Goal: Task Accomplishment & Management: Complete application form

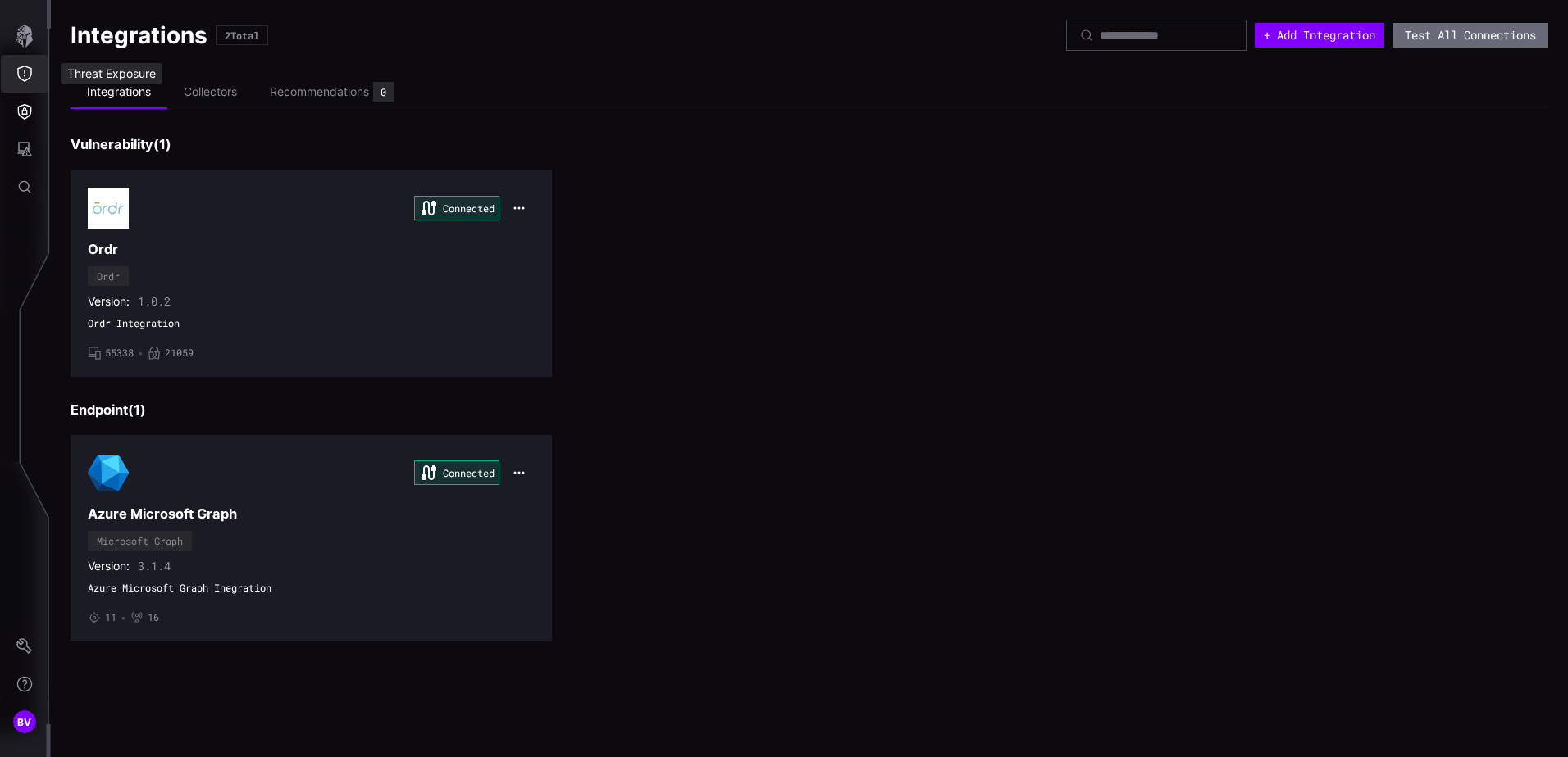
click at [31, 70] on icon "Threat Exposure" at bounding box center [25, 74] width 15 height 17
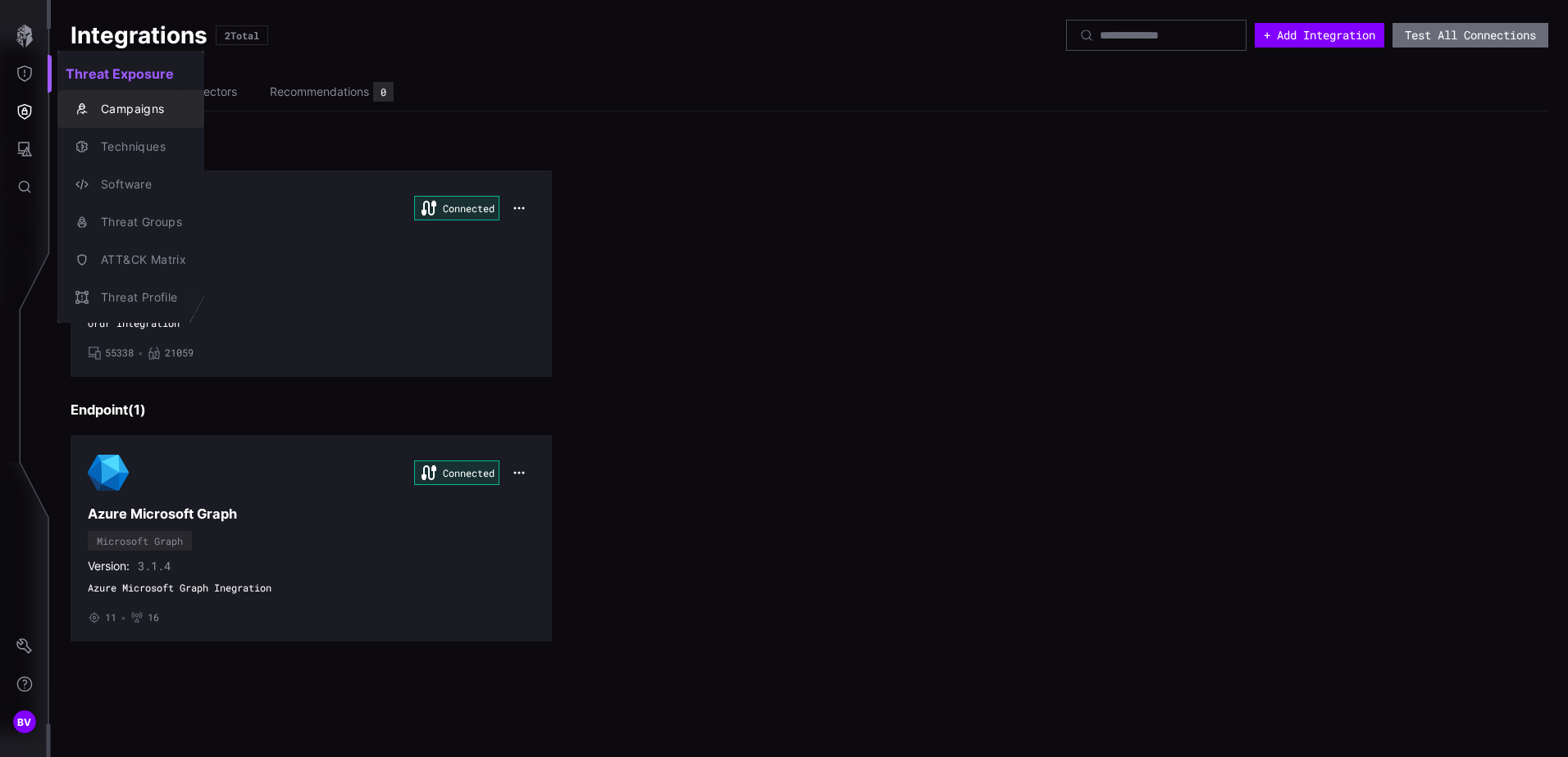
click at [166, 118] on div "Campaigns" at bounding box center [139, 109] width 93 height 21
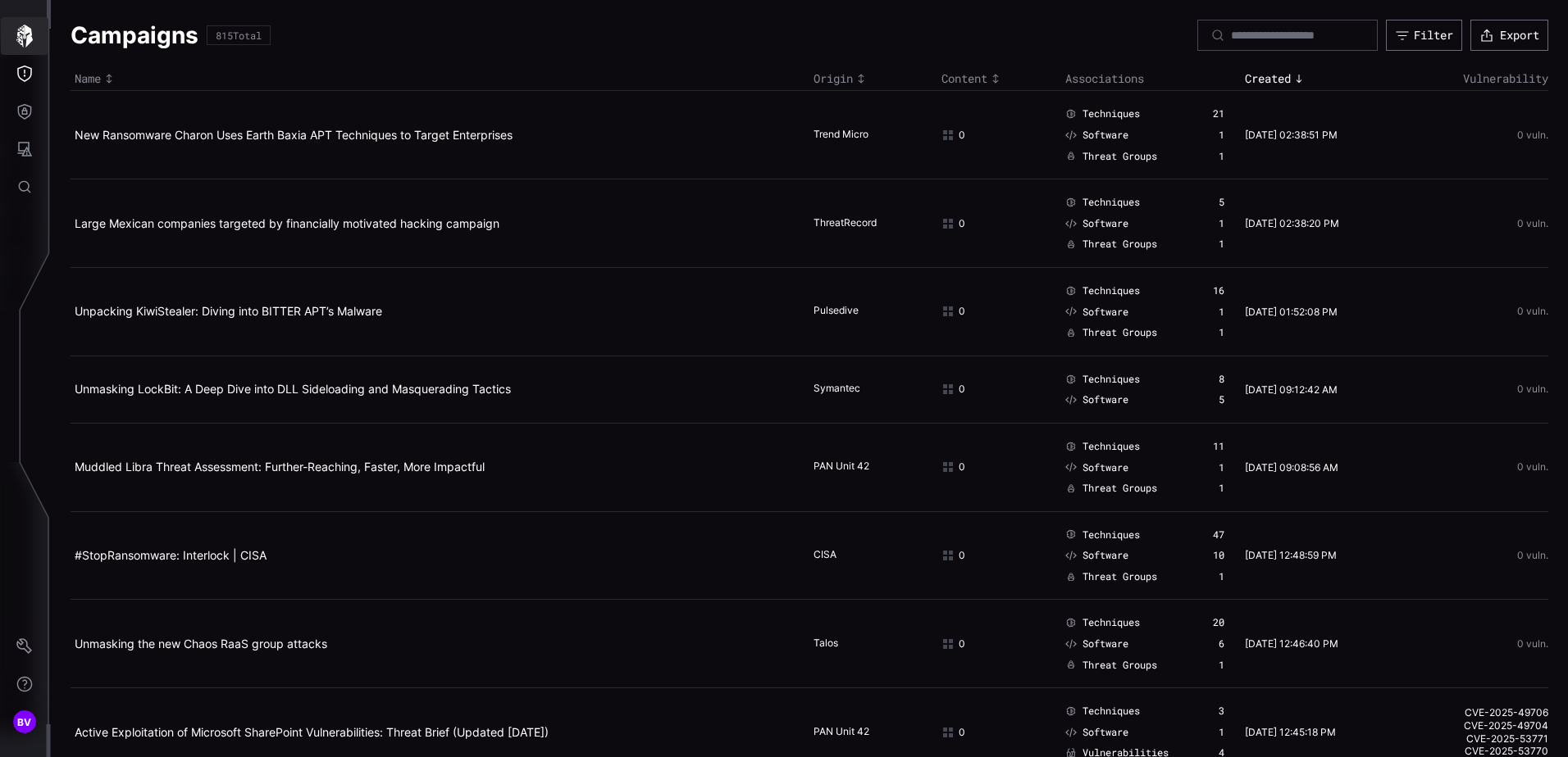
click at [34, 44] on icon "button" at bounding box center [24, 35] width 23 height 23
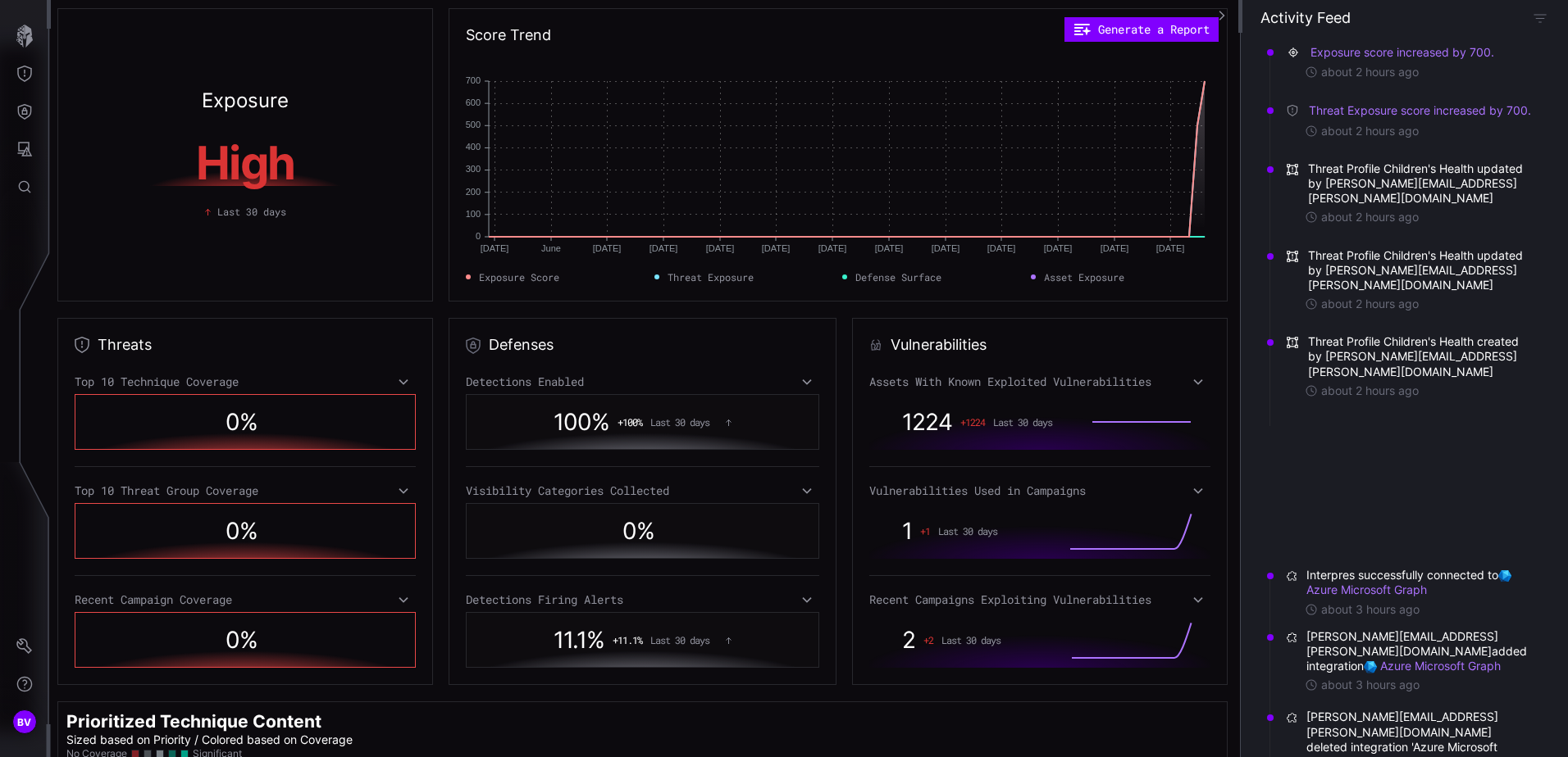
click at [229, 173] on h1 "High" at bounding box center [246, 163] width 309 height 46
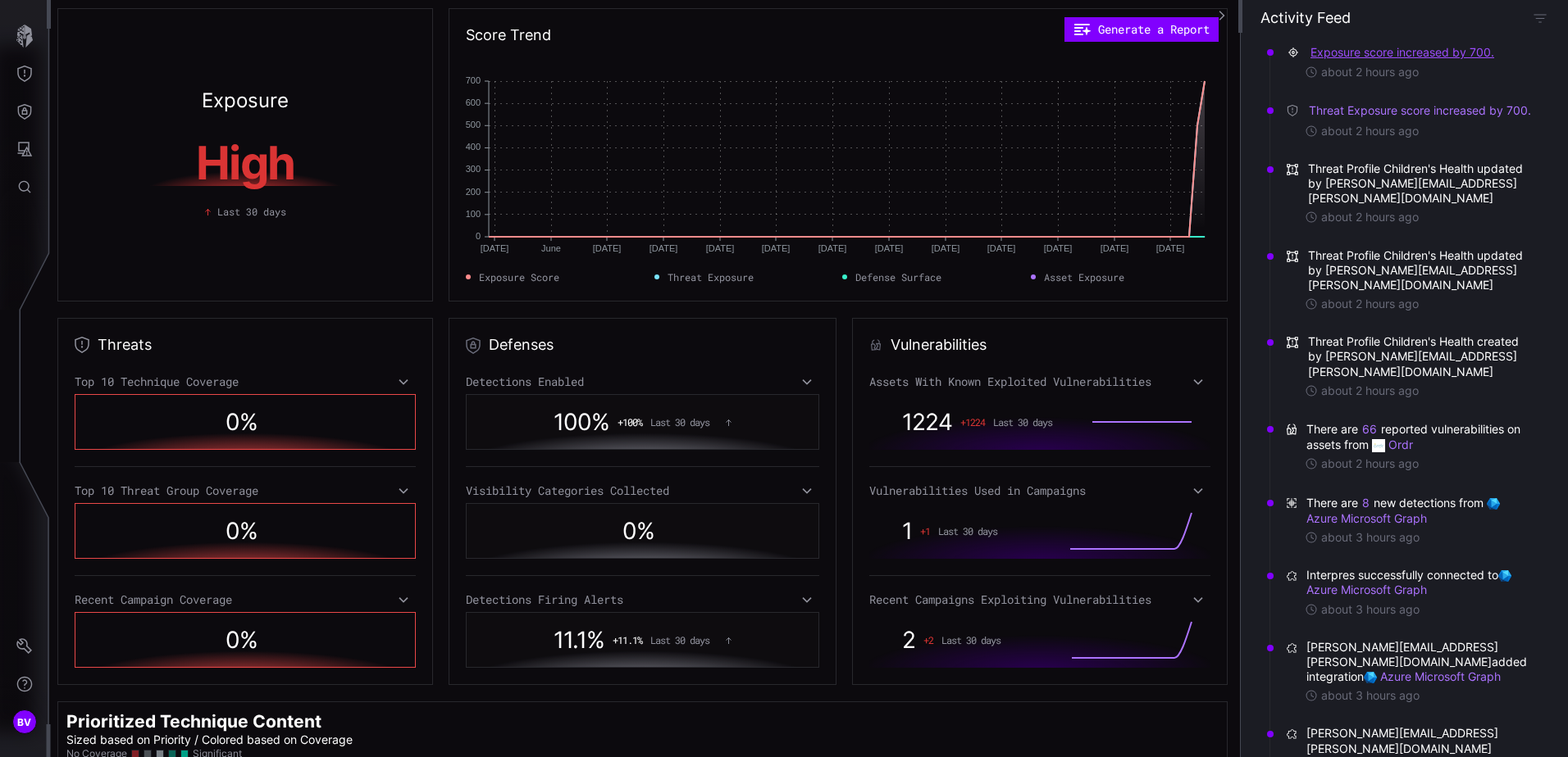
click at [1376, 54] on button "Exposure score increased by 700." at bounding box center [1403, 52] width 185 height 17
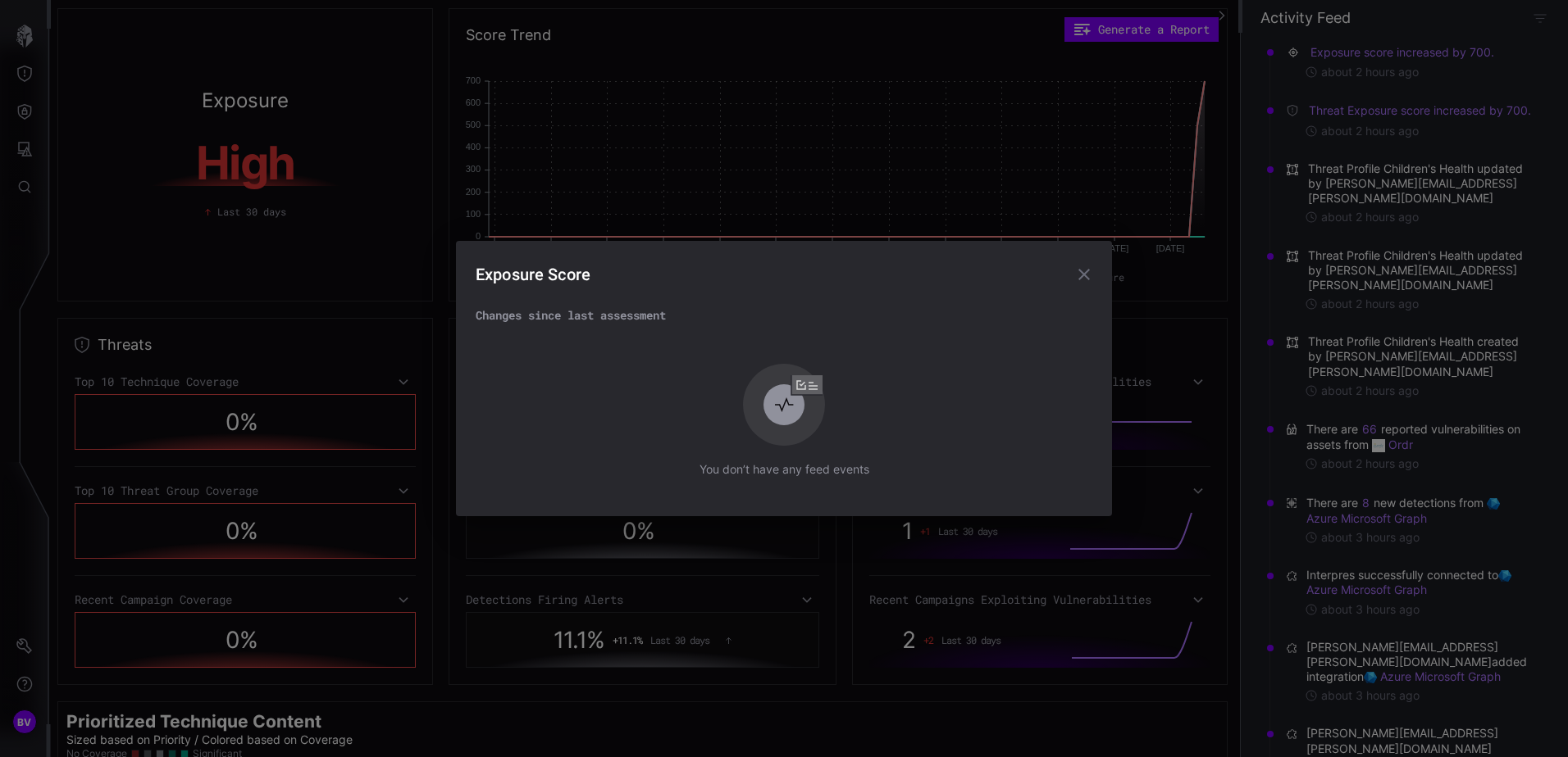
click at [1068, 270] on button "button" at bounding box center [1084, 274] width 32 height 32
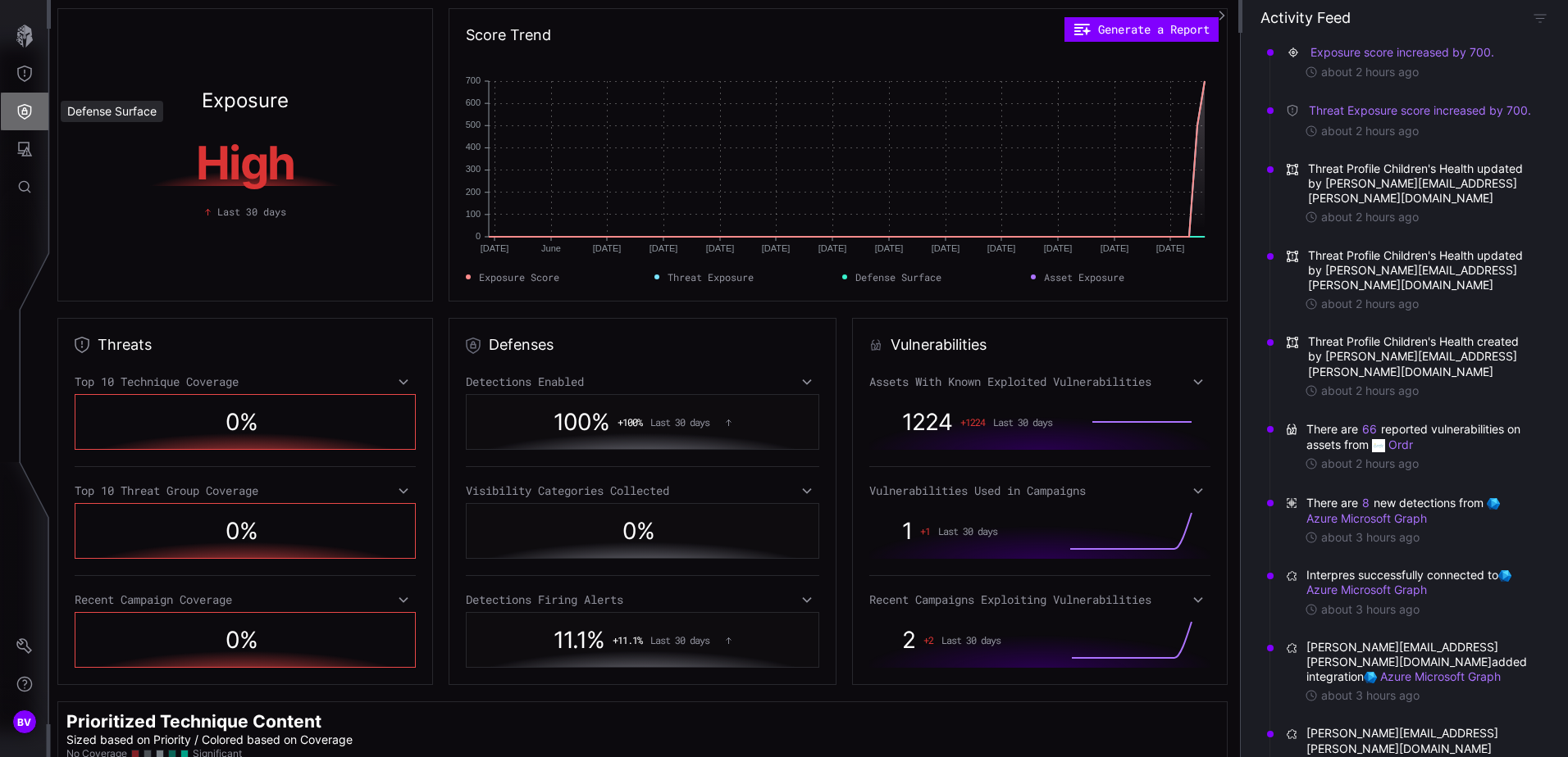
click at [47, 112] on button "Defense Surface" at bounding box center [25, 111] width 47 height 37
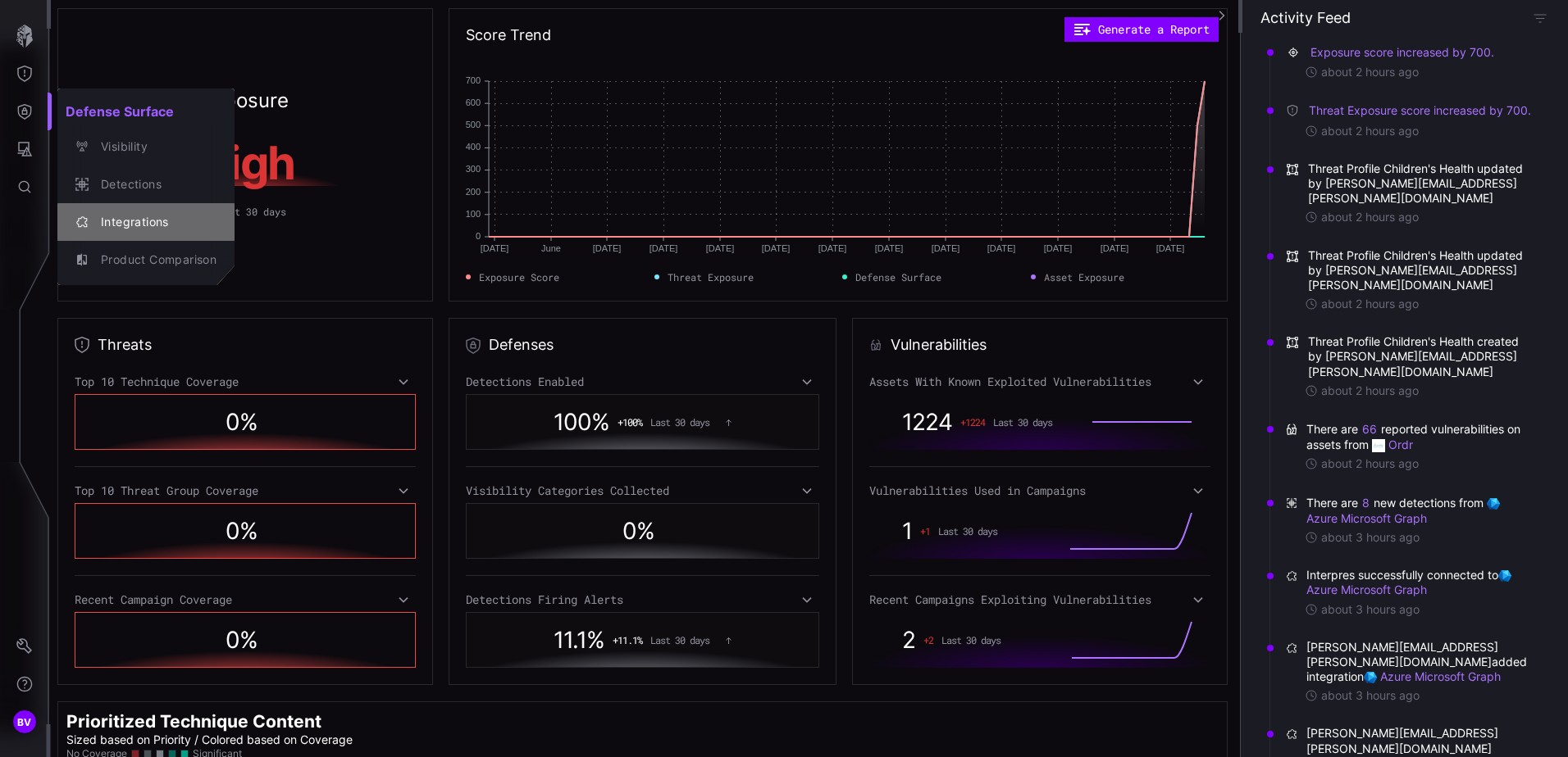
click at [108, 220] on div "Integrations" at bounding box center [154, 222] width 124 height 21
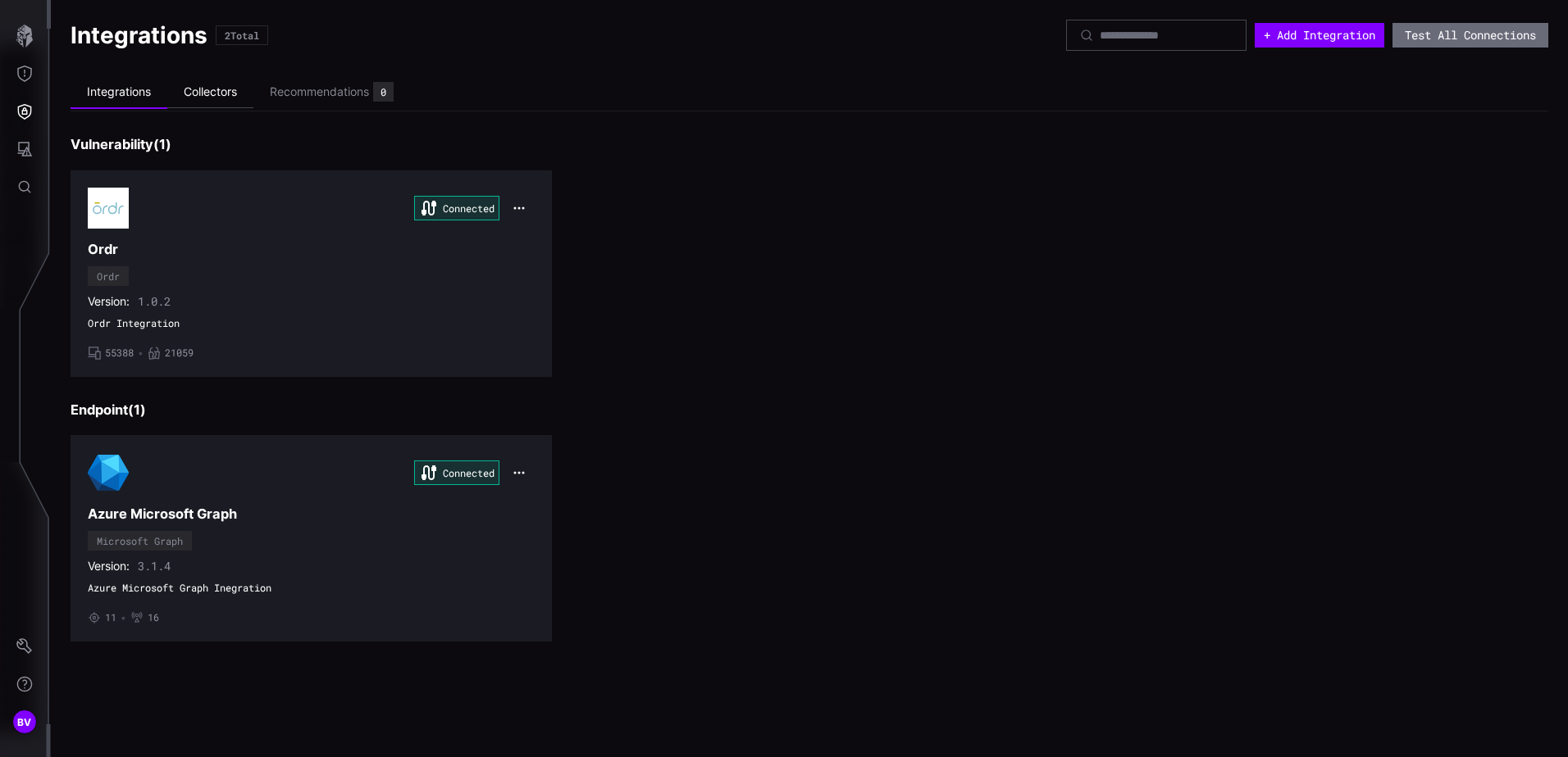
click at [239, 106] on li "Collectors" at bounding box center [211, 92] width 87 height 32
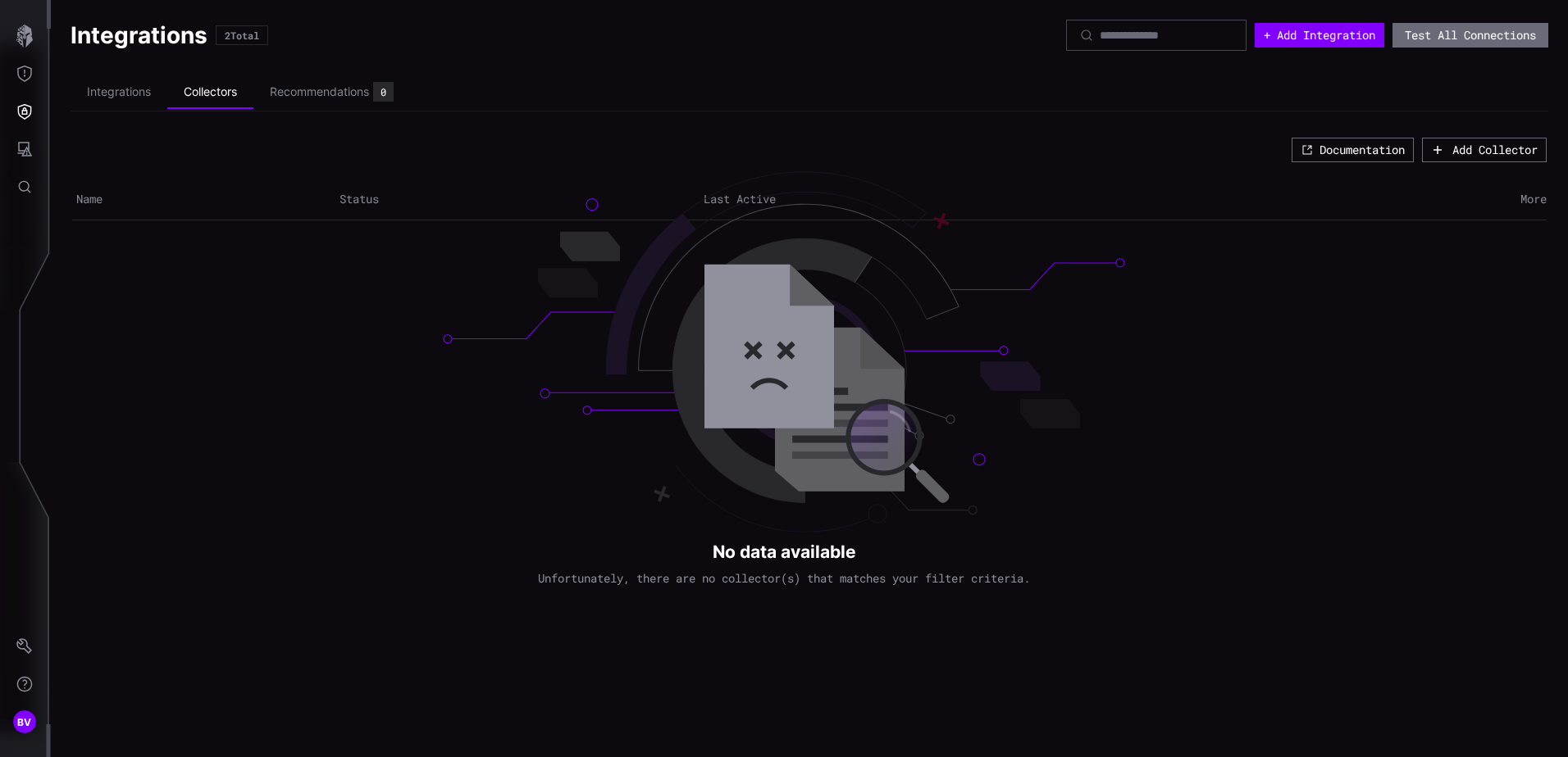
click at [157, 111] on div "Integrations Collectors Recommendations 0" at bounding box center [240, 92] width 339 height 37
click at [132, 96] on li "Integrations" at bounding box center [119, 92] width 96 height 32
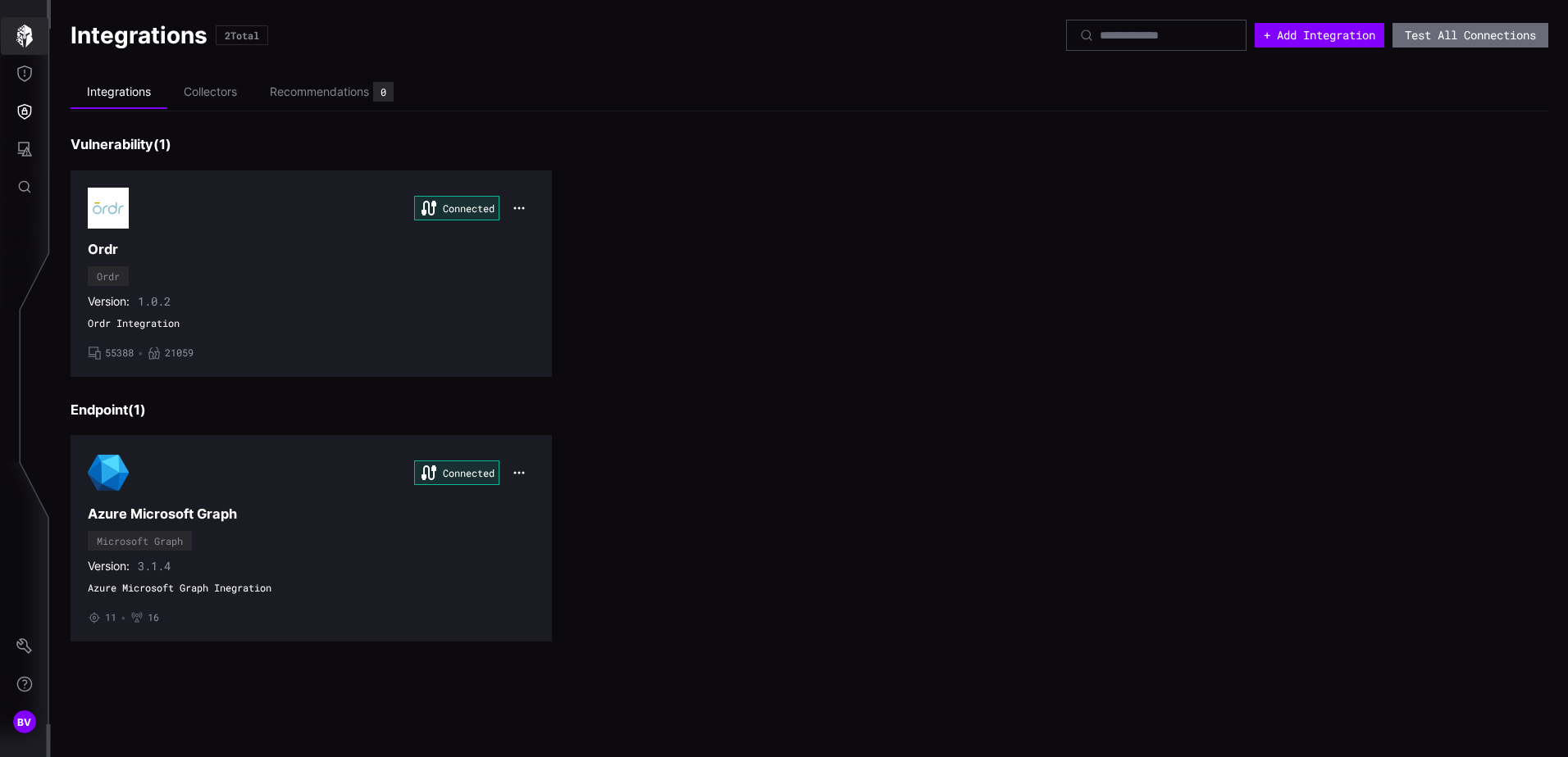
click at [29, 34] on icon "button" at bounding box center [24, 35] width 23 height 23
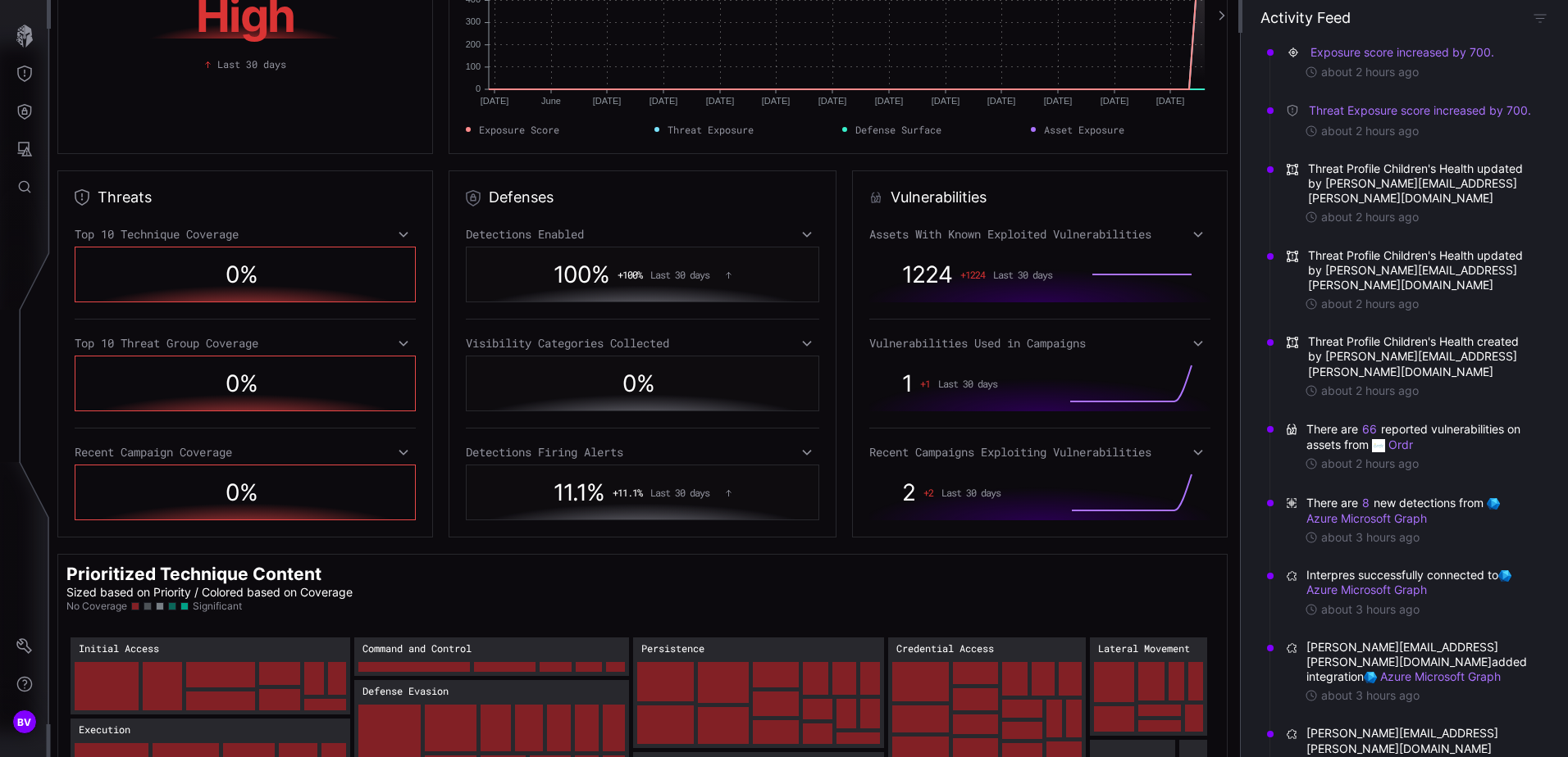
scroll to position [266, 0]
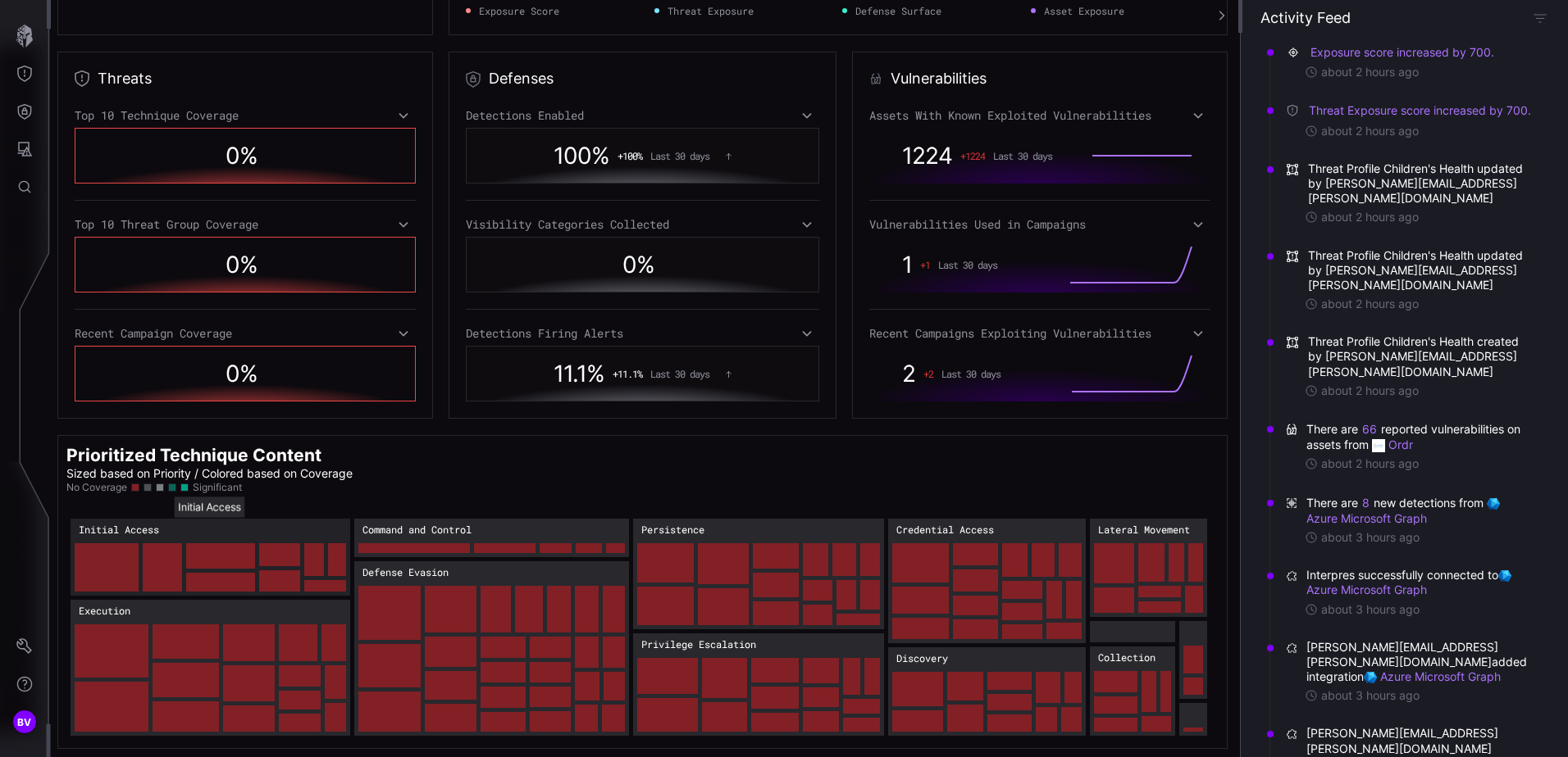
click at [133, 528] on rect "Initial Access: 403" at bounding box center [211, 557] width 279 height 77
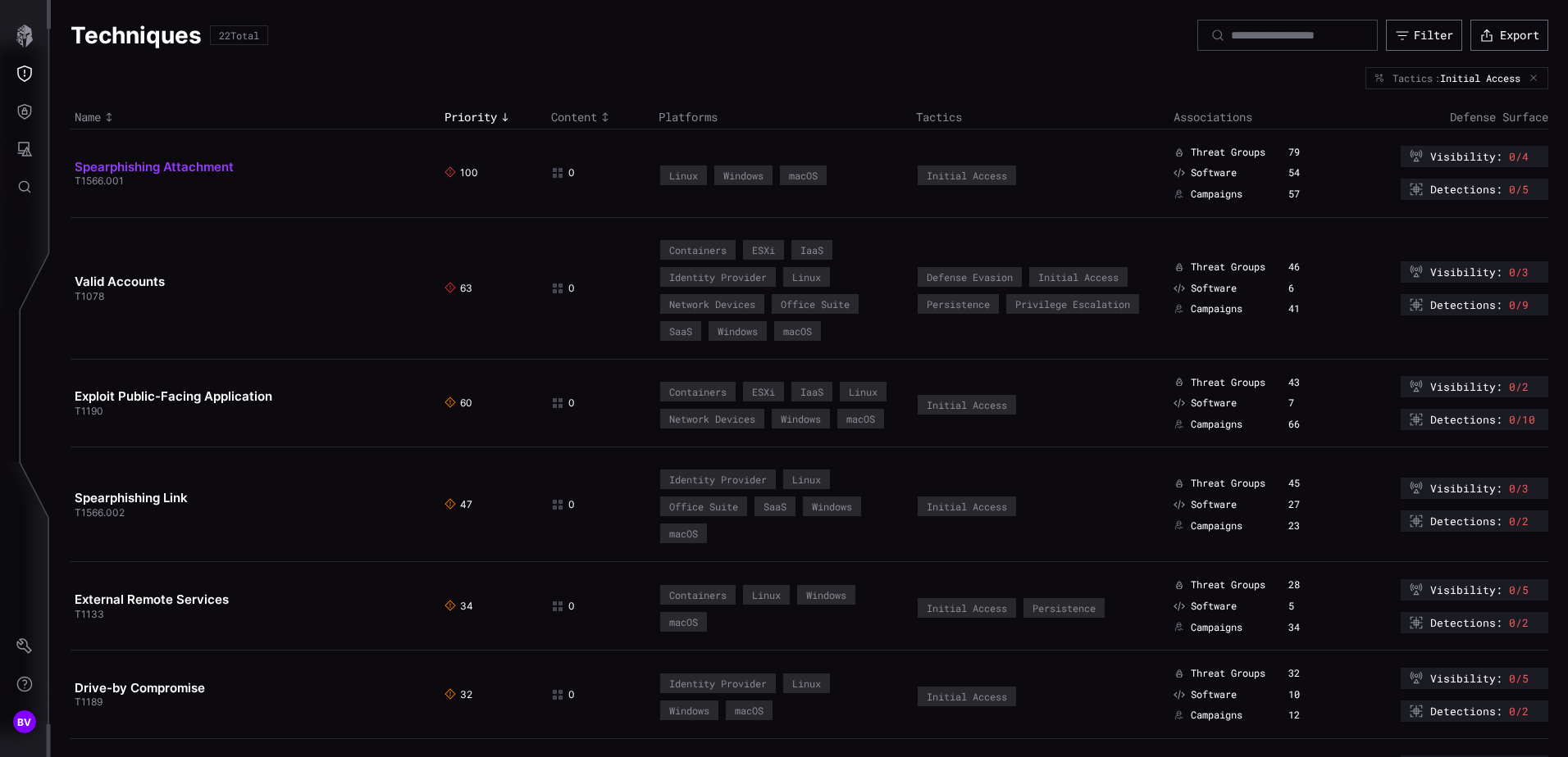
click at [174, 170] on link "Spearphishing Attachment" at bounding box center [154, 167] width 159 height 16
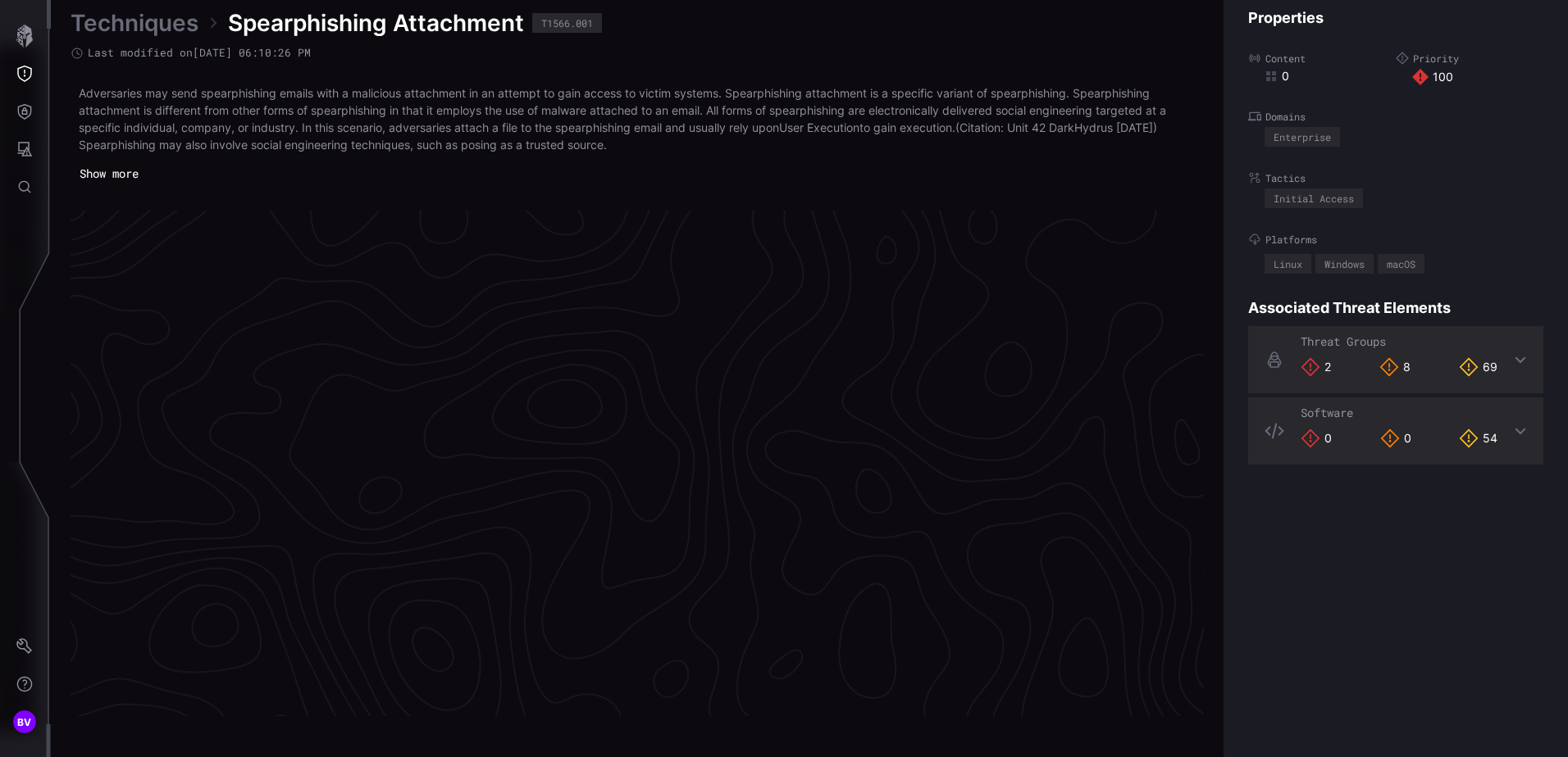
scroll to position [3442, 670]
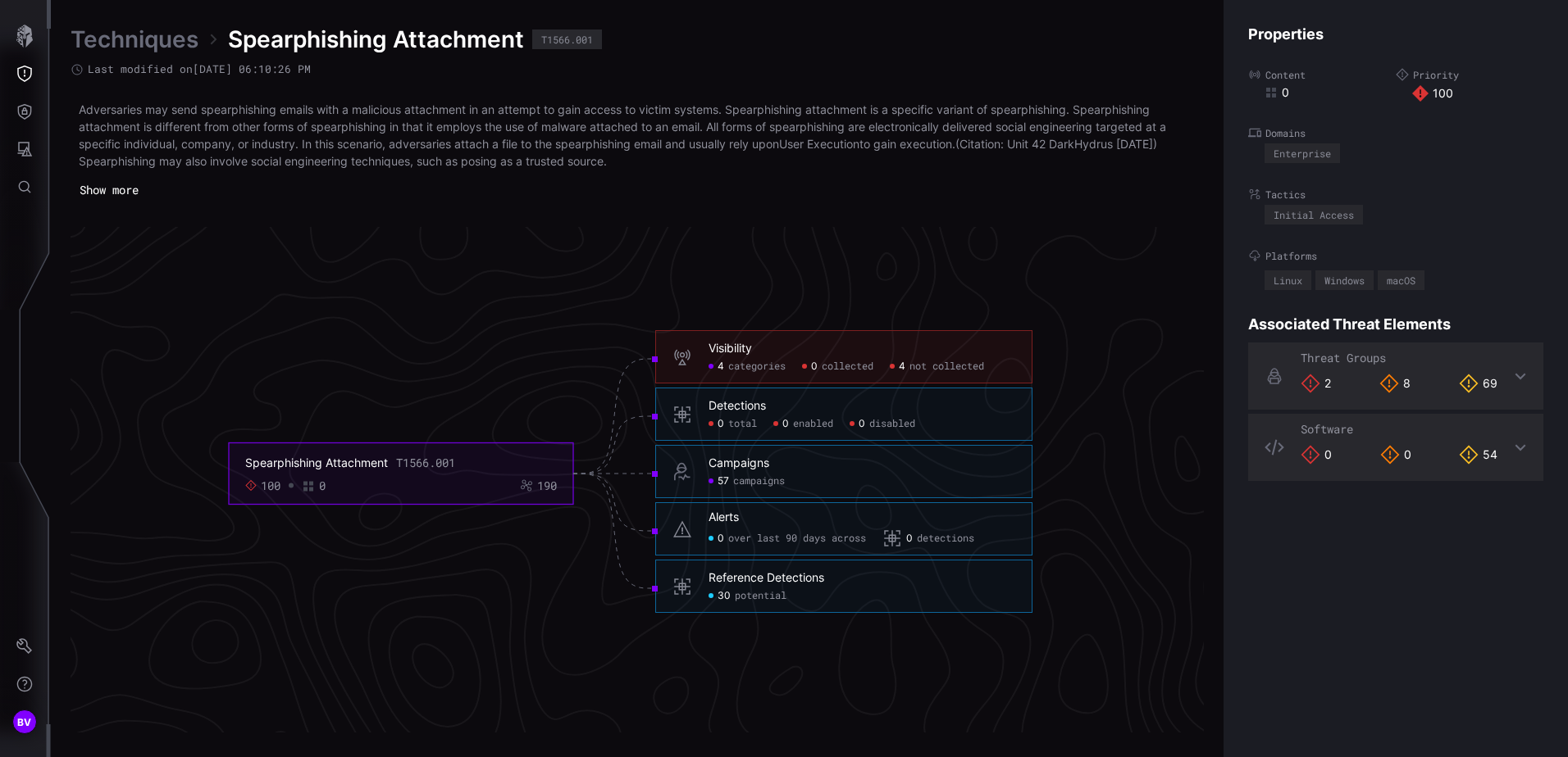
click at [782, 355] on h6 "Visibility" at bounding box center [862, 349] width 307 height 15
click at [1409, 358] on div "Threat Groups 2 8 69" at bounding box center [1399, 377] width 197 height 51
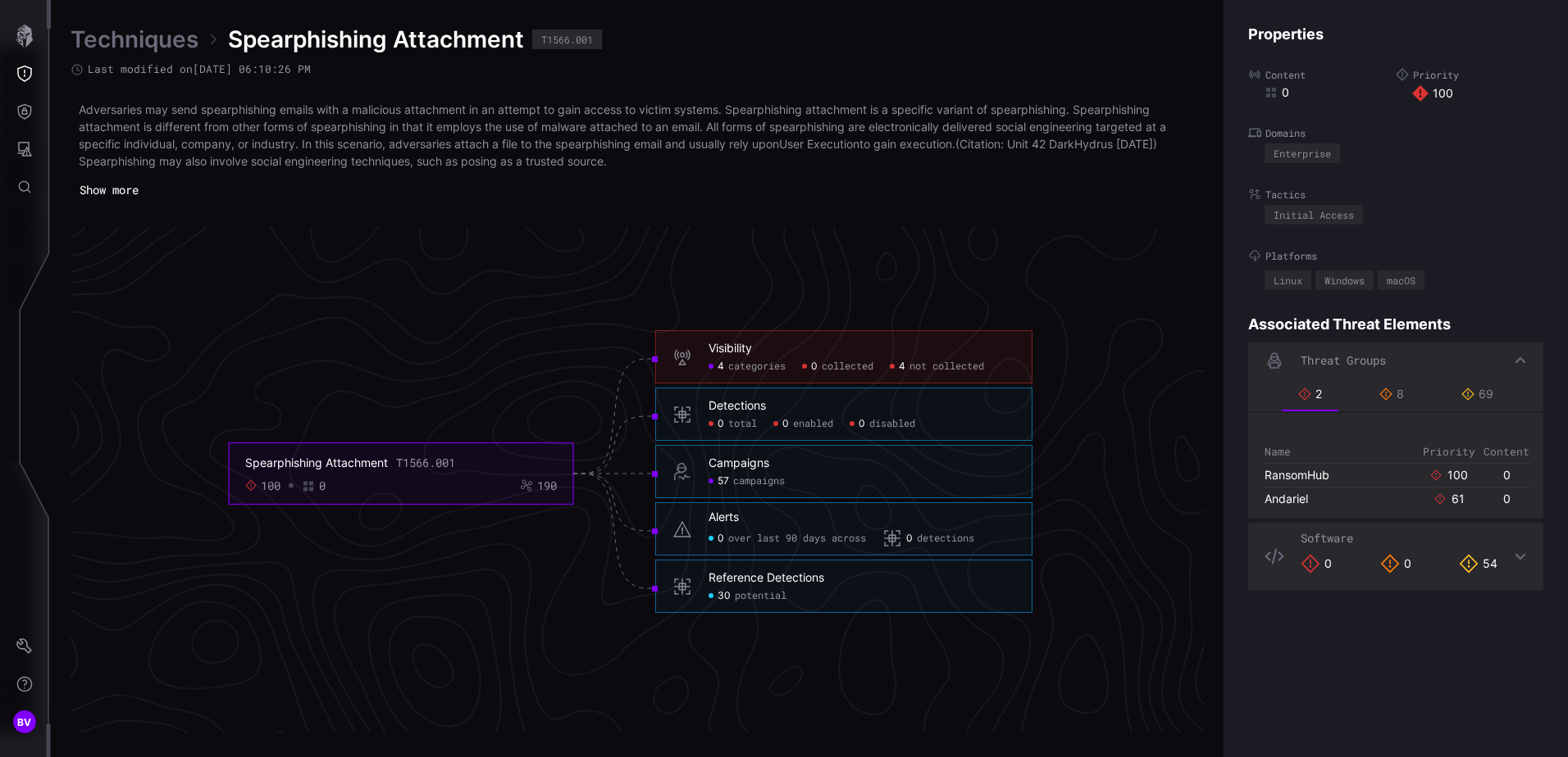
click at [1409, 358] on div "Threat Groups" at bounding box center [1399, 360] width 197 height 15
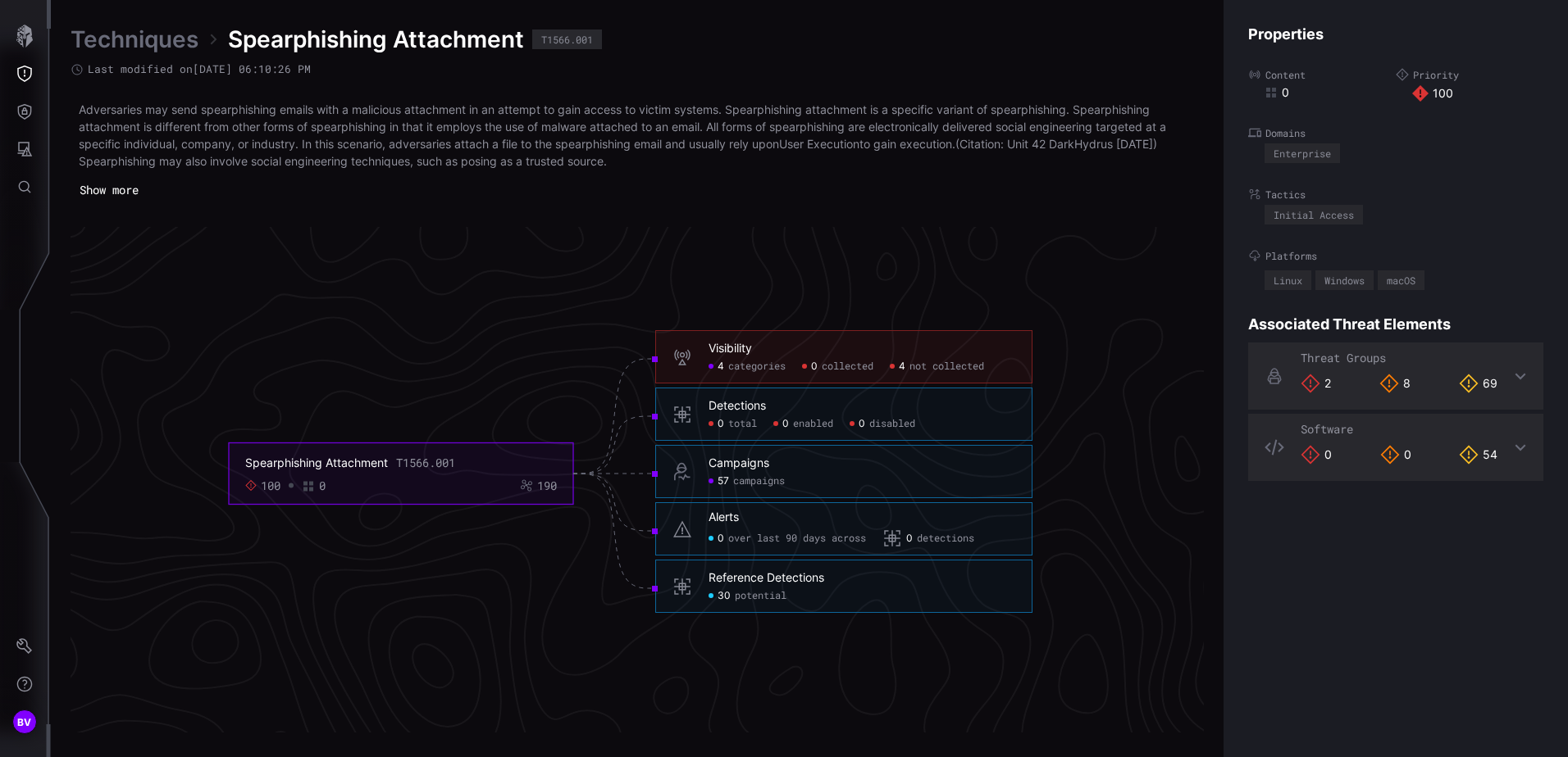
click at [1522, 373] on div "Threat Groups 2 8 69" at bounding box center [1396, 377] width 295 height 67
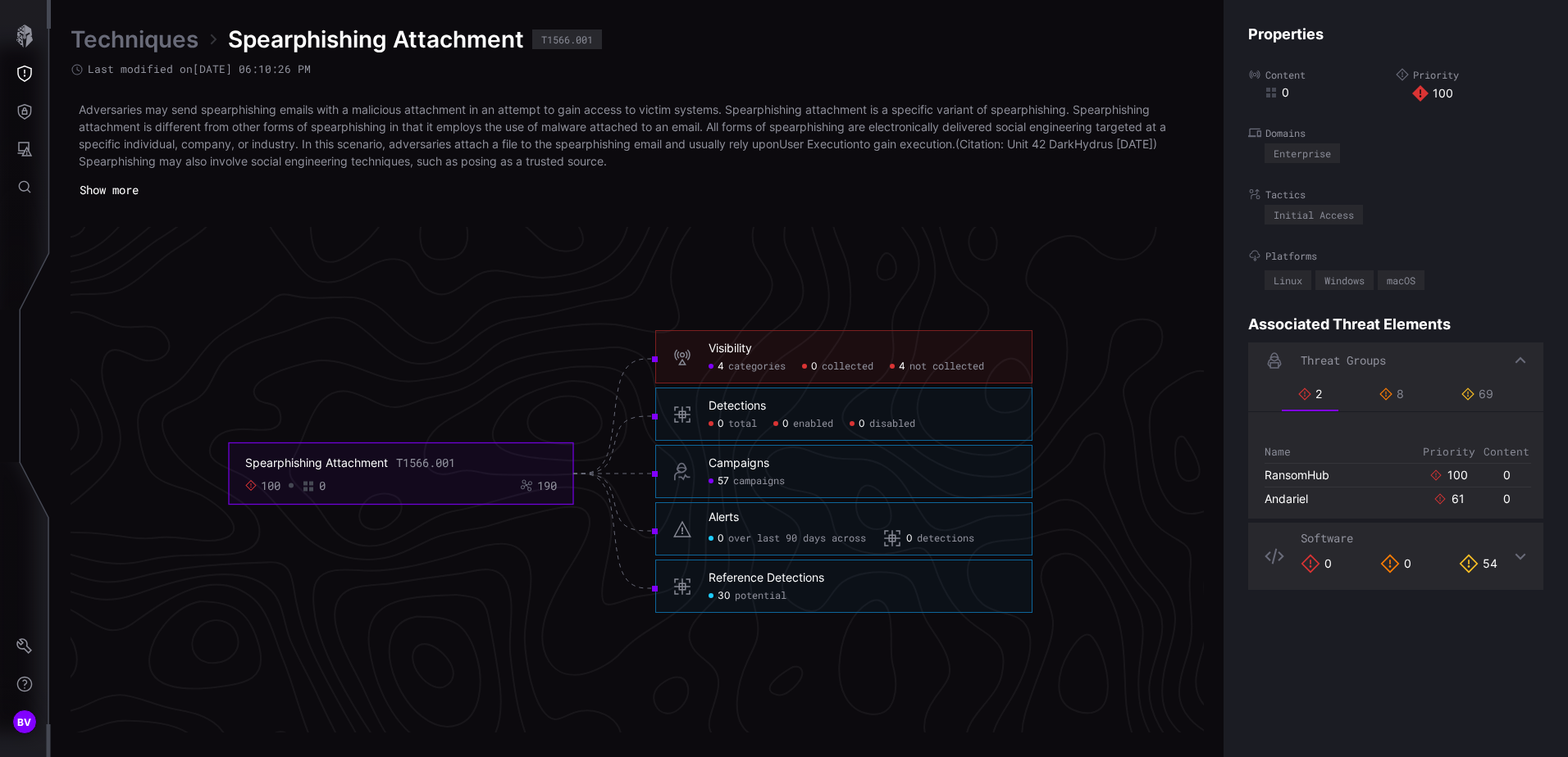
click at [1482, 533] on div "Software 0 0 54" at bounding box center [1399, 556] width 197 height 51
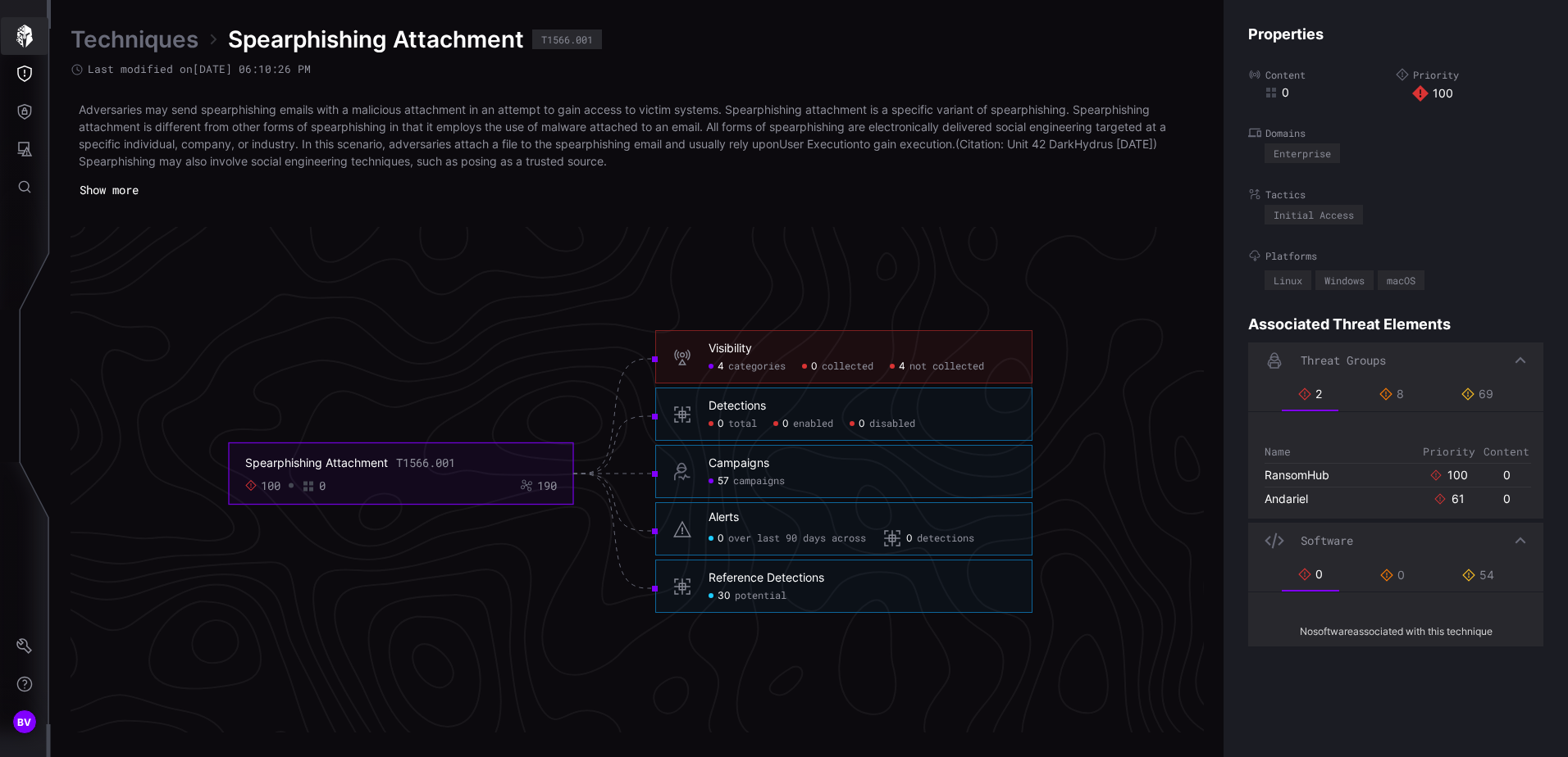
click at [38, 35] on button "button" at bounding box center [25, 36] width 47 height 37
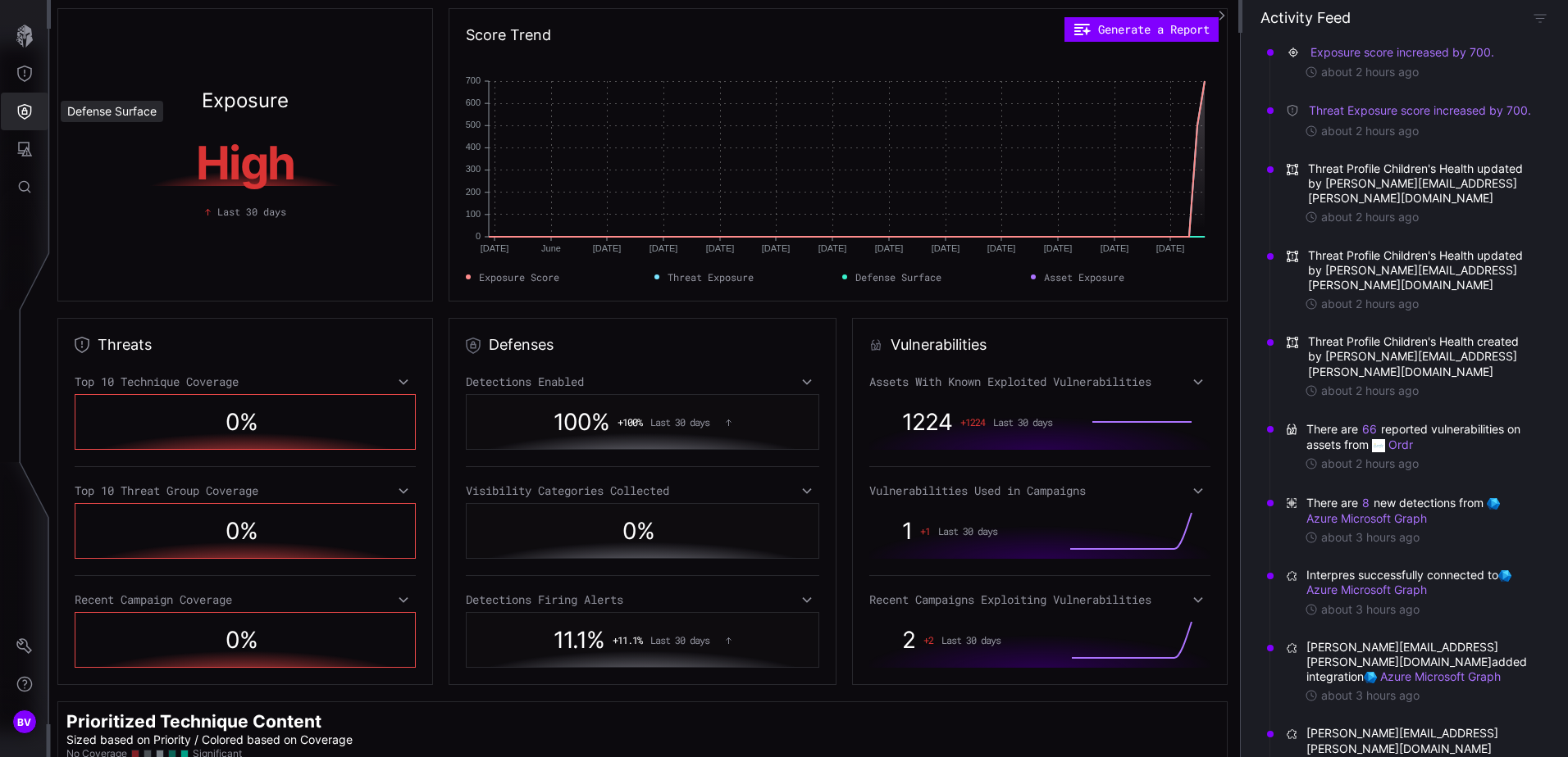
click at [28, 104] on icon "Defense Surface" at bounding box center [25, 111] width 17 height 17
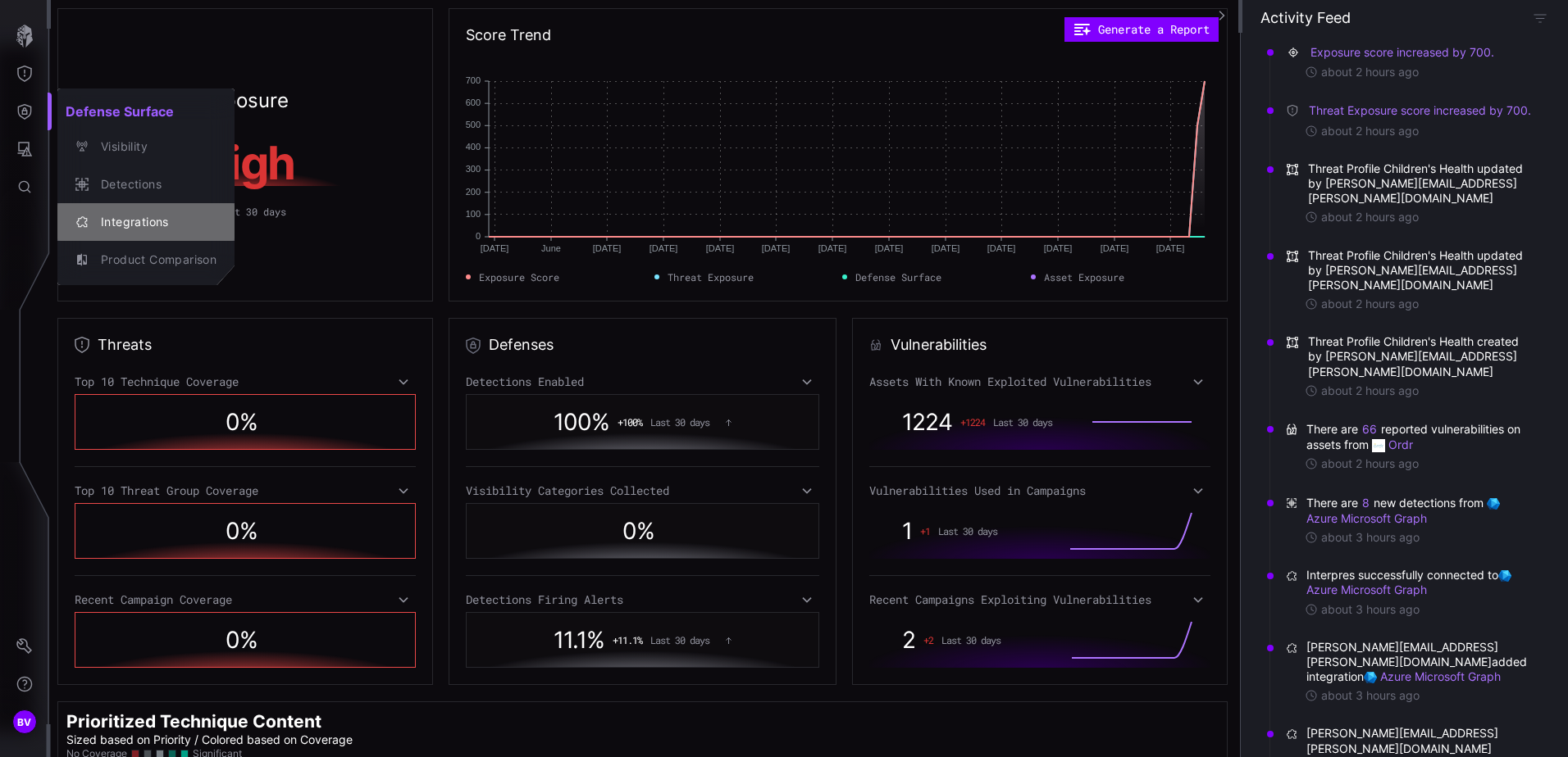
click at [143, 213] on div "Integrations" at bounding box center [154, 222] width 124 height 21
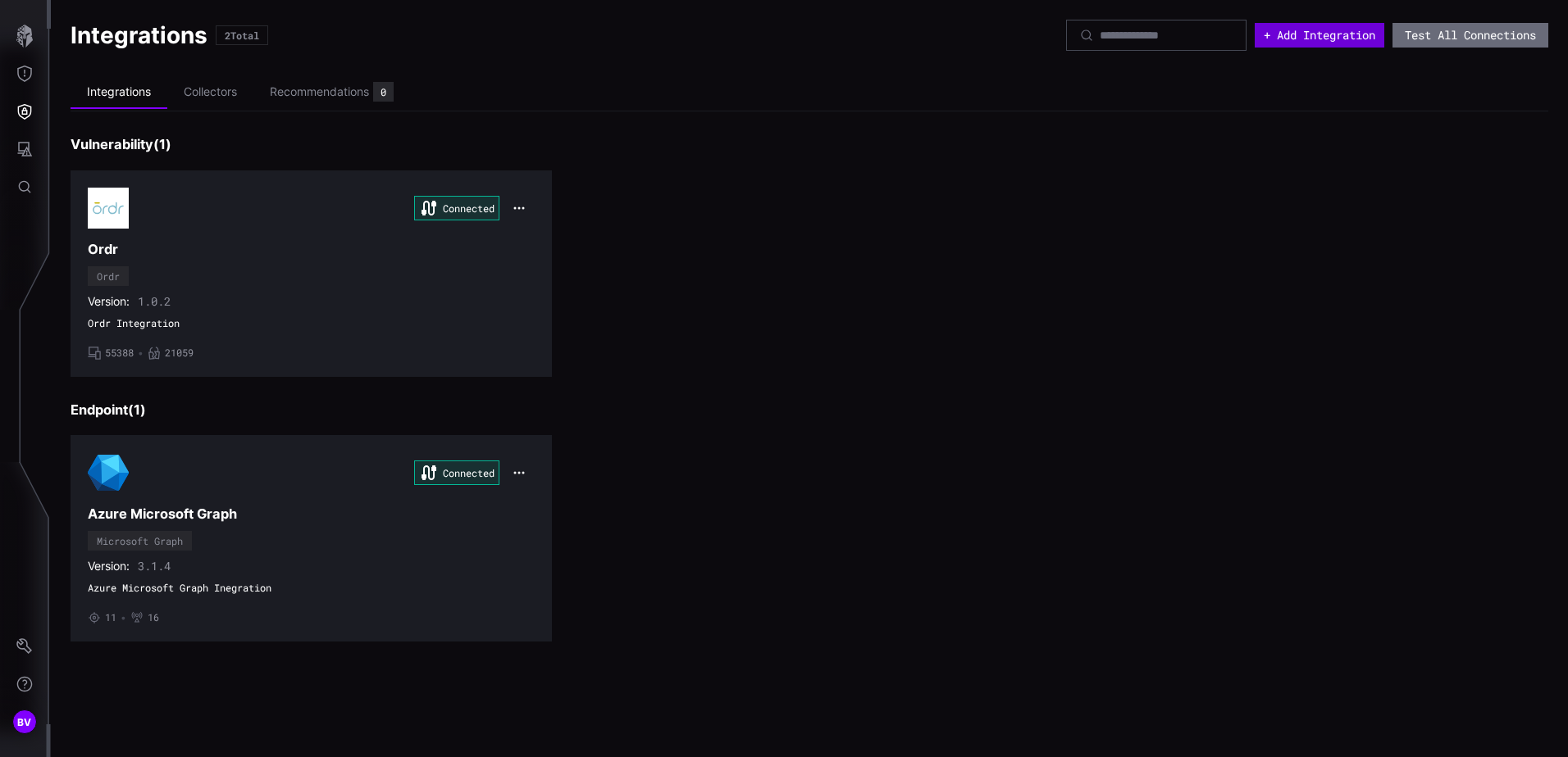
click at [1325, 39] on button "+ Add Integration" at bounding box center [1320, 34] width 130 height 25
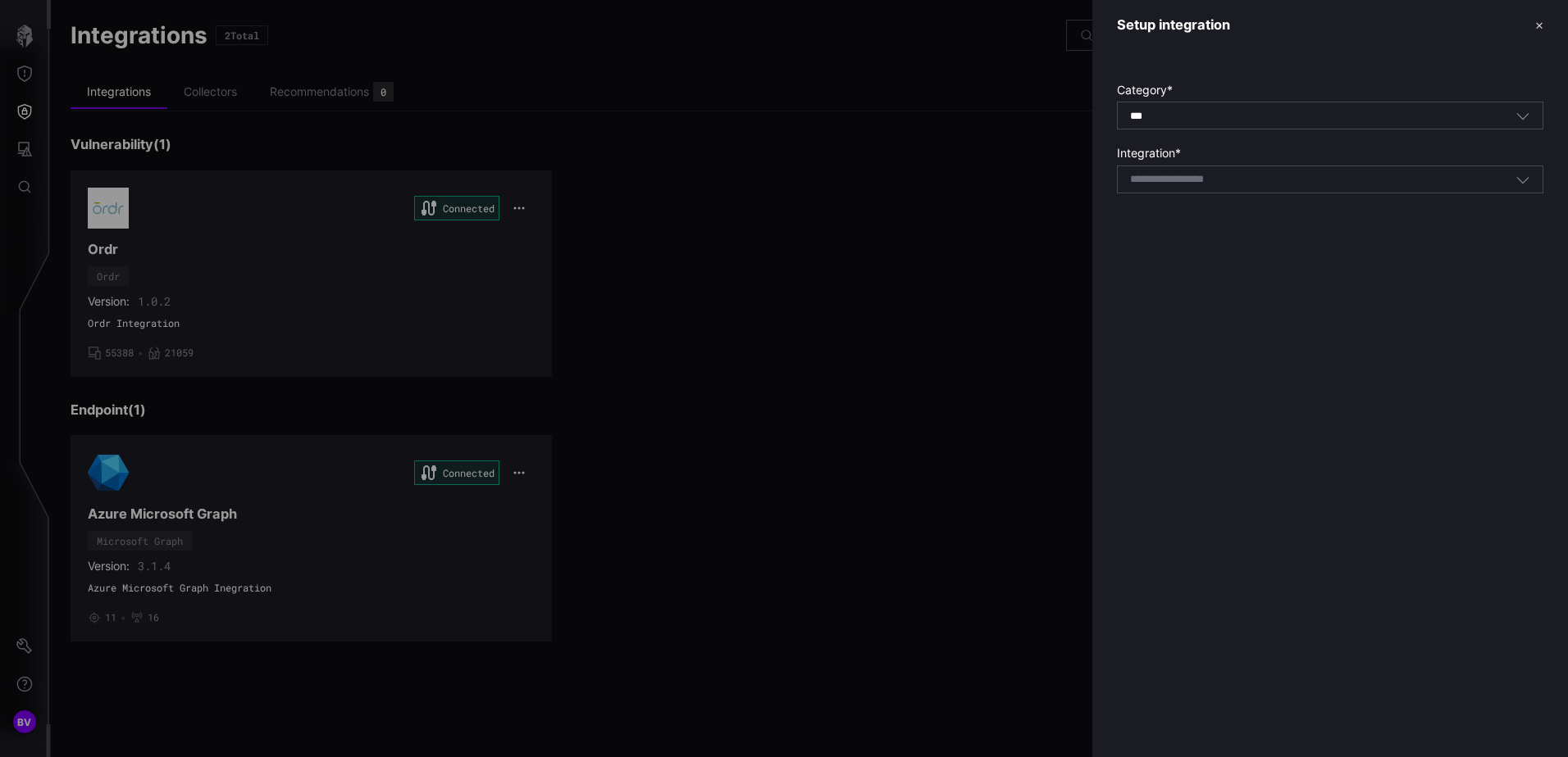
click at [1255, 110] on div "*** All" at bounding box center [1323, 116] width 386 height 15
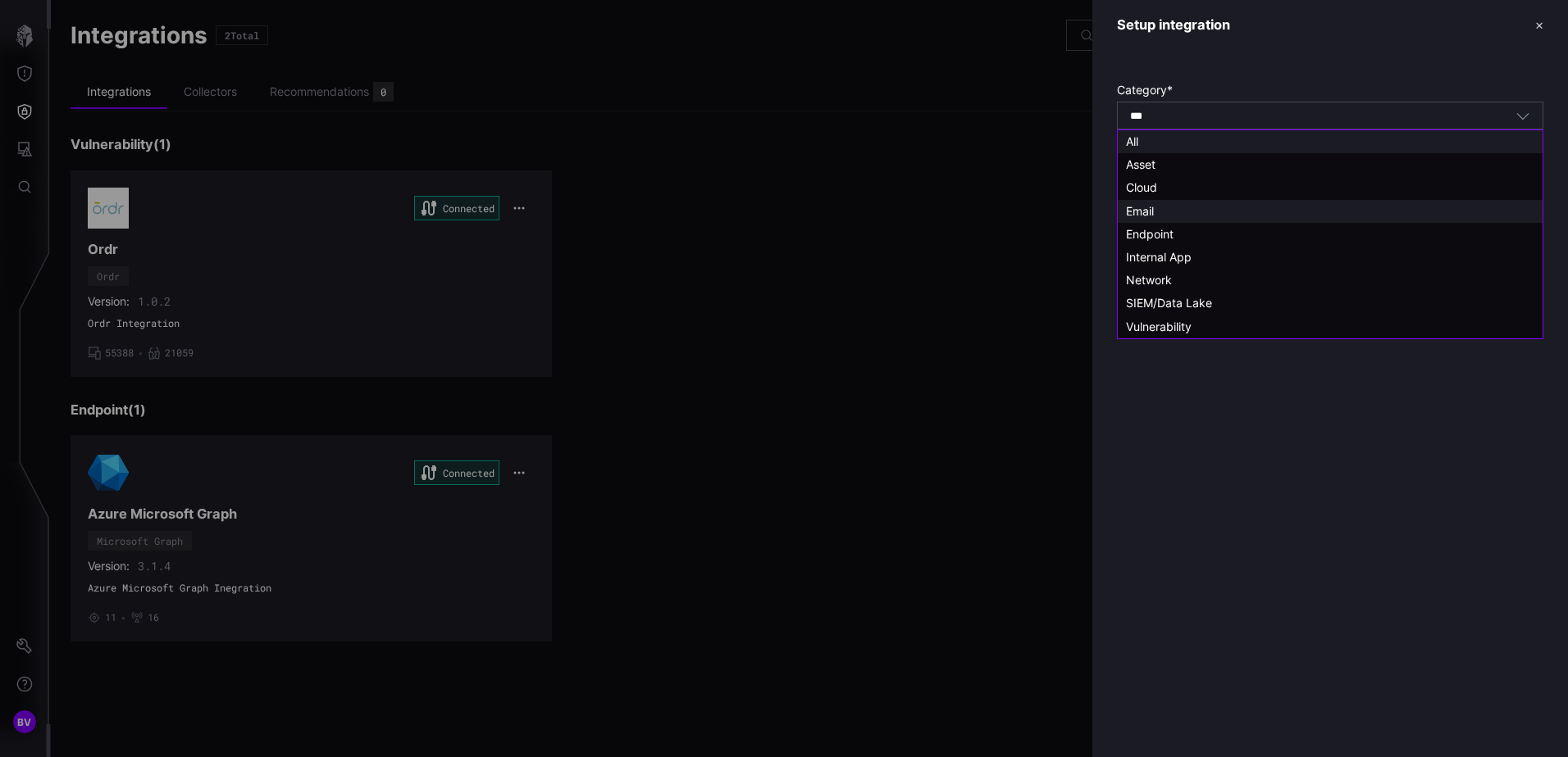
click at [1166, 209] on div "Email" at bounding box center [1330, 211] width 408 height 15
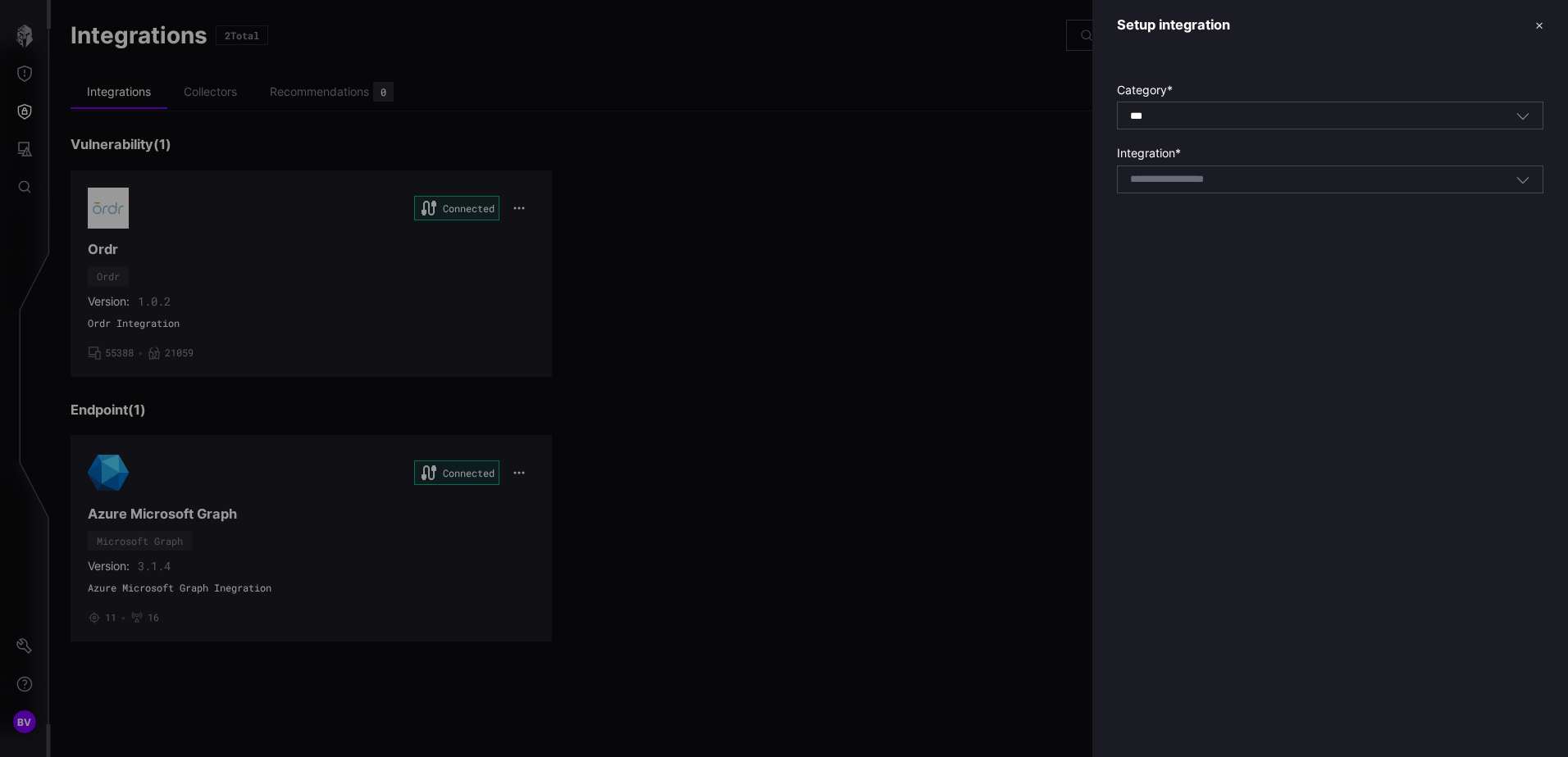
type input "*****"
click at [1173, 184] on input at bounding box center [1188, 180] width 116 height 14
click at [1176, 210] on span "Proofpoint SaaS" at bounding box center [1170, 205] width 87 height 14
type input "**********"
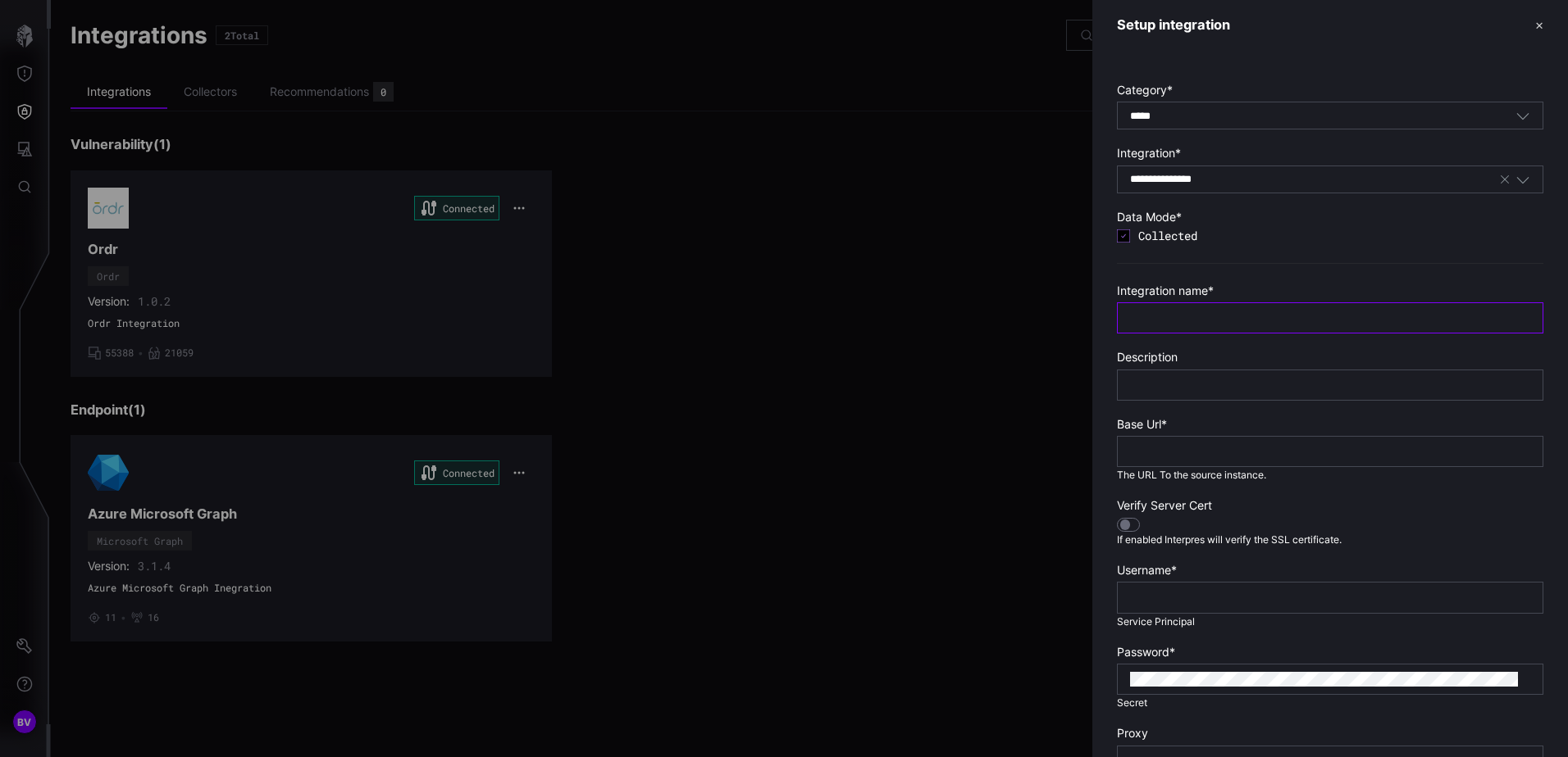
drag, startPoint x: 1144, startPoint y: 316, endPoint x: 1155, endPoint y: 314, distance: 11.2
click at [1144, 316] on input "text" at bounding box center [1330, 318] width 400 height 15
type input "**********"
click at [1134, 379] on input "text" at bounding box center [1330, 384] width 400 height 15
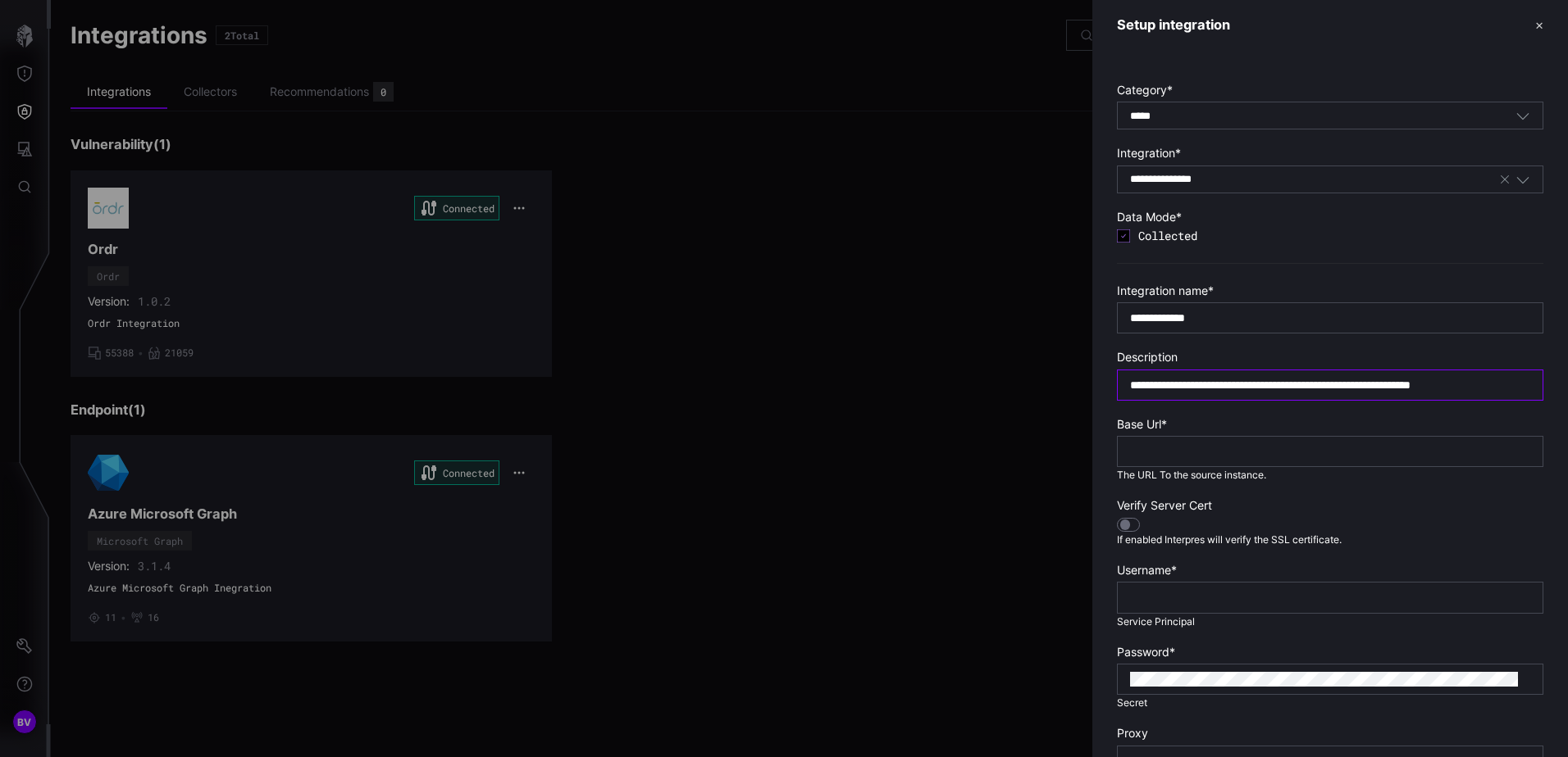
type input "**********"
click at [1234, 462] on div at bounding box center [1331, 452] width 427 height 31
click at [1236, 453] on input "text" at bounding box center [1330, 451] width 400 height 15
click at [1442, 467] on section "Base Url * Required" at bounding box center [1331, 449] width 427 height 66
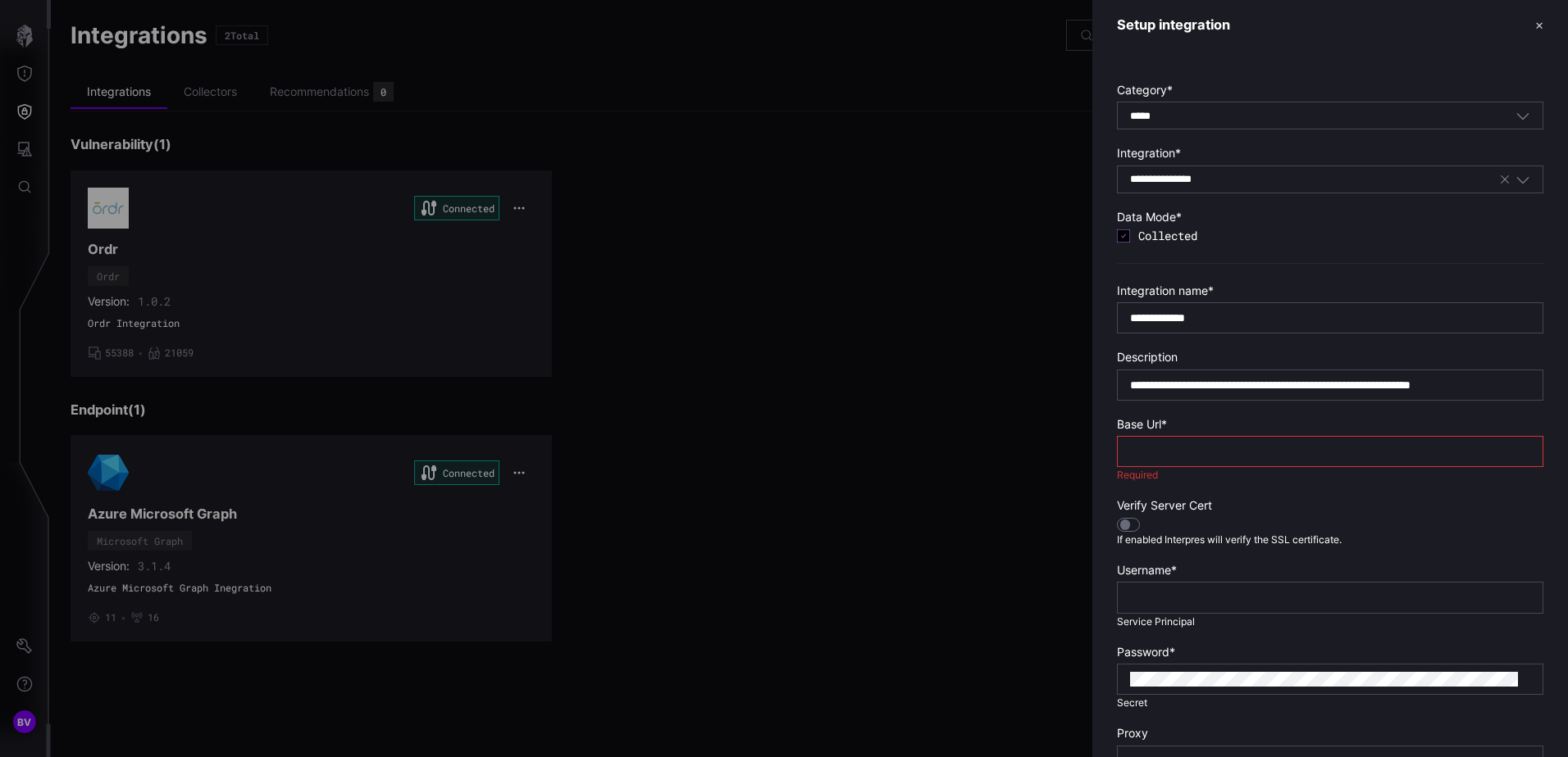
scroll to position [106, 0]
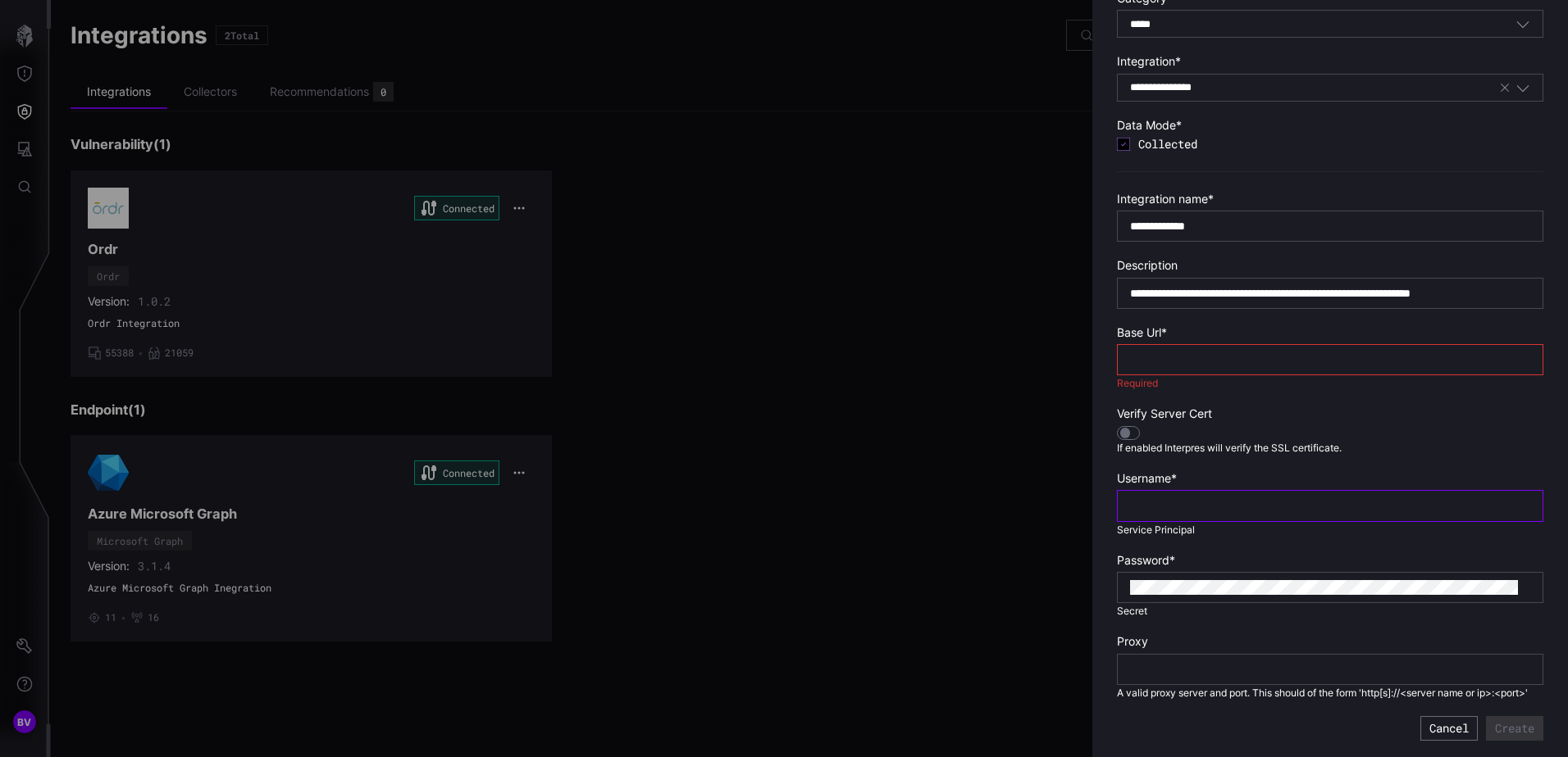
click at [1200, 498] on input "text" at bounding box center [1330, 505] width 400 height 15
paste input "**********"
type input "**********"
click at [1138, 663] on input "text" at bounding box center [1330, 670] width 400 height 15
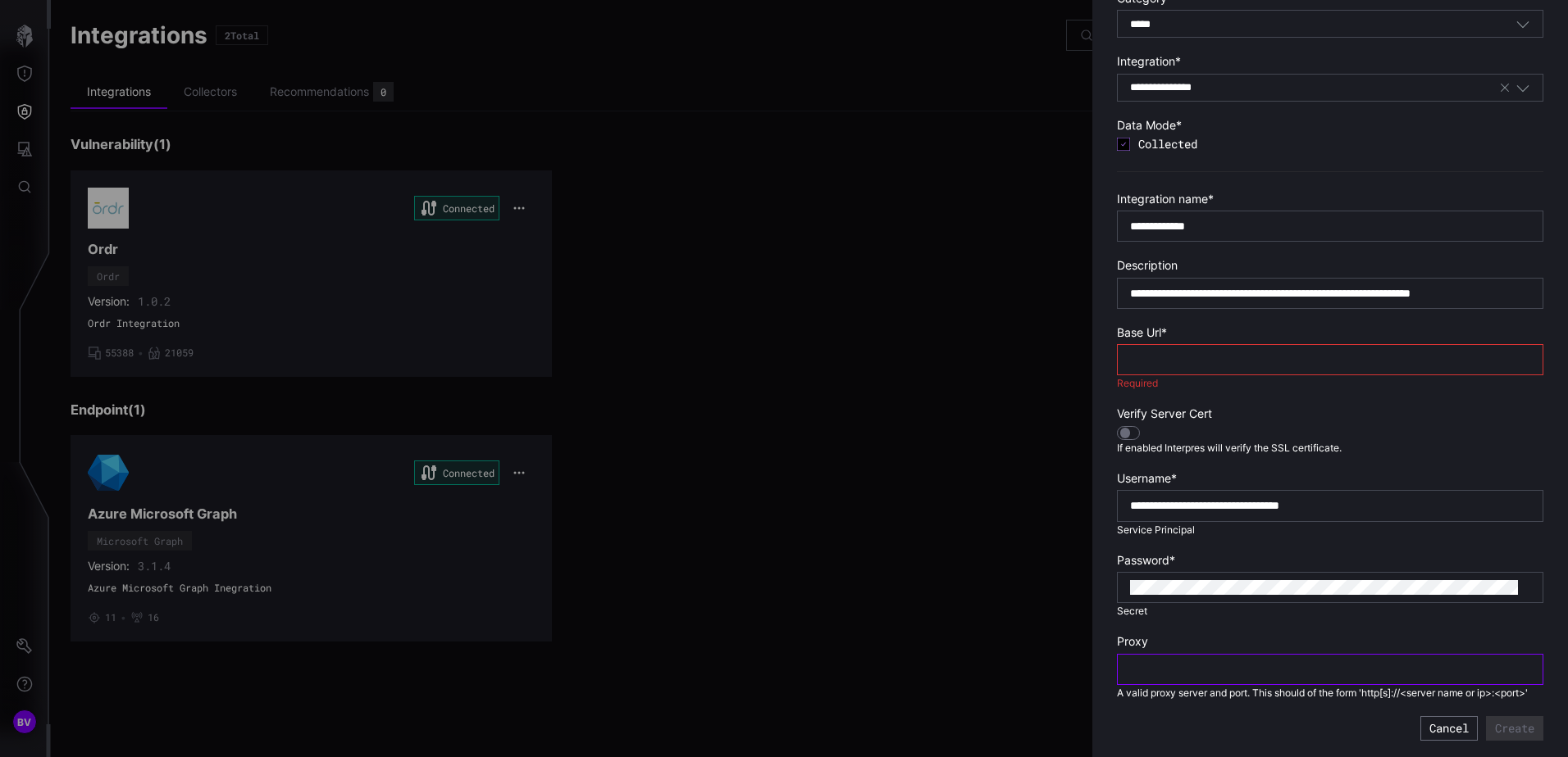
scroll to position [0, 0]
click at [1221, 353] on input "text" at bounding box center [1330, 360] width 400 height 15
click at [1332, 344] on div at bounding box center [1331, 360] width 427 height 31
click at [1326, 353] on input "text" at bounding box center [1330, 360] width 400 height 15
paste input "**********"
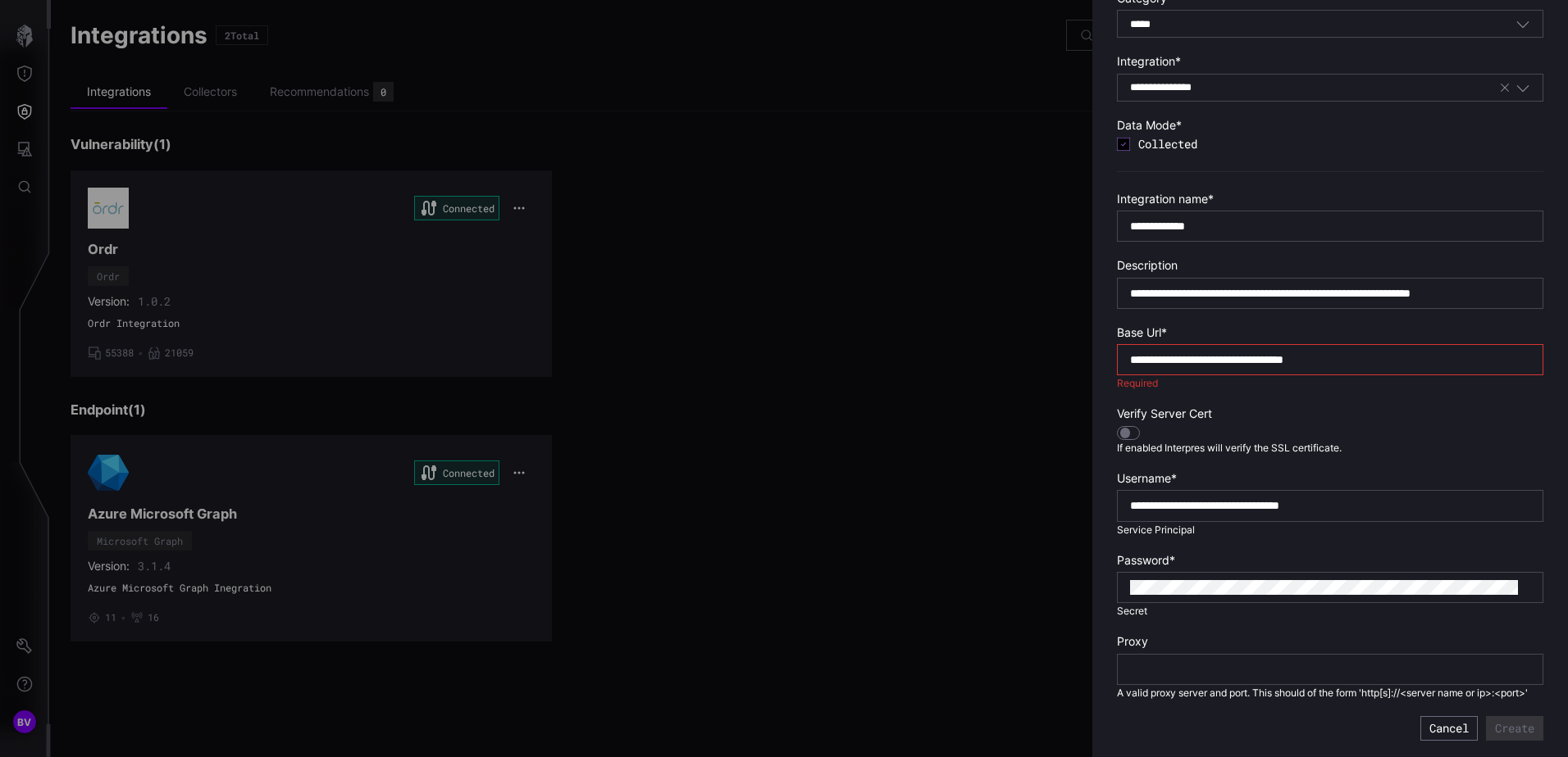
type input "**********"
click at [1236, 663] on input "text" at bounding box center [1330, 670] width 400 height 15
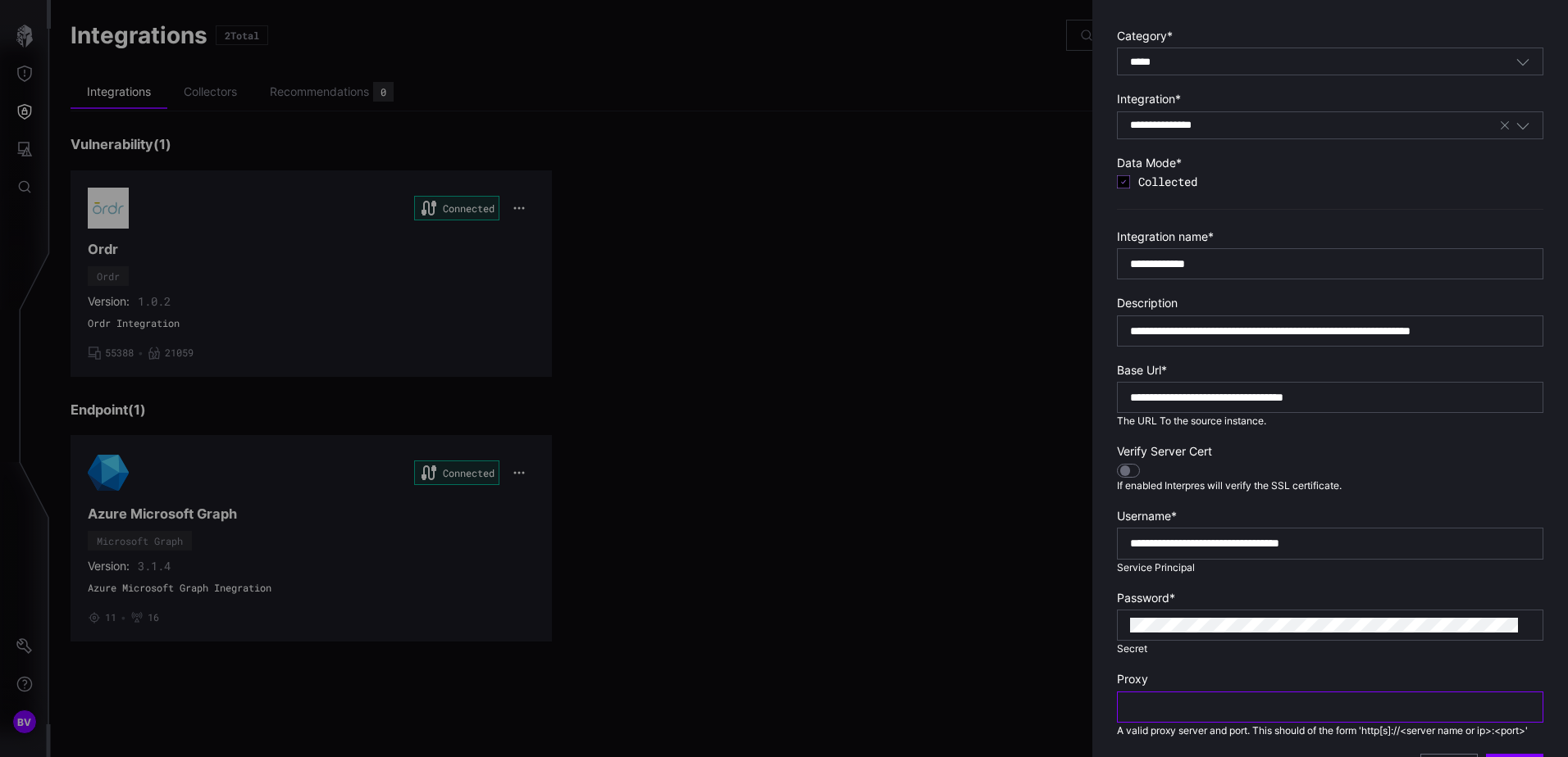
scroll to position [106, 0]
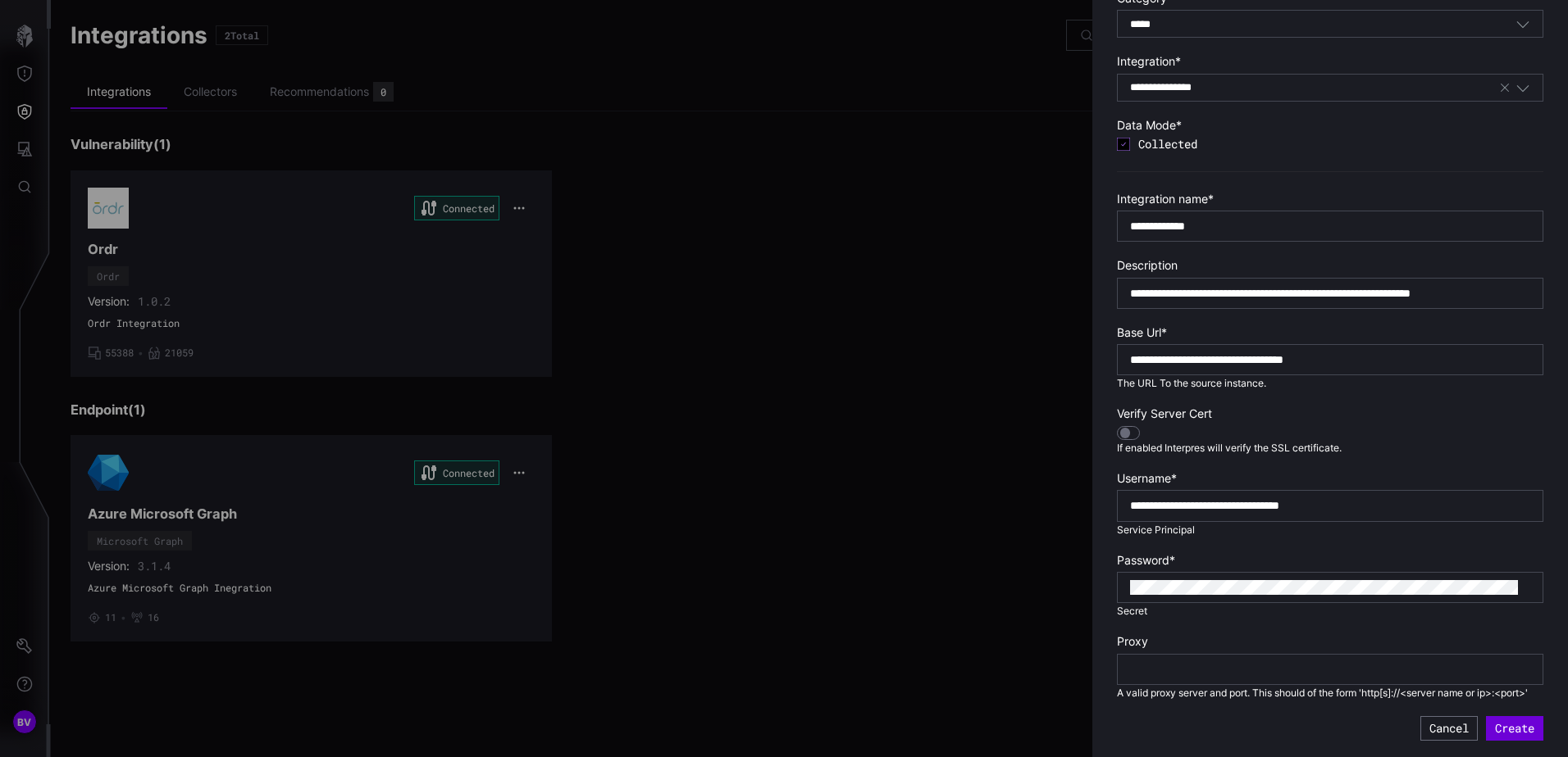
click at [1504, 720] on button "Create" at bounding box center [1515, 728] width 57 height 25
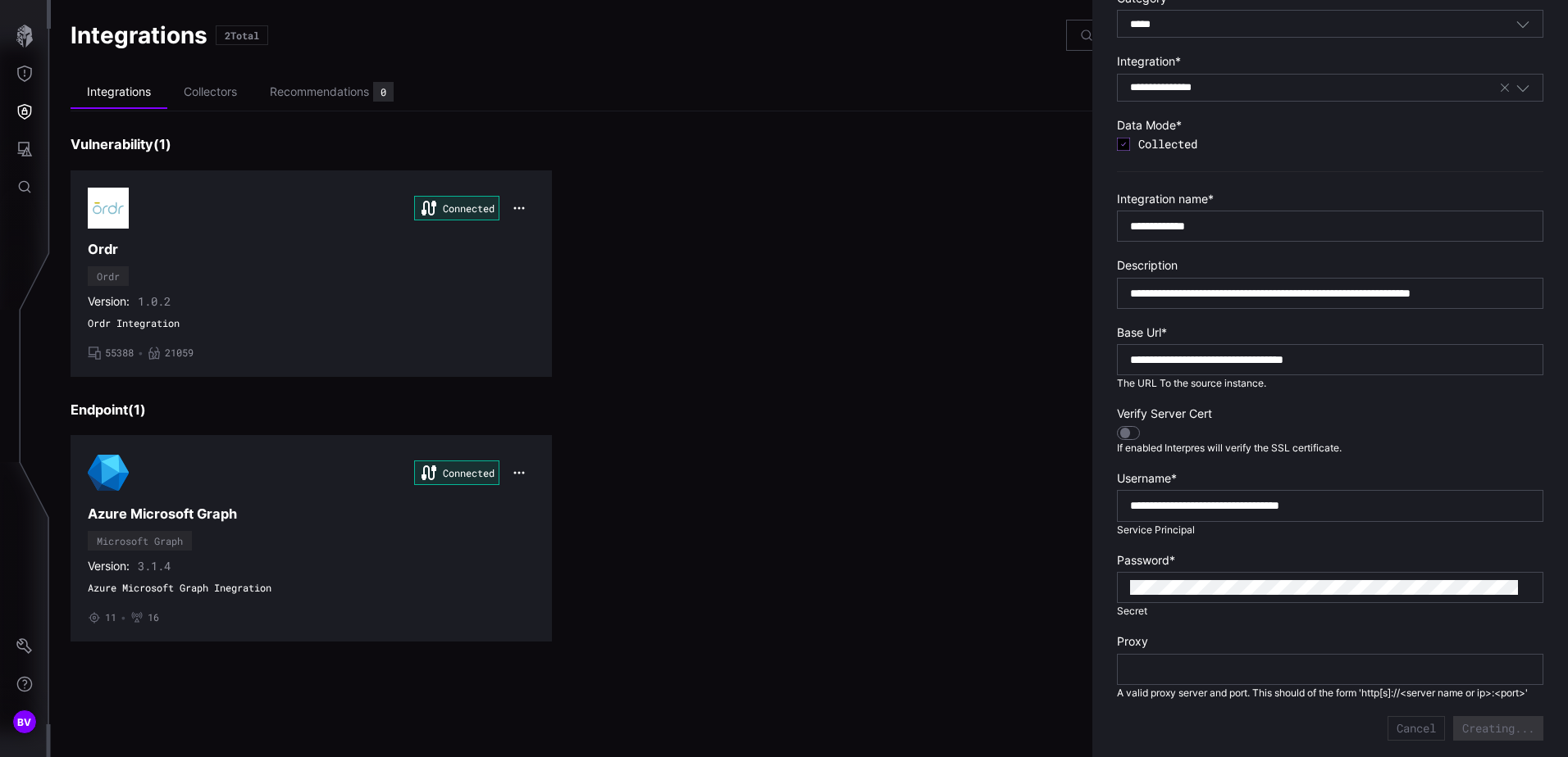
type input "***"
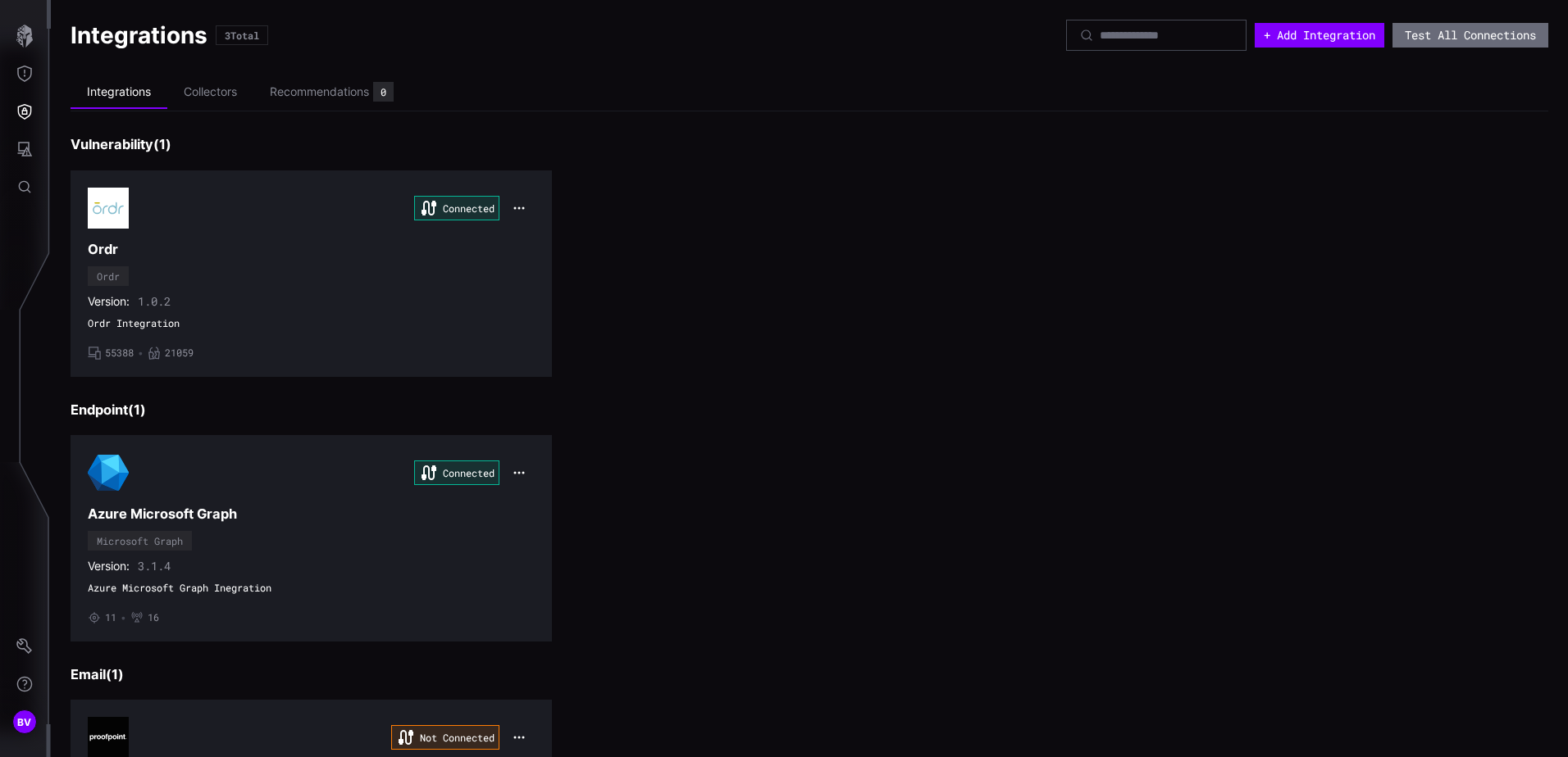
scroll to position [194, 0]
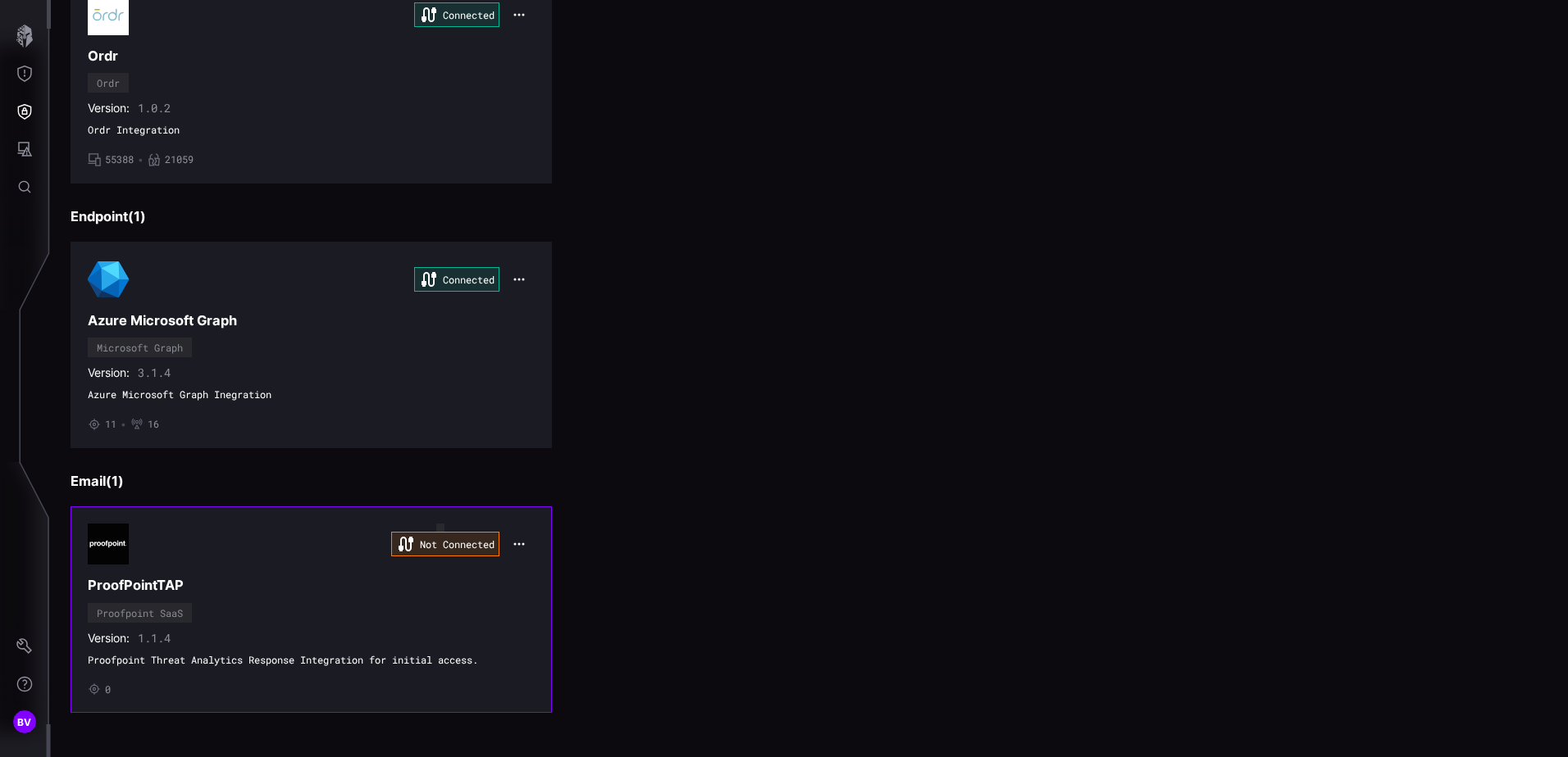
click at [465, 545] on div "Not Connected" at bounding box center [446, 544] width 108 height 25
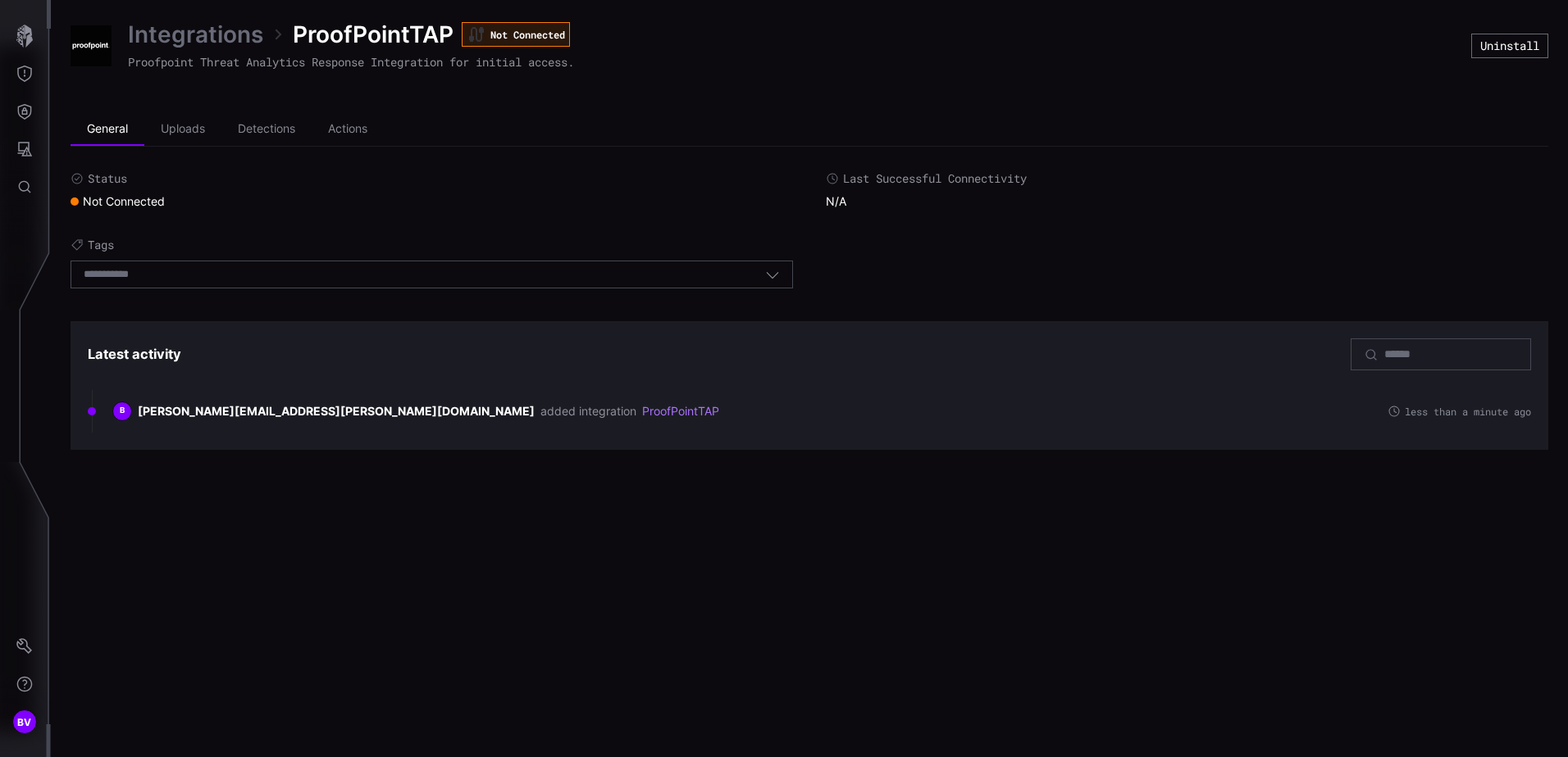
click at [562, 286] on div "Select tags" at bounding box center [432, 274] width 723 height 28
click at [639, 281] on div "Select tags" at bounding box center [424, 274] width 682 height 15
click at [769, 272] on icon "button" at bounding box center [772, 274] width 15 height 15
click at [264, 131] on li "Detections" at bounding box center [267, 129] width 90 height 32
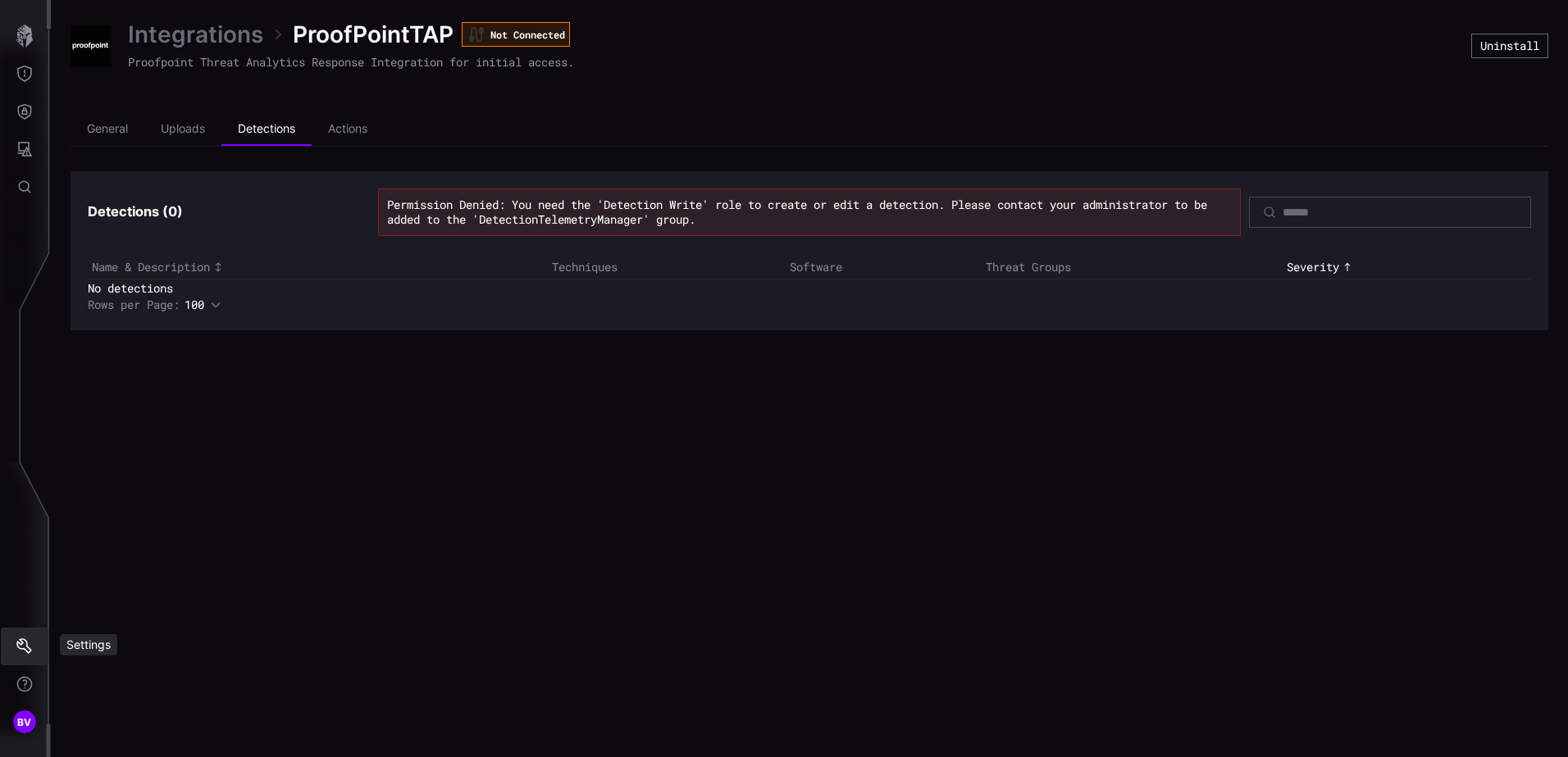
click at [24, 652] on icon "Settings" at bounding box center [25, 647] width 17 height 17
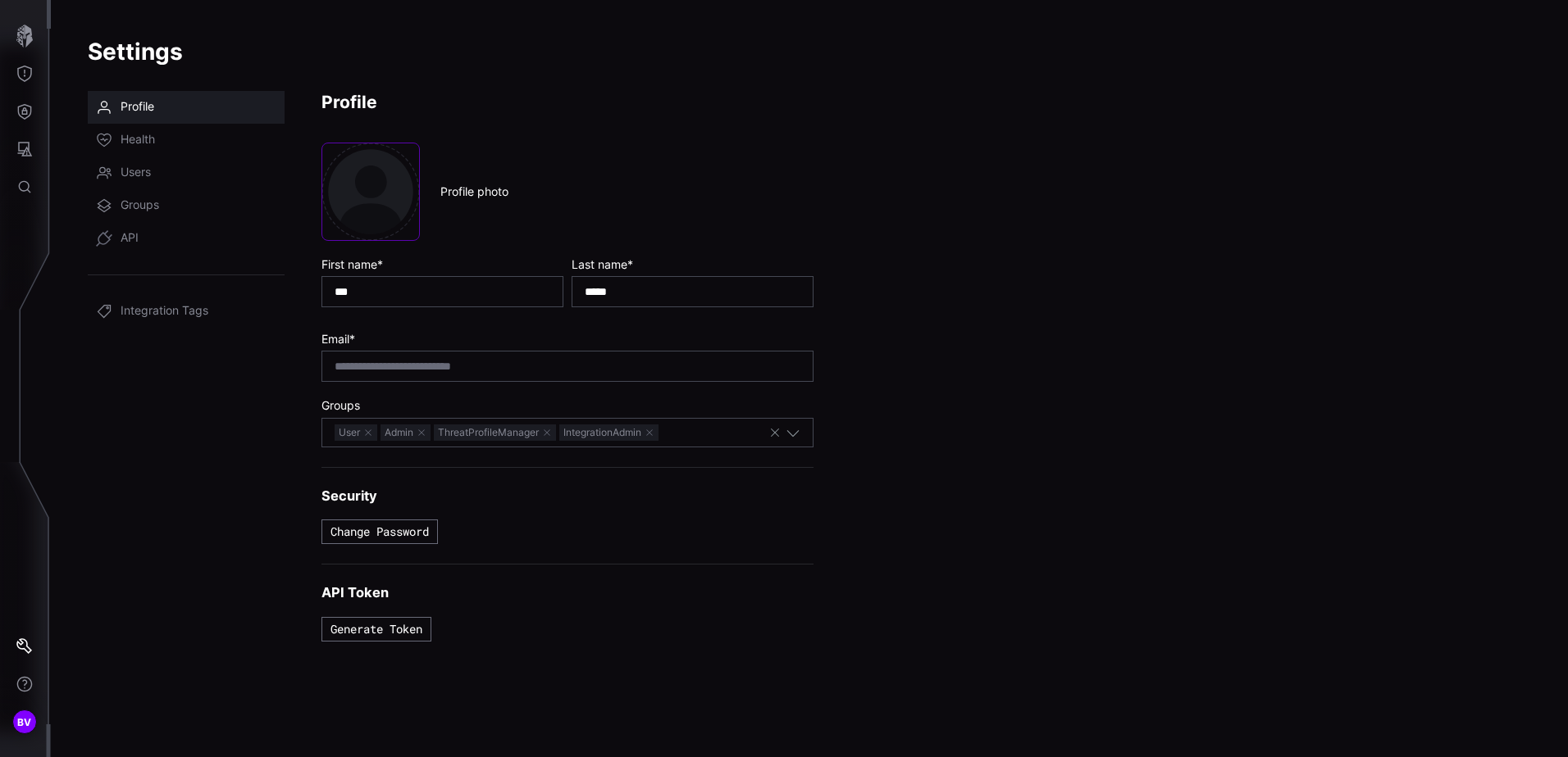
click at [712, 433] on div "User Admin ThreatProfileManager IntegrationAdmin" at bounding box center [551, 433] width 434 height 18
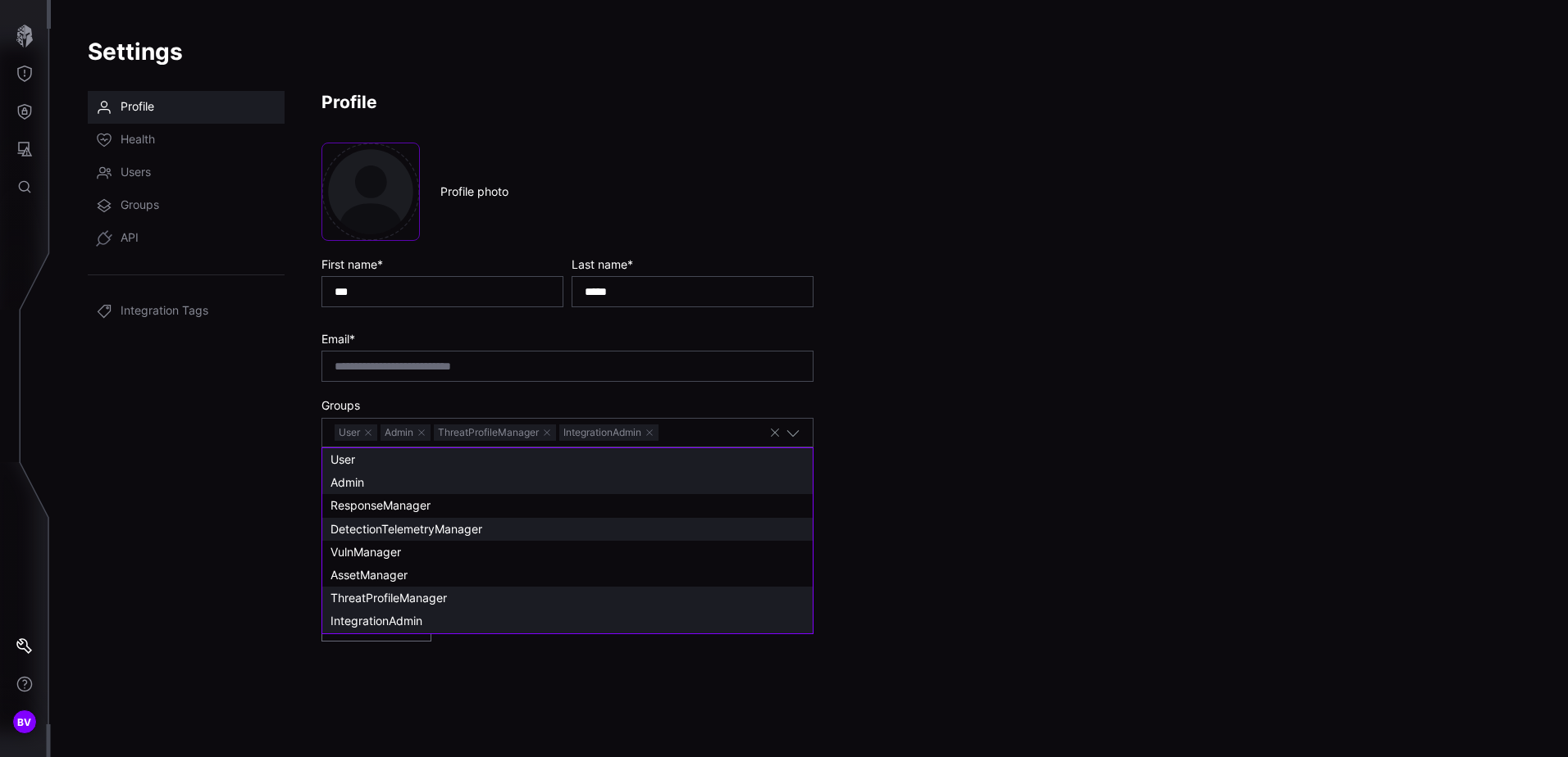
click at [432, 527] on span "DetectionTelemetryManager" at bounding box center [406, 529] width 151 height 14
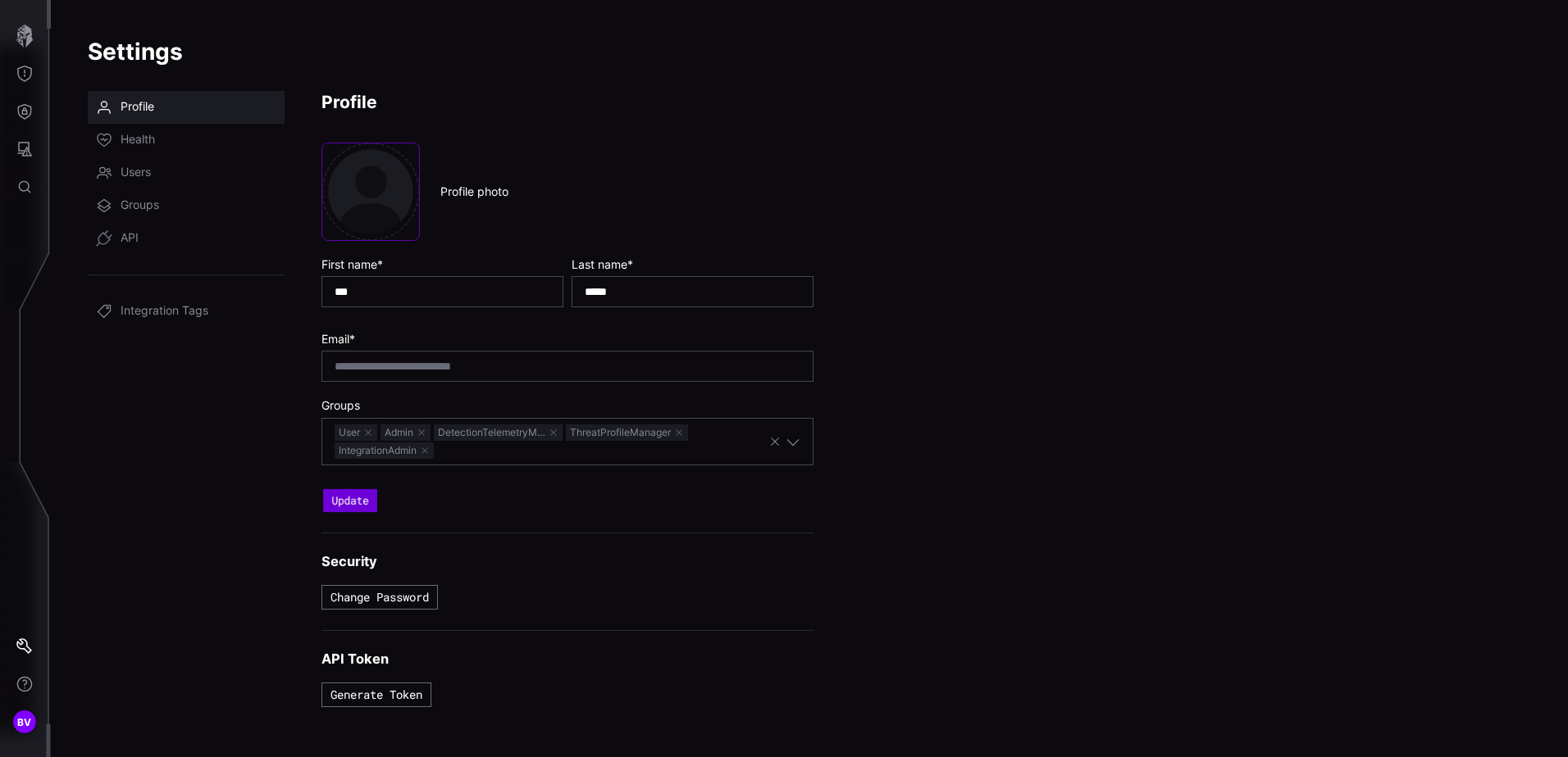
click at [324, 491] on button "Update" at bounding box center [350, 500] width 54 height 23
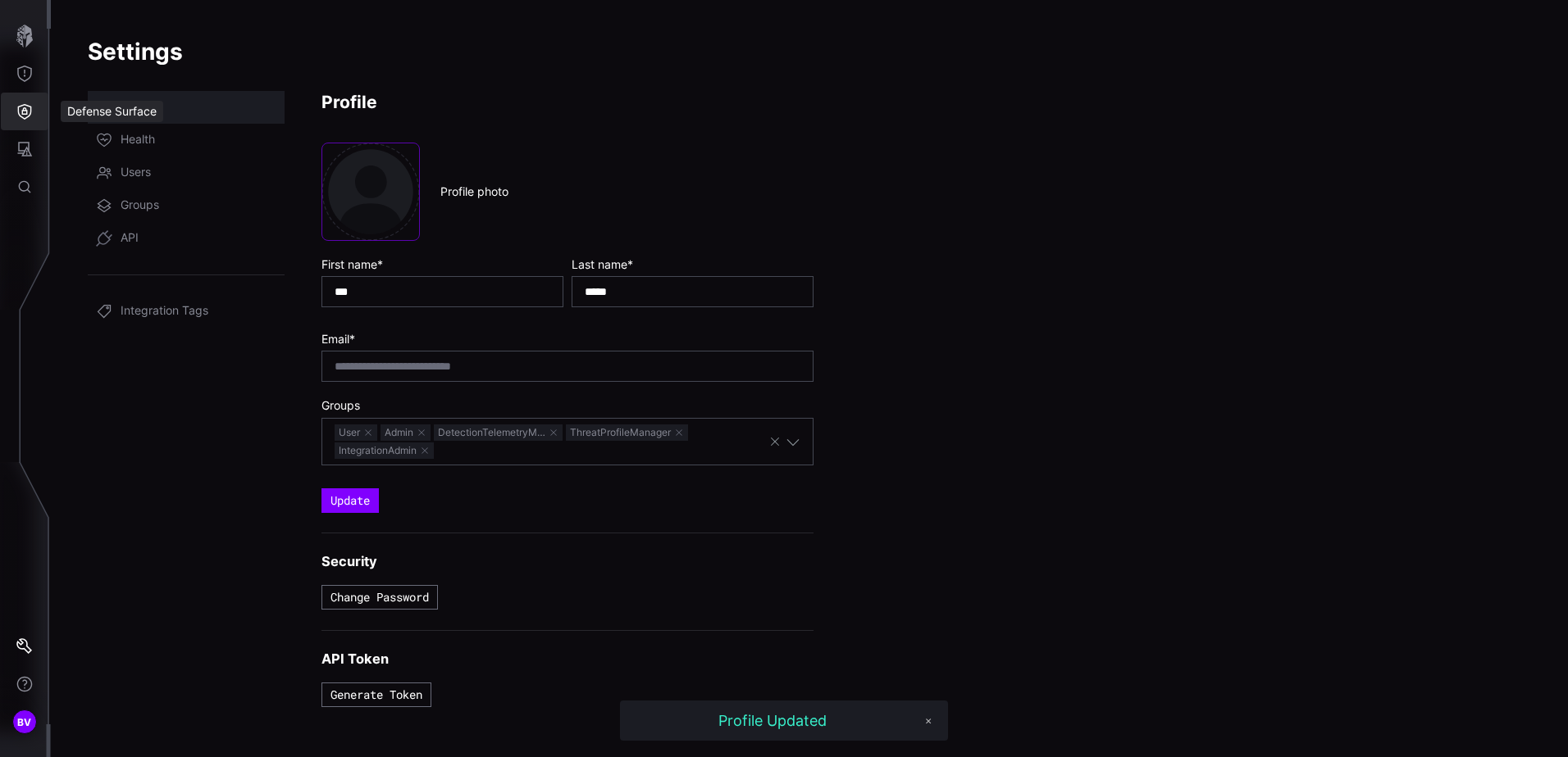
click at [31, 116] on icon "Defense Surface" at bounding box center [25, 111] width 17 height 17
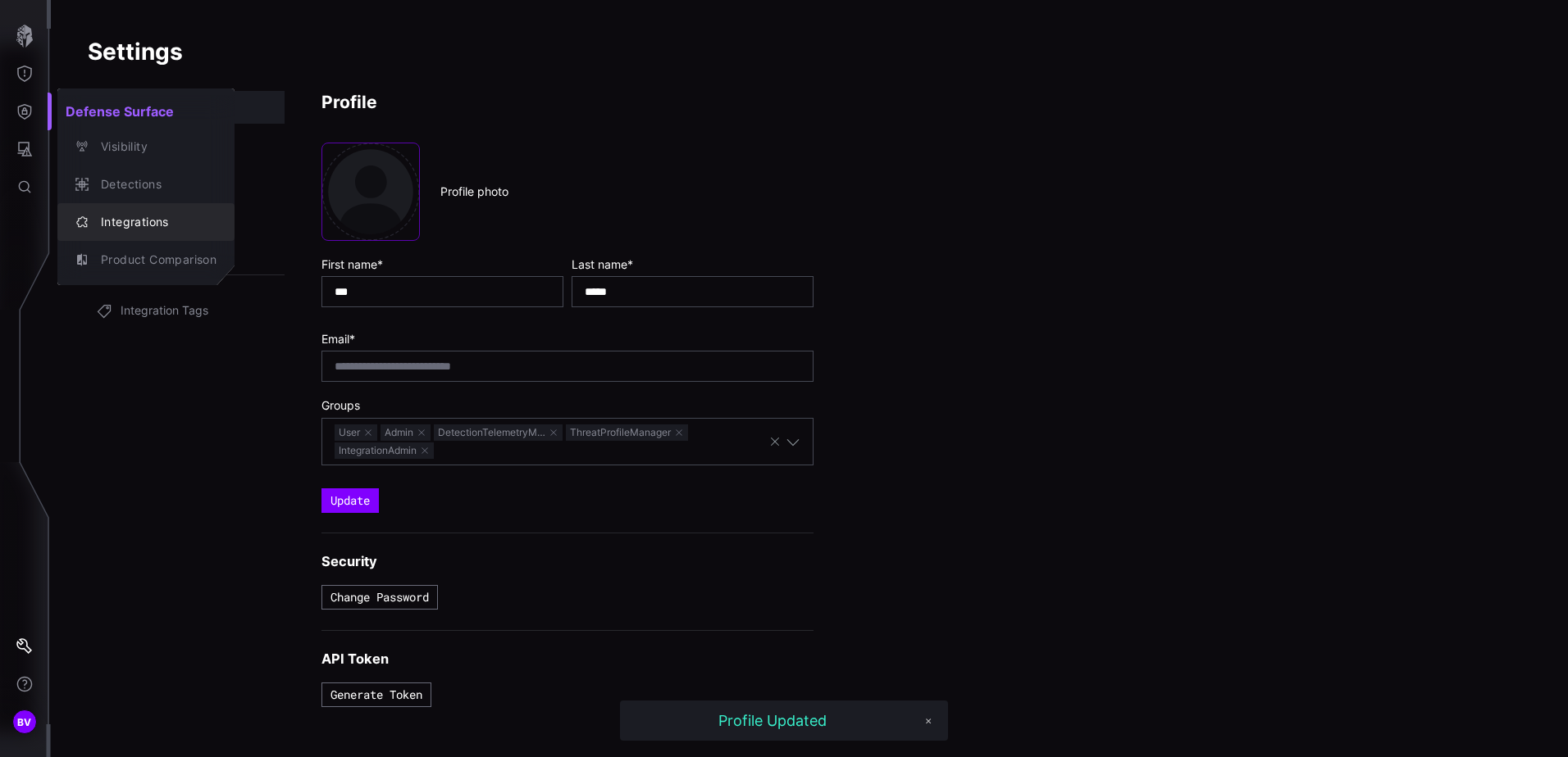
click at [97, 224] on div "Integrations" at bounding box center [154, 222] width 124 height 21
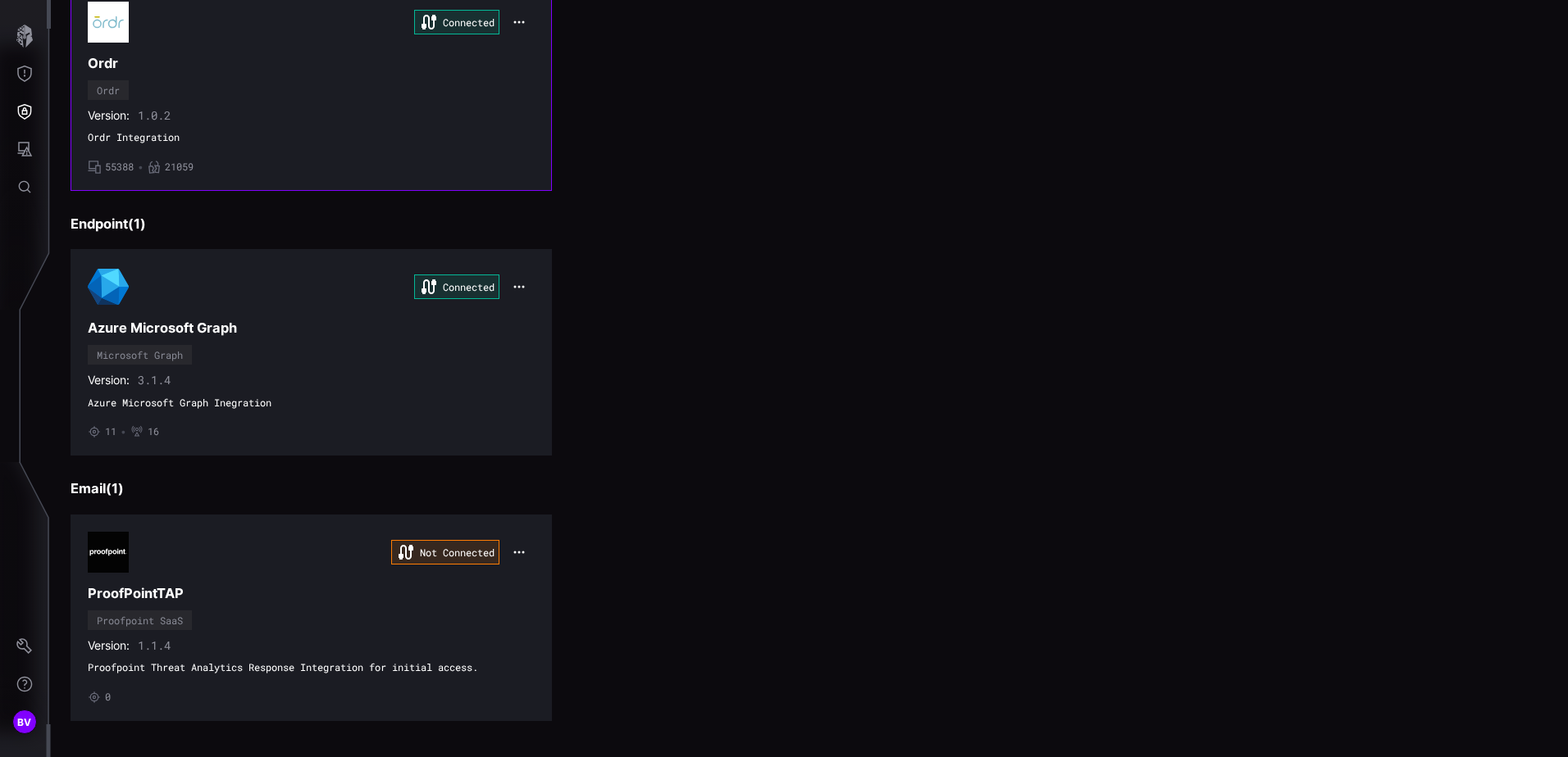
scroll to position [247, 0]
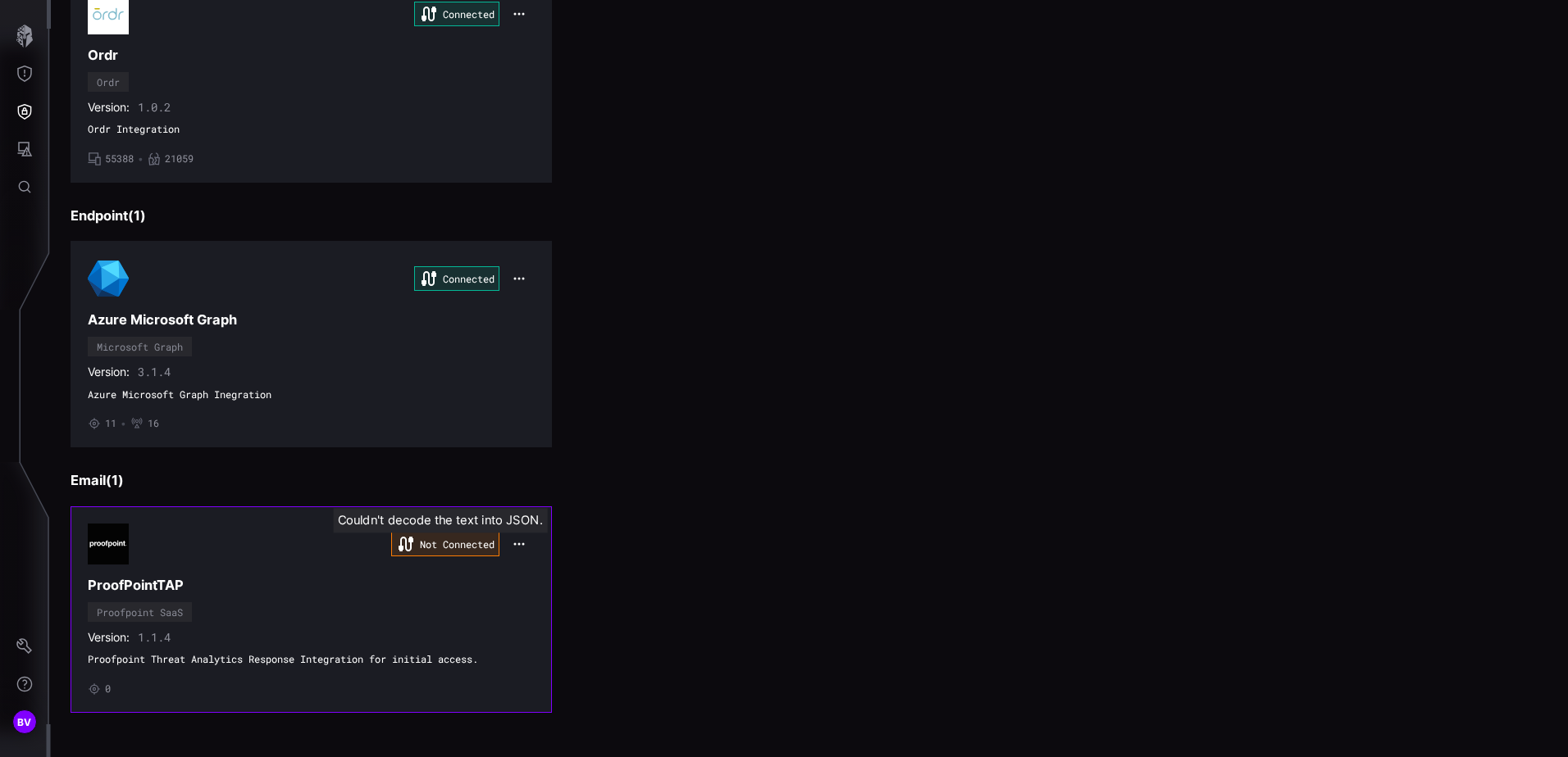
click at [456, 543] on div "Not Connected" at bounding box center [446, 544] width 108 height 25
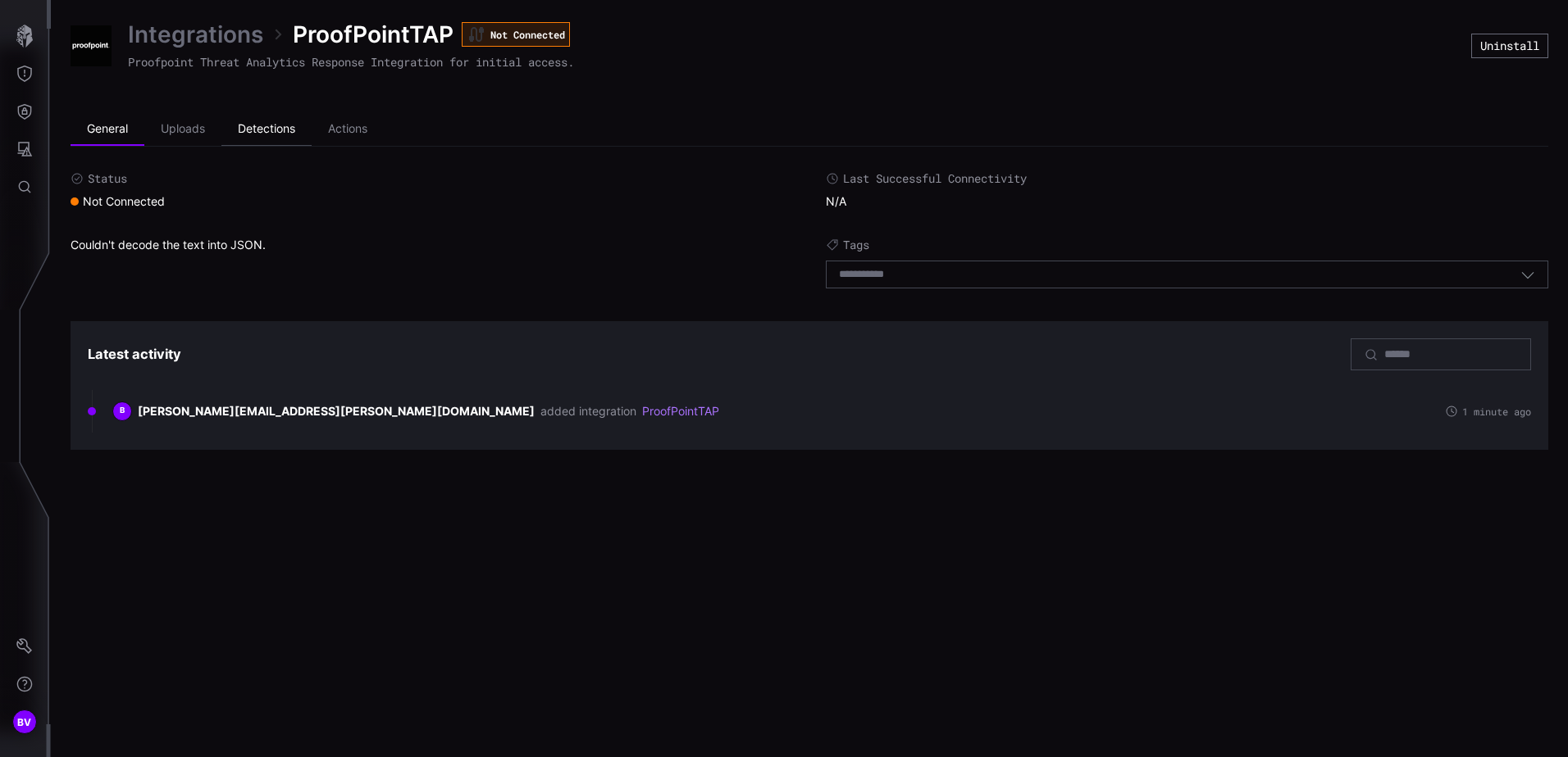
click at [288, 131] on li "Detections" at bounding box center [267, 129] width 90 height 32
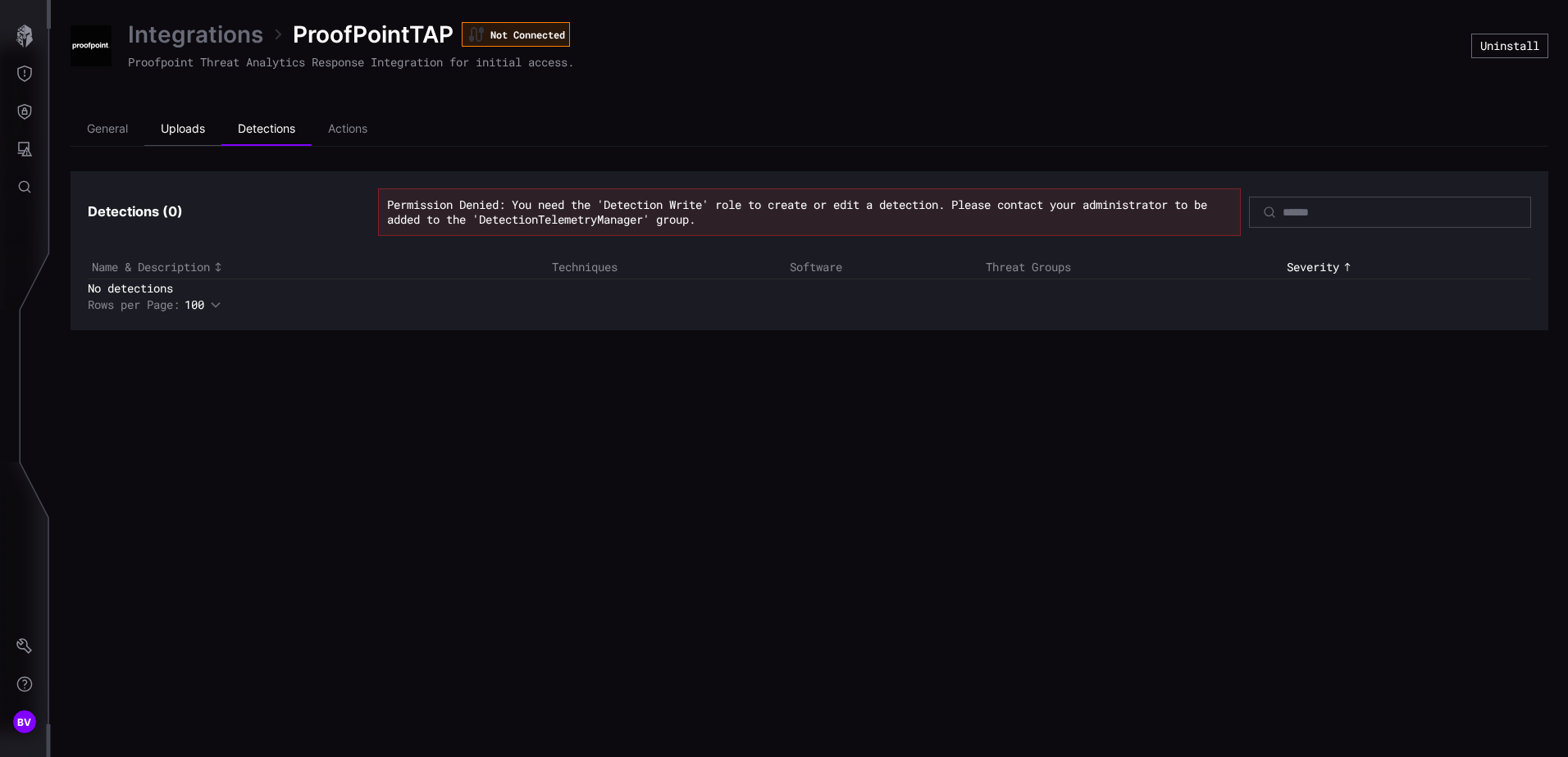
click at [189, 130] on li "Uploads" at bounding box center [183, 129] width 77 height 32
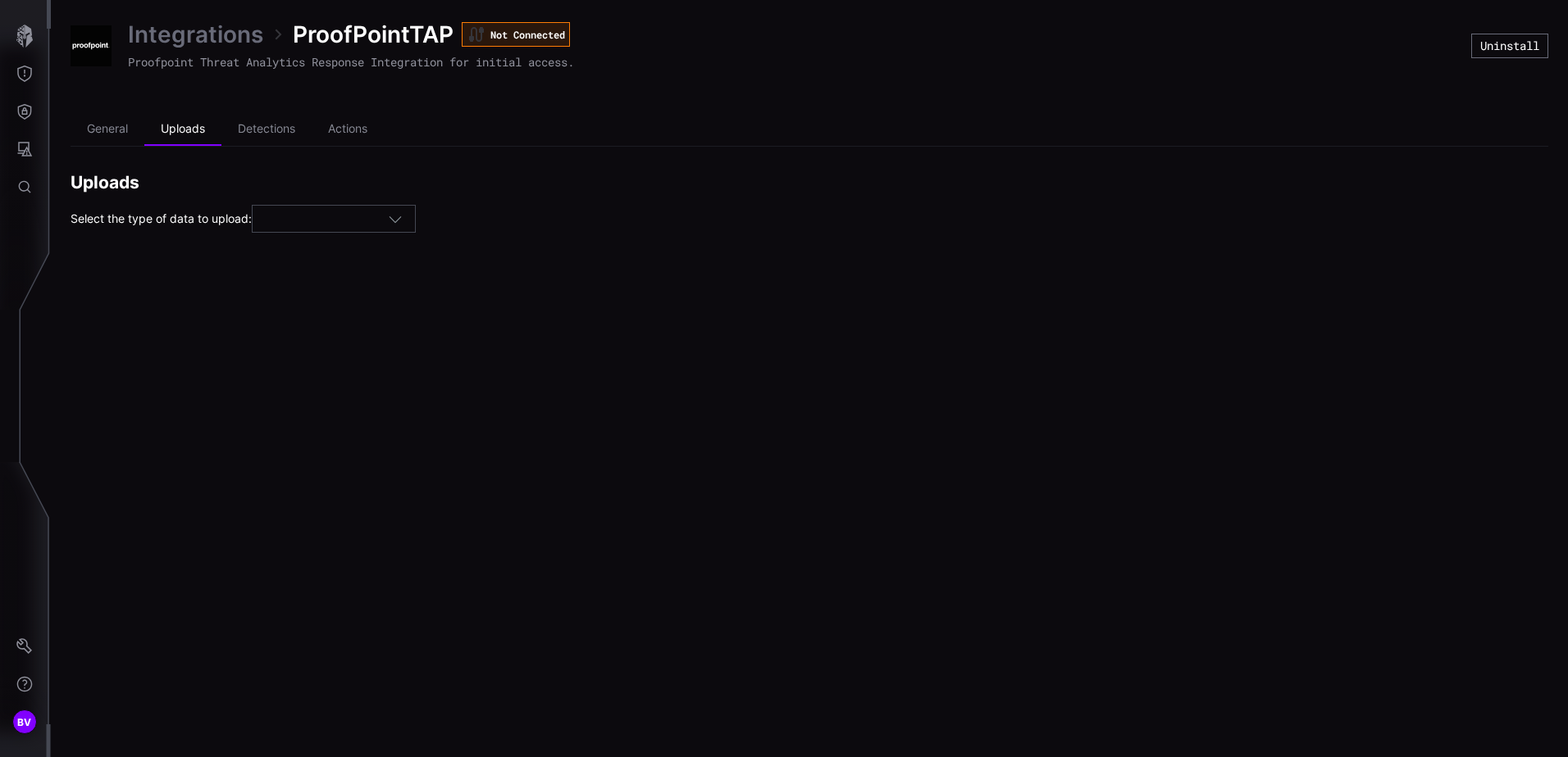
click at [289, 210] on div at bounding box center [333, 218] width 164 height 28
click at [83, 123] on li "General" at bounding box center [107, 129] width 74 height 32
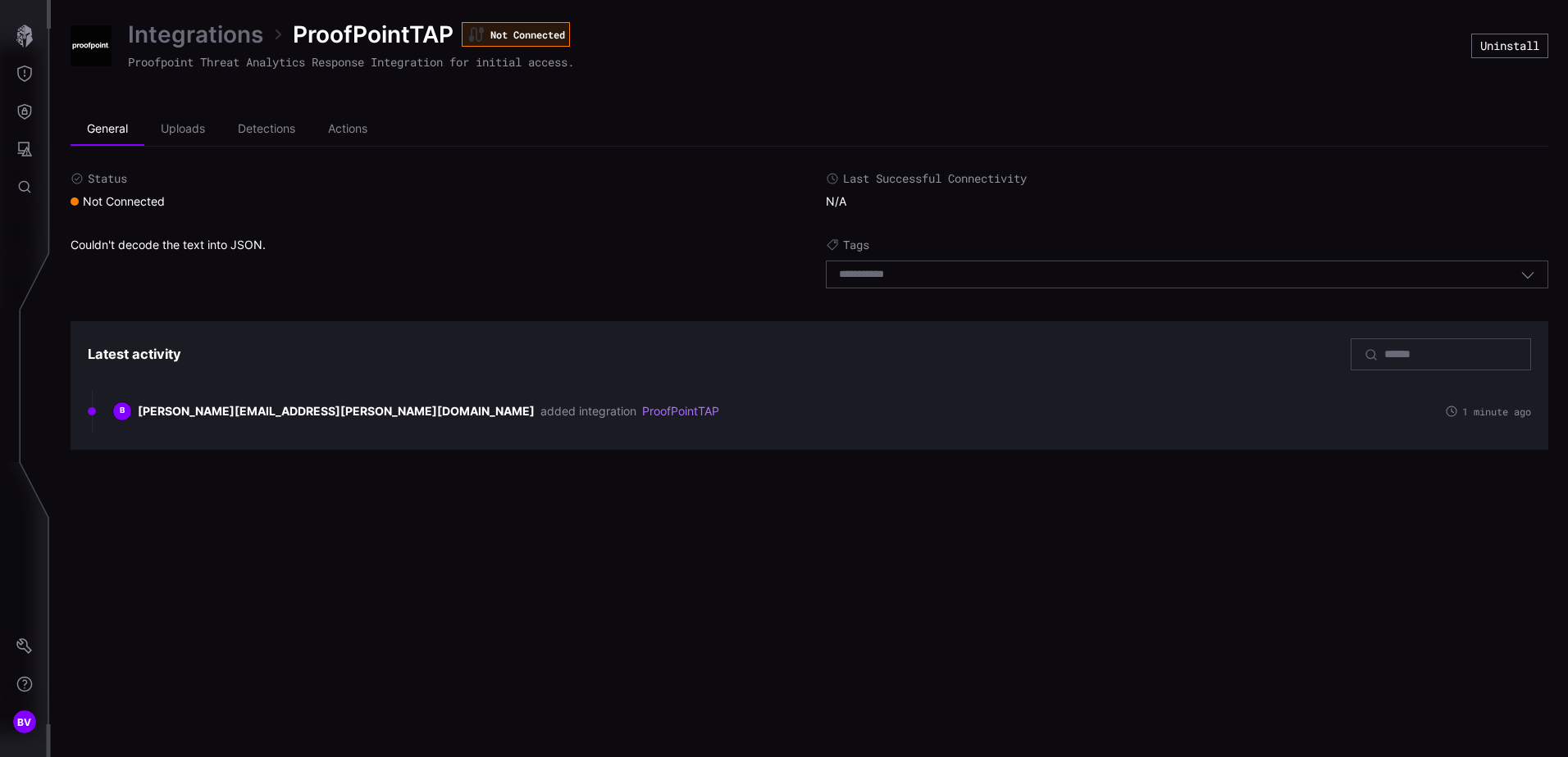
click at [1138, 277] on div "Select tags" at bounding box center [1179, 274] width 682 height 15
click at [1300, 253] on label "Tags" at bounding box center [1187, 245] width 723 height 15
click at [1483, 41] on button "Uninstall" at bounding box center [1510, 45] width 73 height 23
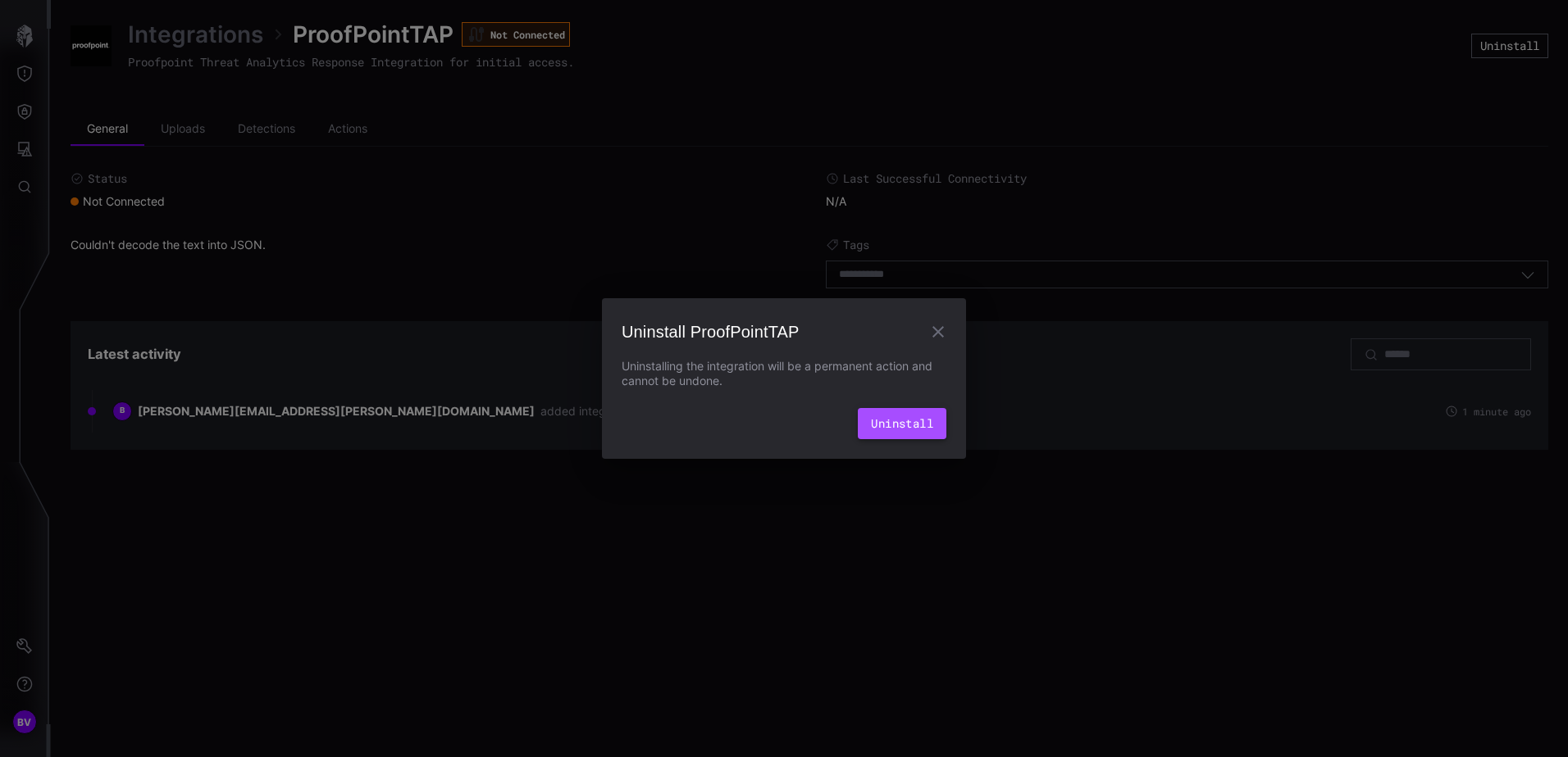
click at [891, 423] on button "Uninstall" at bounding box center [902, 424] width 89 height 31
click at [394, 270] on div "Uninstall ProofPointTAP Uninstalling the integration will be a permanent action…" at bounding box center [784, 378] width 1568 height 757
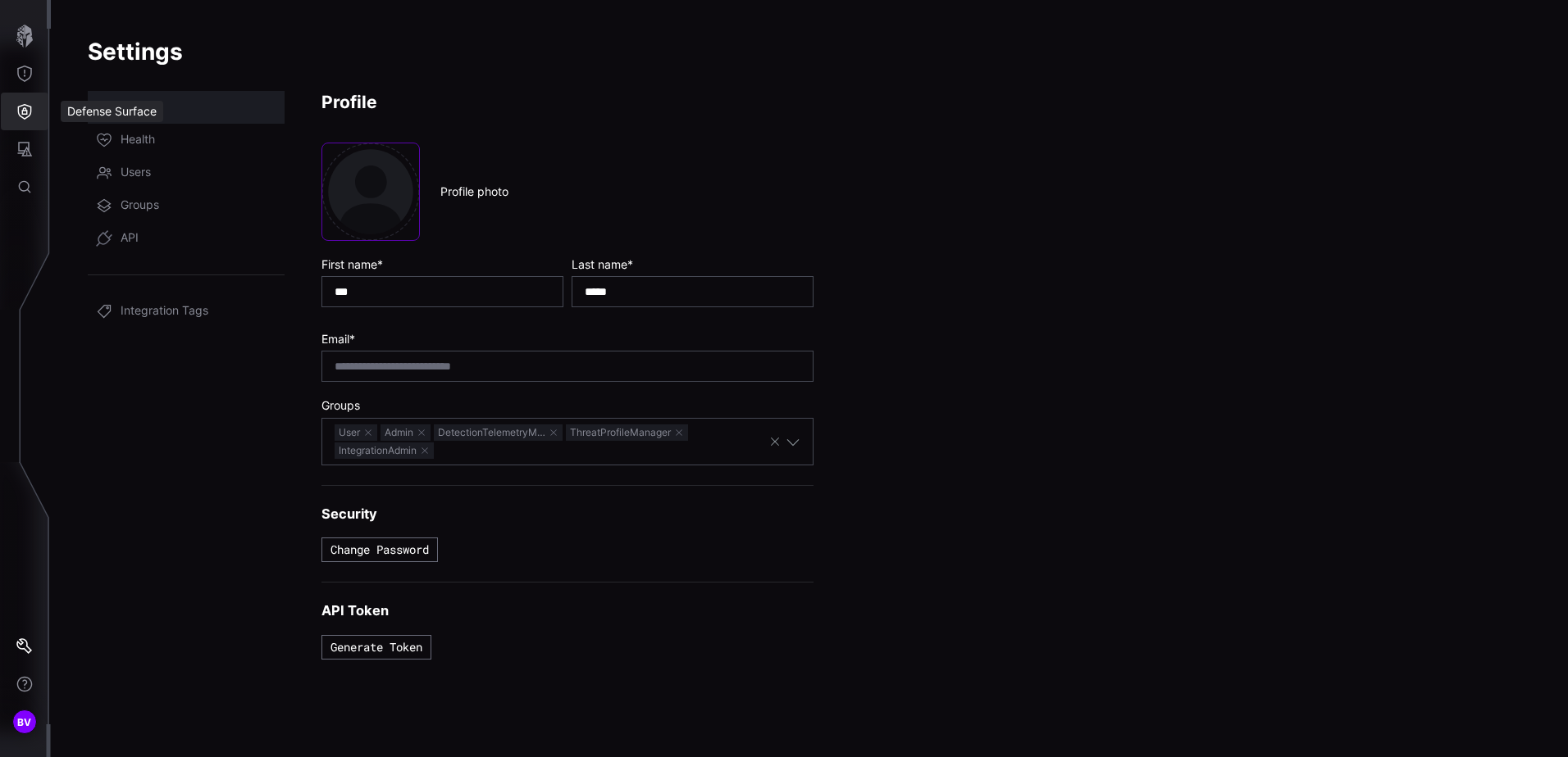
click at [27, 112] on icon "Defense Surface" at bounding box center [25, 111] width 17 height 17
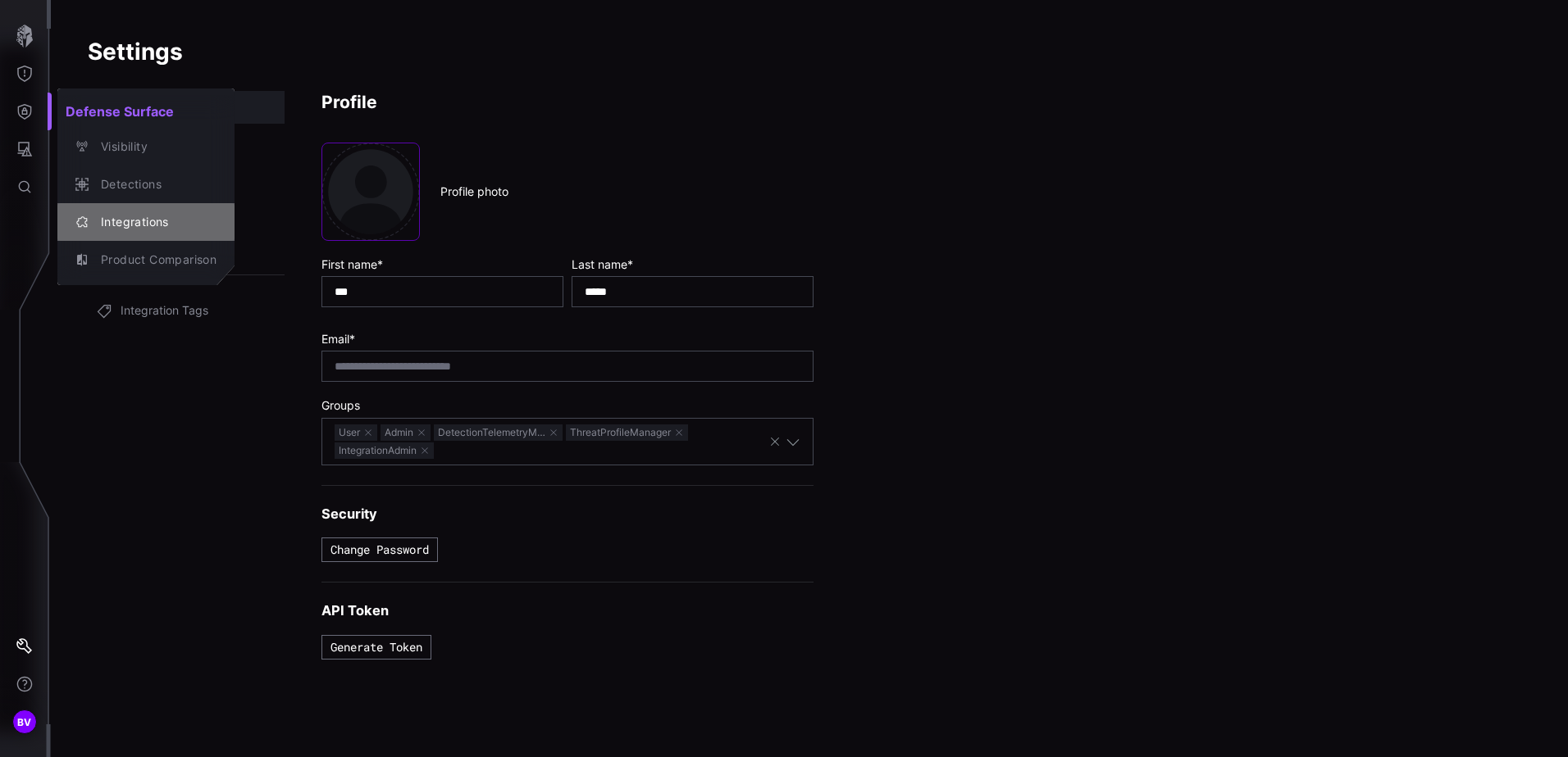
click at [143, 219] on div "Integrations" at bounding box center [154, 222] width 124 height 21
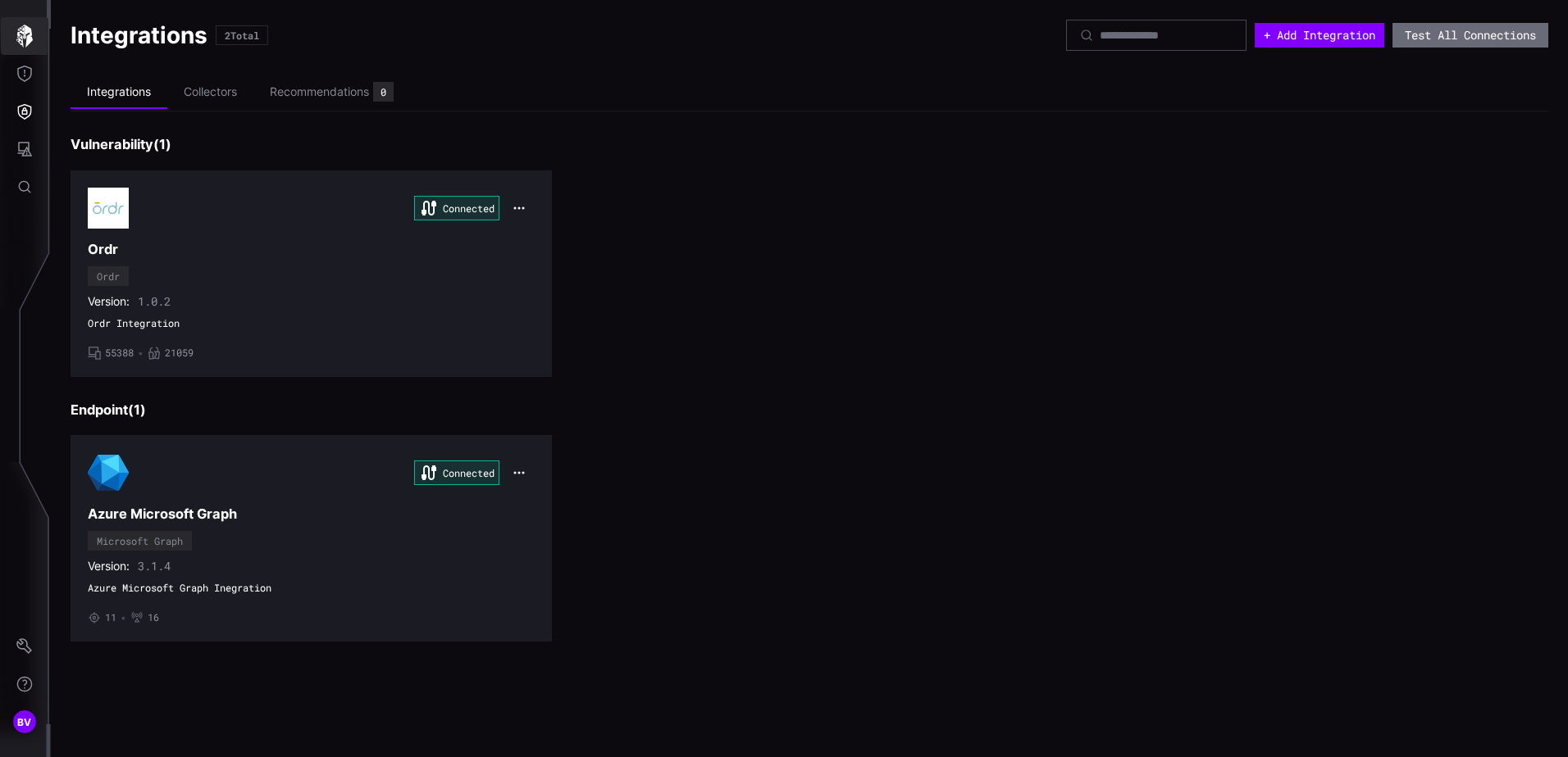
click at [25, 45] on icon "button" at bounding box center [24, 35] width 23 height 23
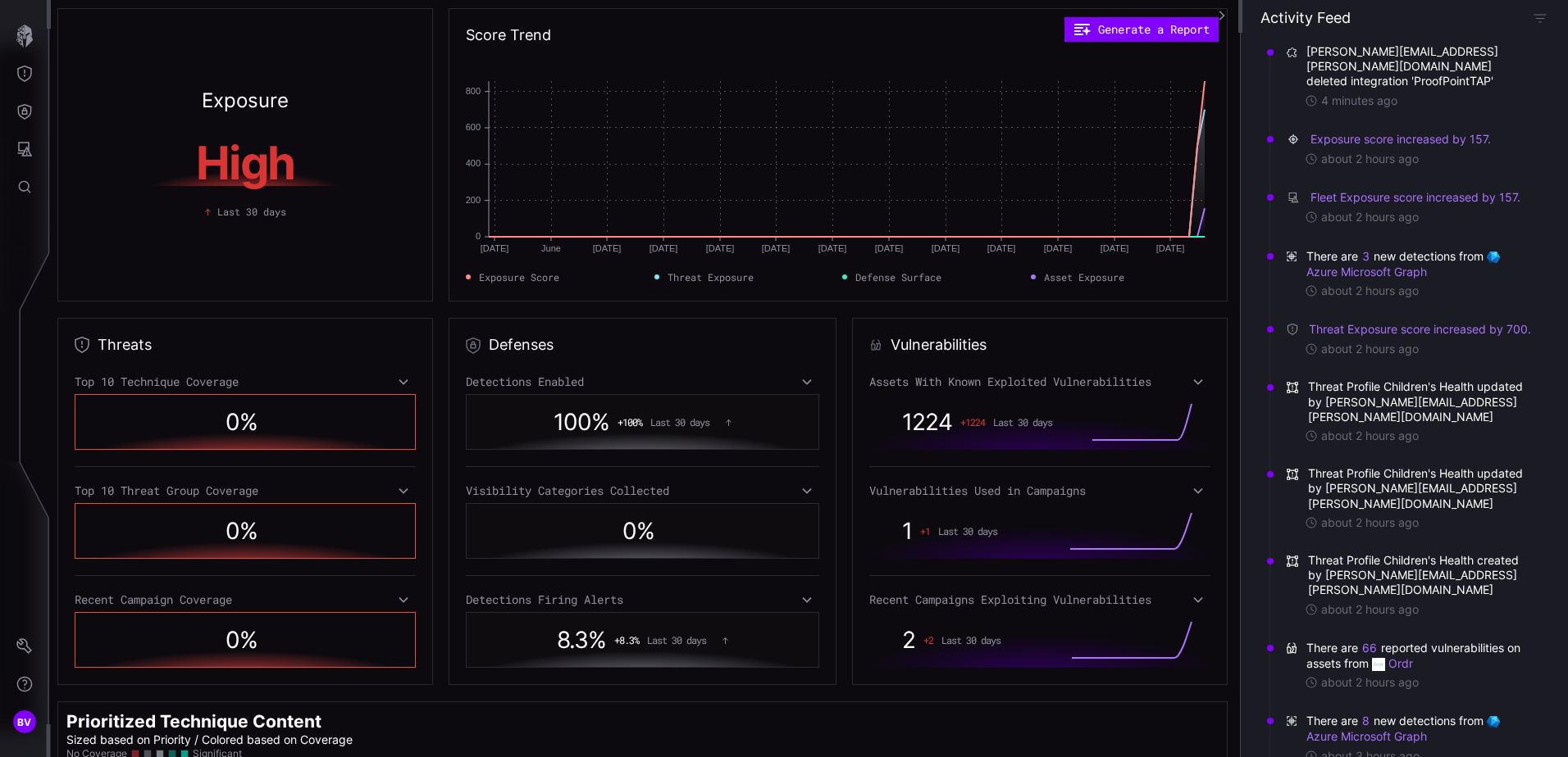
click at [1380, 249] on span "There are 3 new detections from Azure Microsoft Graph" at bounding box center [1418, 264] width 225 height 31
click at [1370, 260] on link "Azure Microsoft Graph" at bounding box center [1405, 263] width 197 height 29
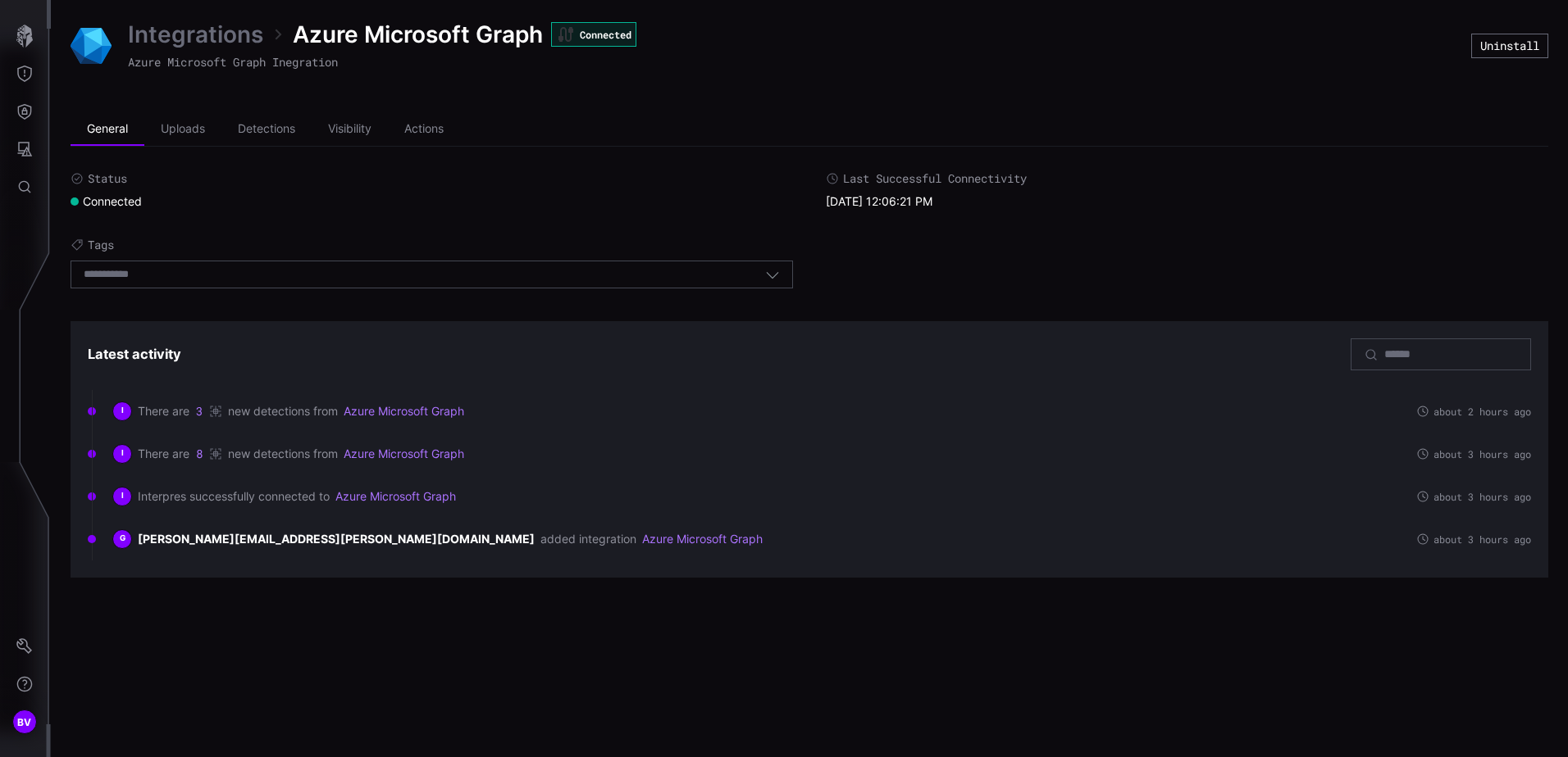
click at [443, 416] on link "Azure Microsoft Graph" at bounding box center [403, 411] width 121 height 15
click at [407, 415] on link "Azure Microsoft Graph" at bounding box center [403, 411] width 121 height 15
click at [28, 74] on icon "Threat Exposure" at bounding box center [25, 74] width 17 height 17
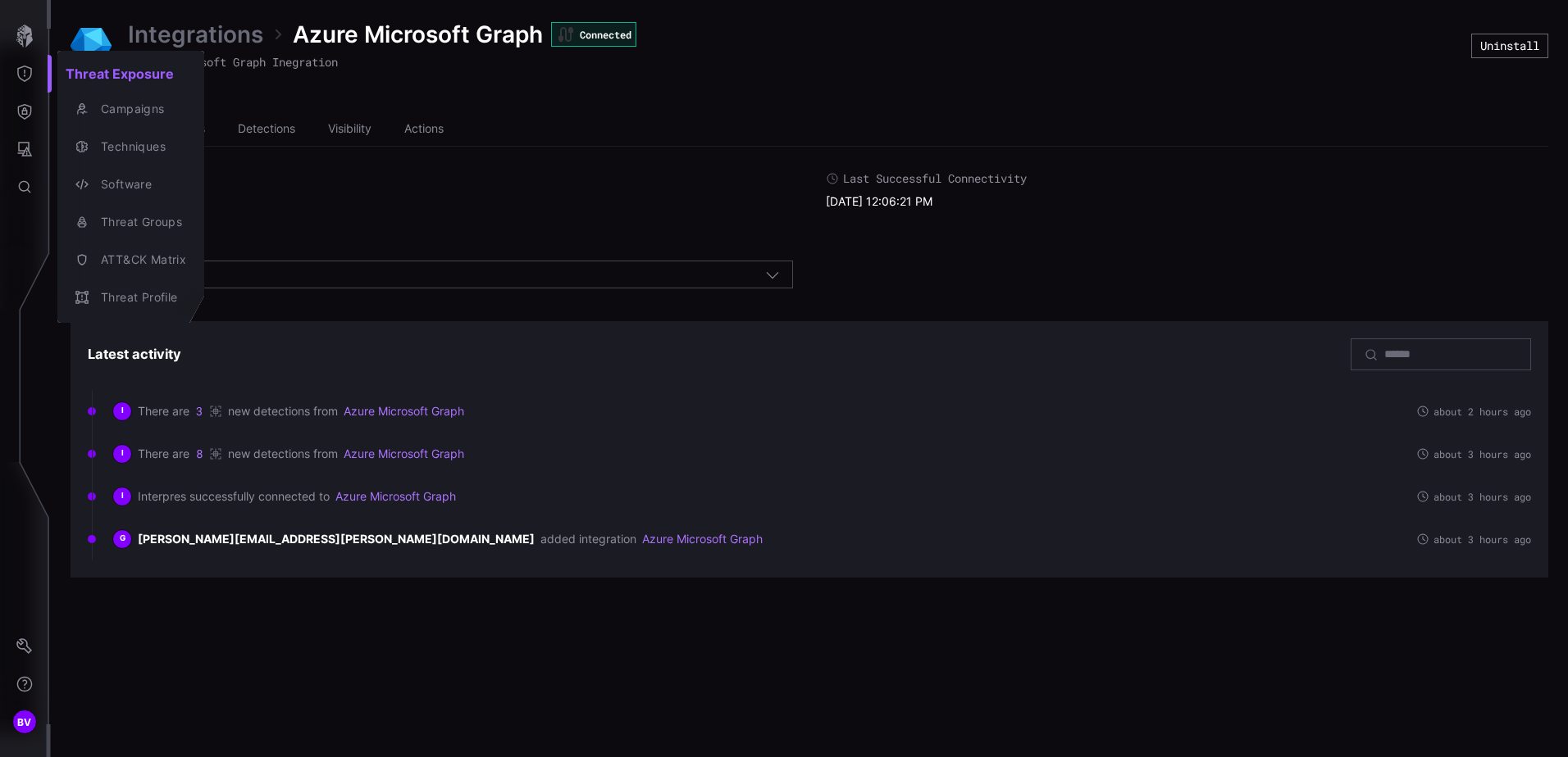
click at [252, 190] on div at bounding box center [784, 378] width 1568 height 757
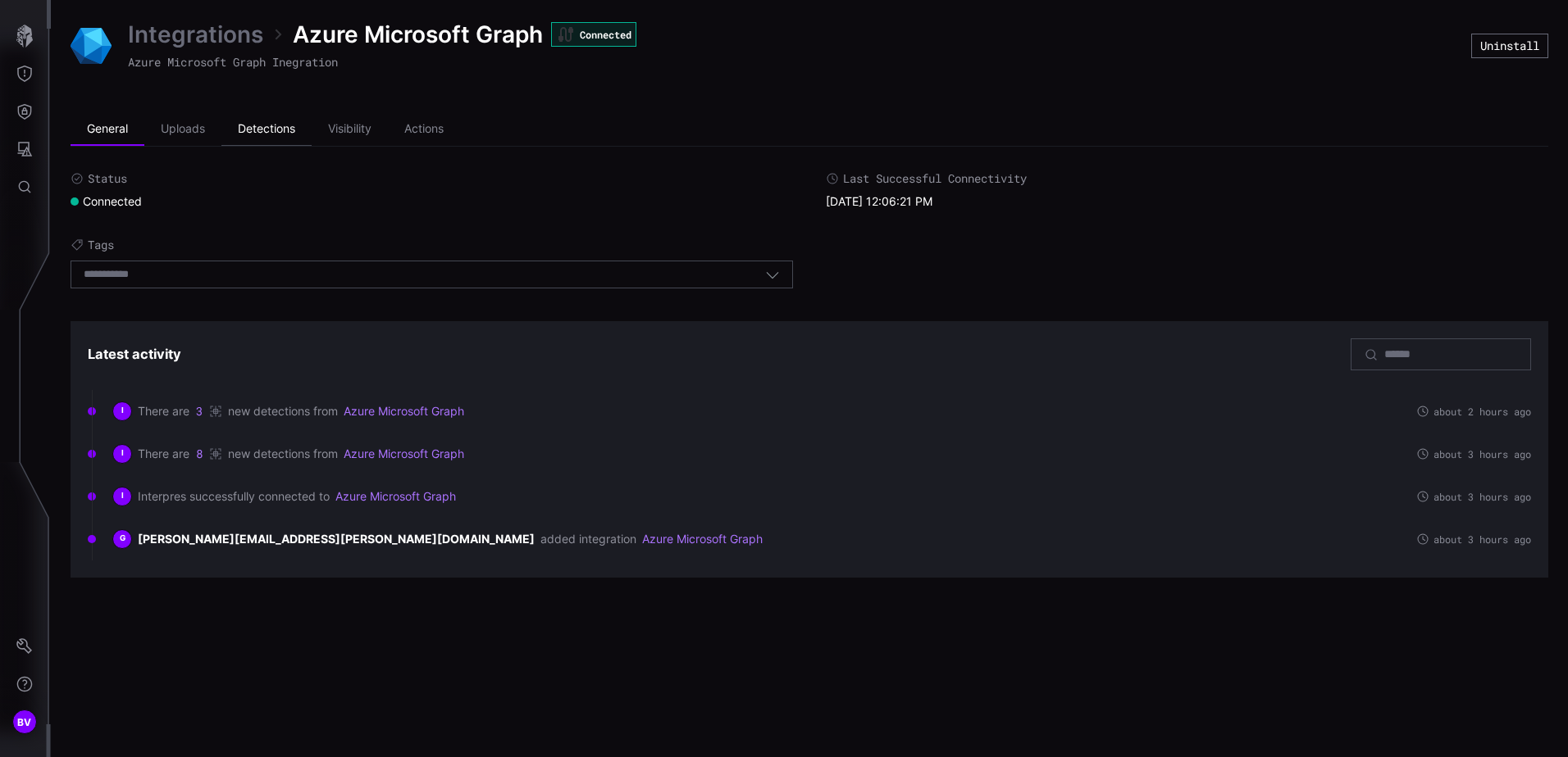
click at [272, 131] on li "Detections" at bounding box center [267, 129] width 90 height 32
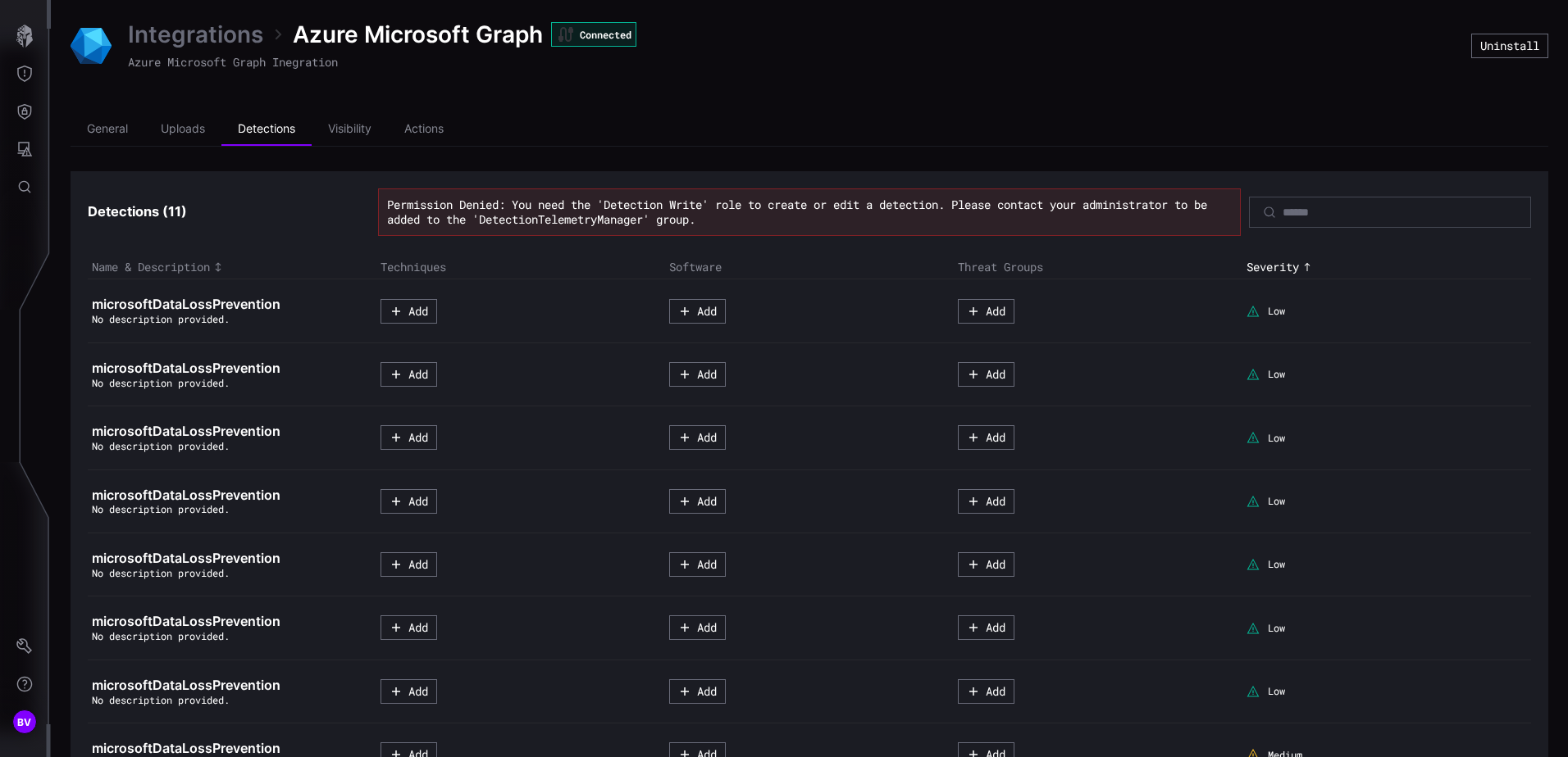
click at [177, 307] on span "microsoftDataLossPrevention" at bounding box center [186, 304] width 189 height 17
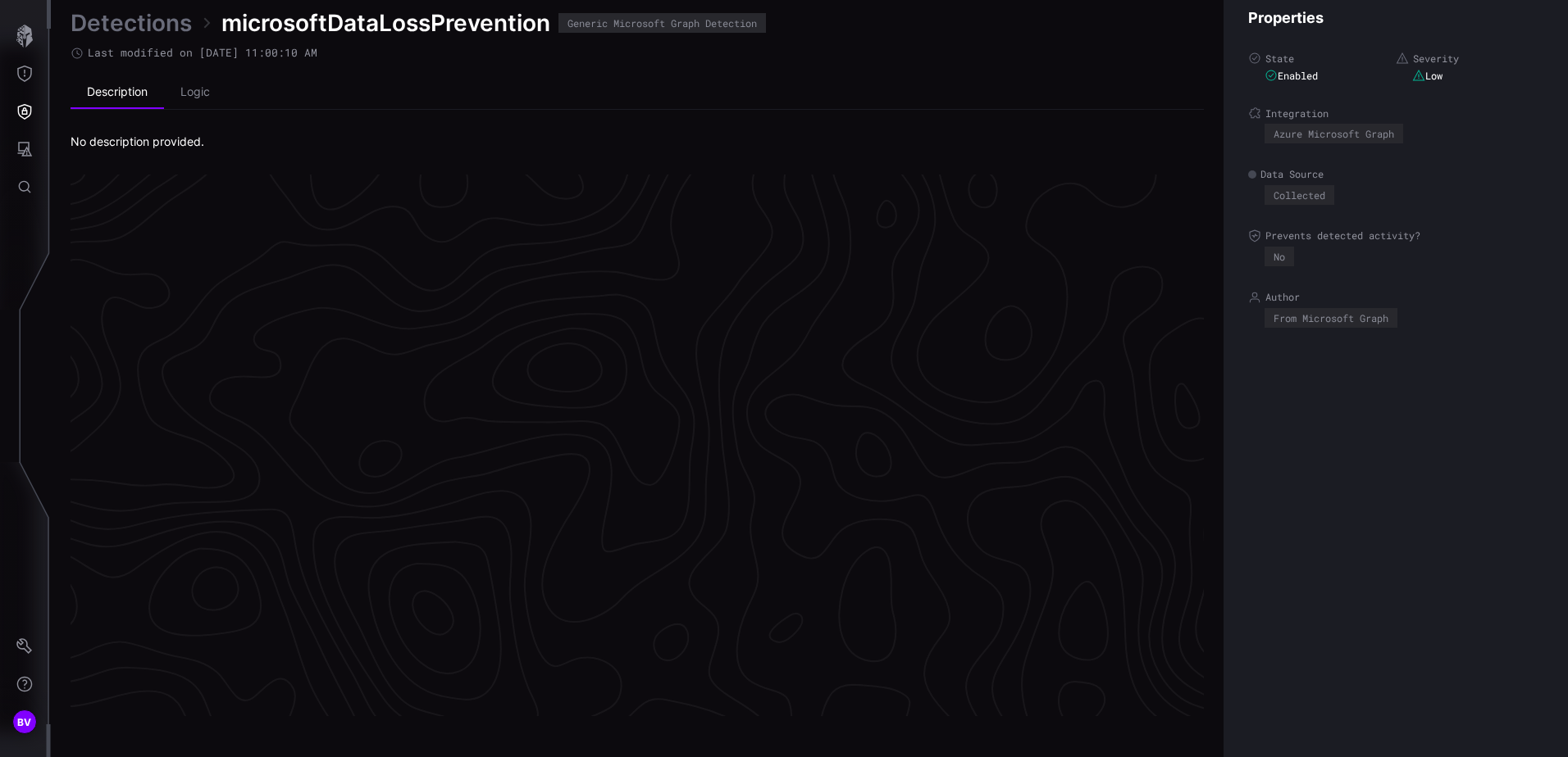
scroll to position [3424, 670]
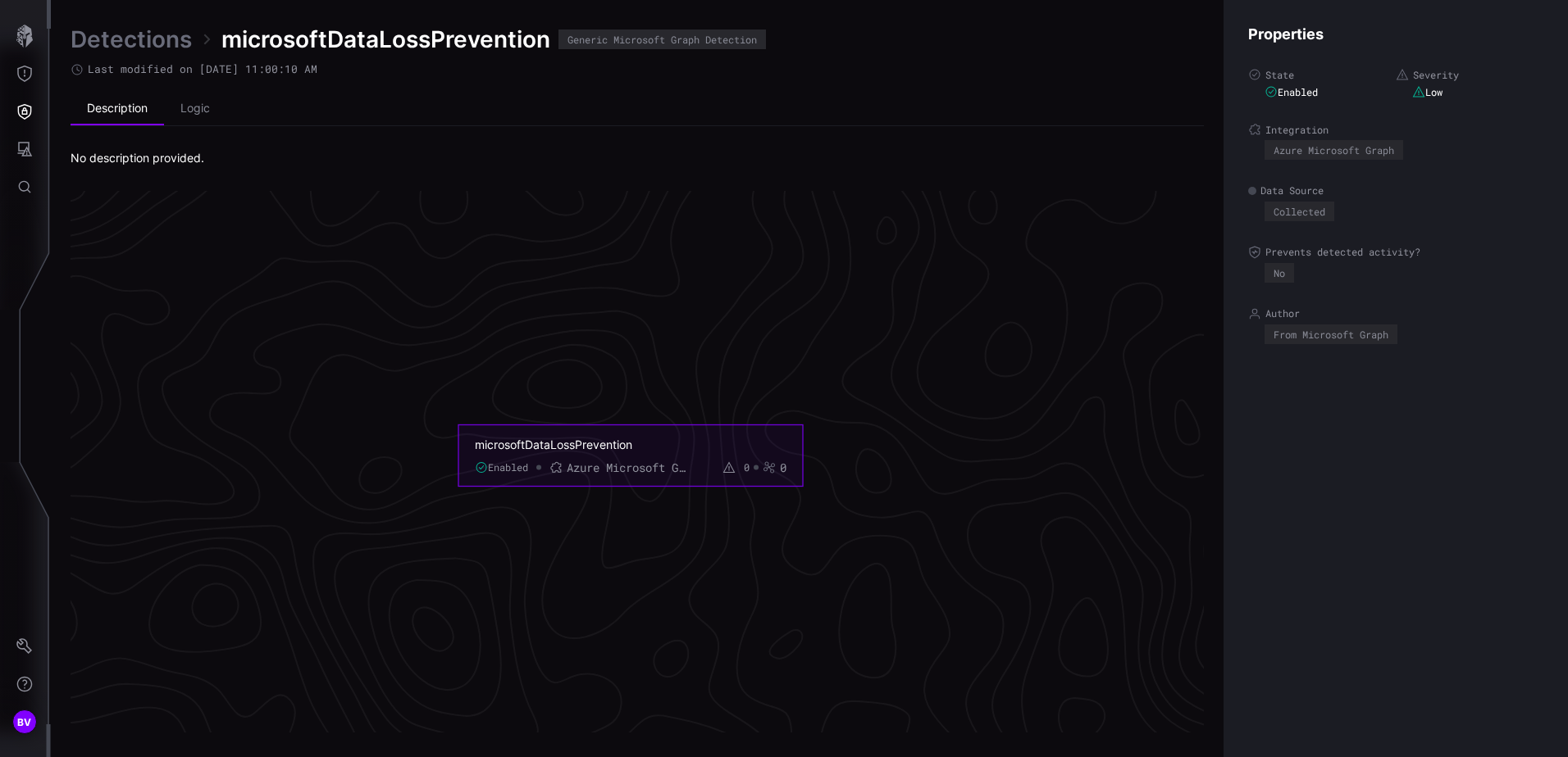
click at [644, 456] on div "microsoftDataLossPrevention Enabled Azure Microsoft Graph 0 0" at bounding box center [631, 455] width 312 height 37
click at [195, 111] on li "Logic" at bounding box center [195, 108] width 62 height 32
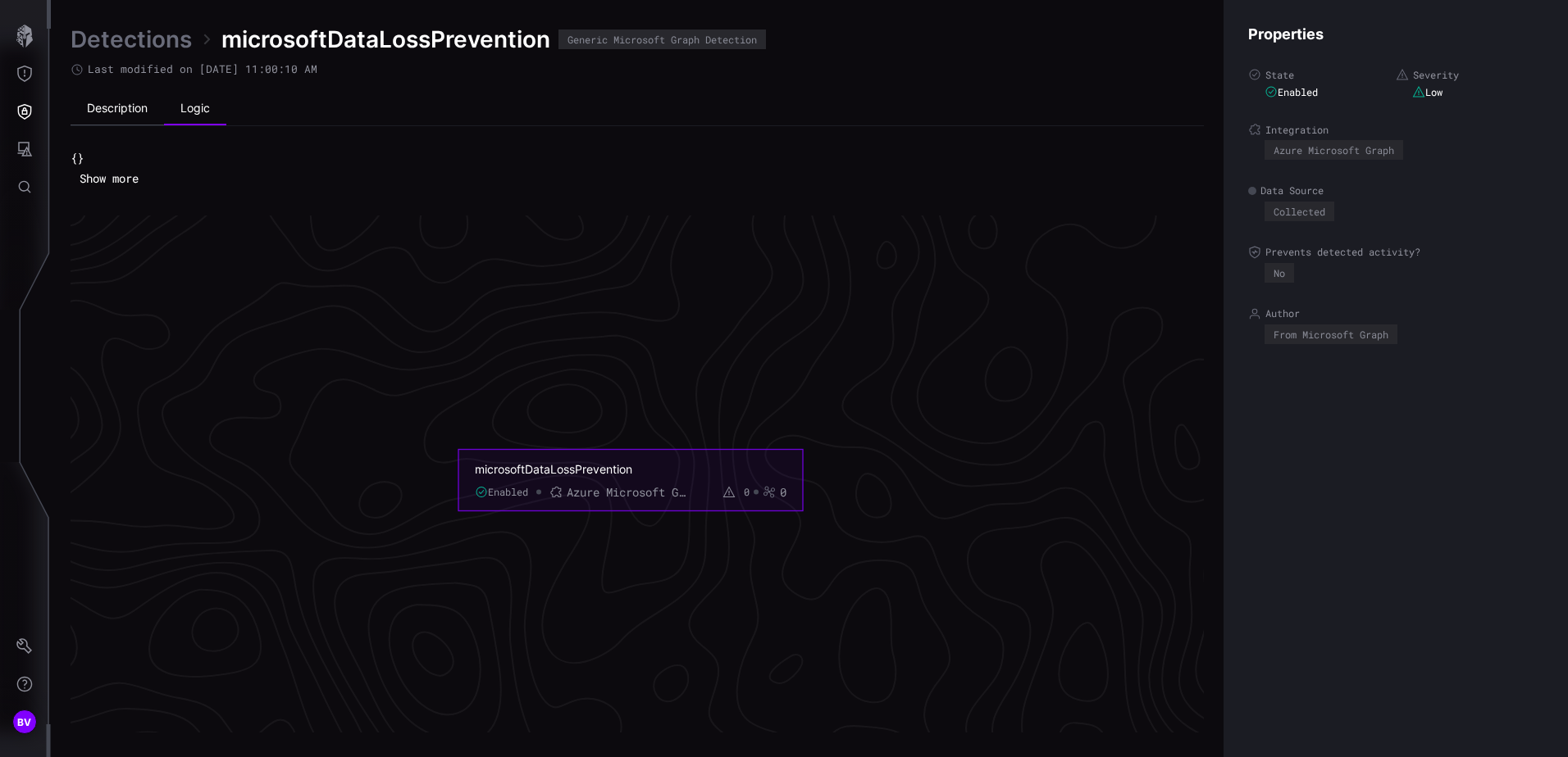
click at [111, 110] on li "Description" at bounding box center [117, 108] width 93 height 32
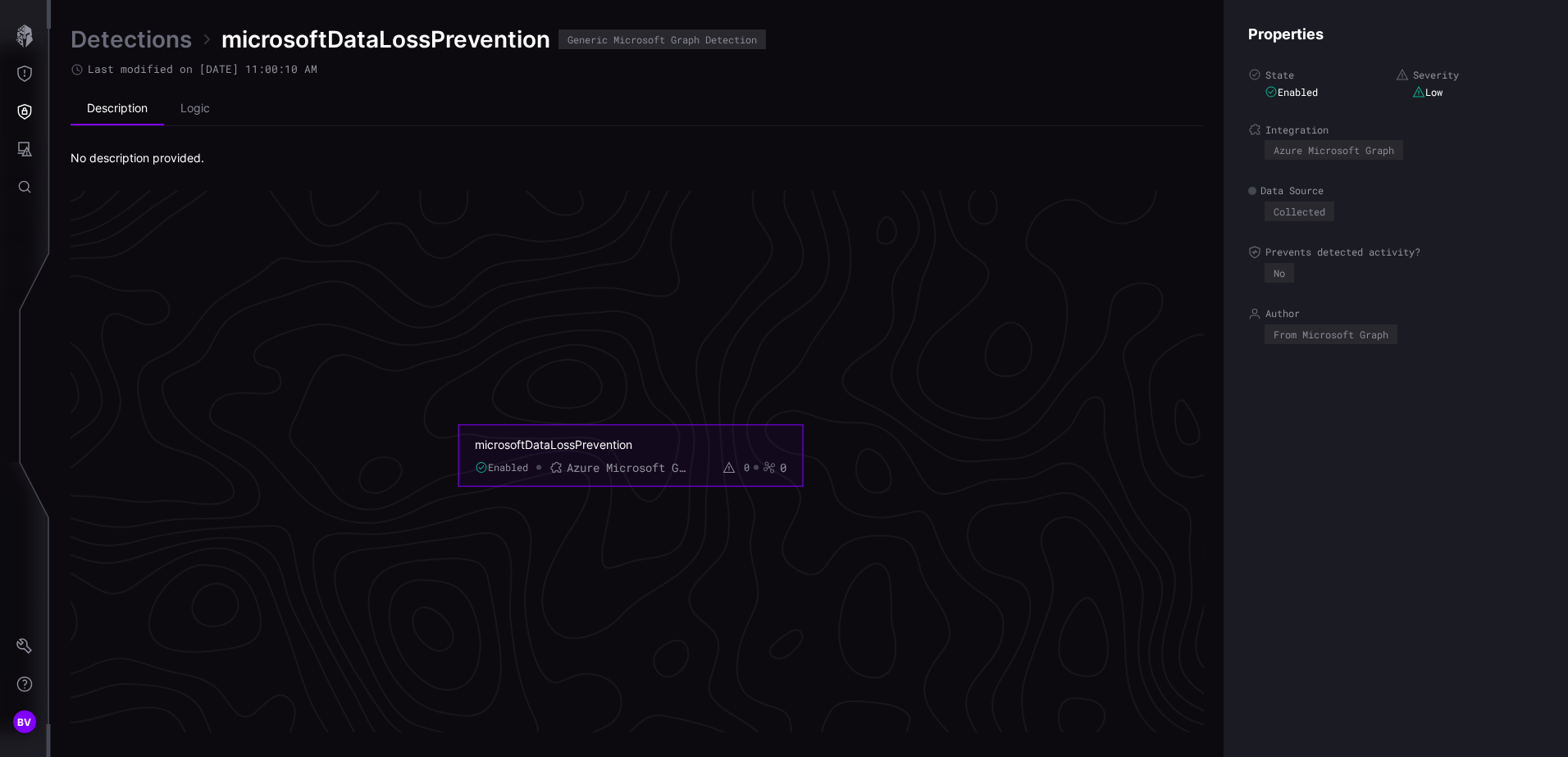
click at [1440, 386] on div "Properties State Enabled Severity Low Integration Azure Microsoft Graph Data So…" at bounding box center [1396, 378] width 344 height 757
click at [37, 111] on button "Defense Surface" at bounding box center [25, 111] width 47 height 37
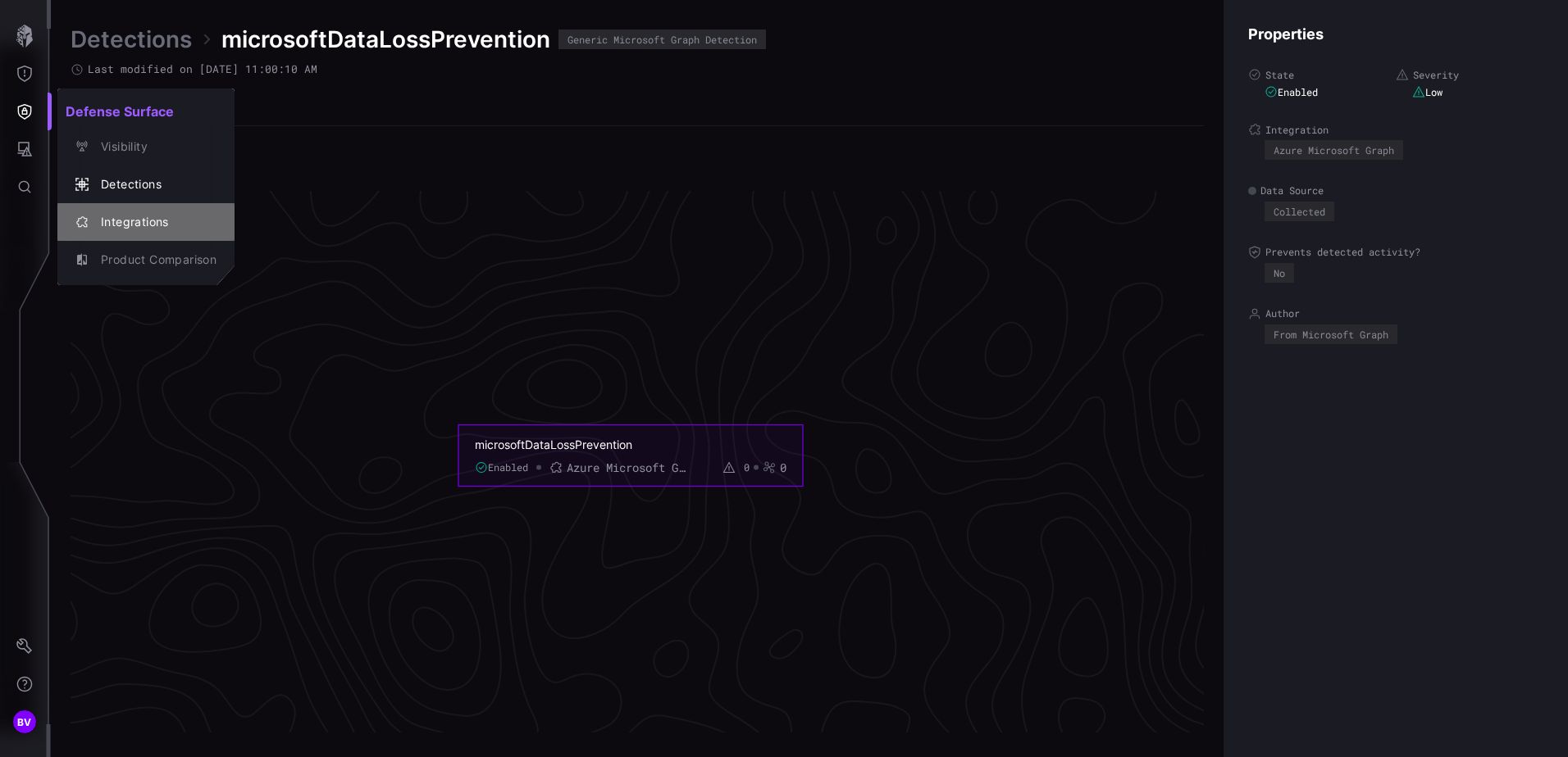
click at [118, 222] on div "Integrations" at bounding box center [154, 222] width 124 height 21
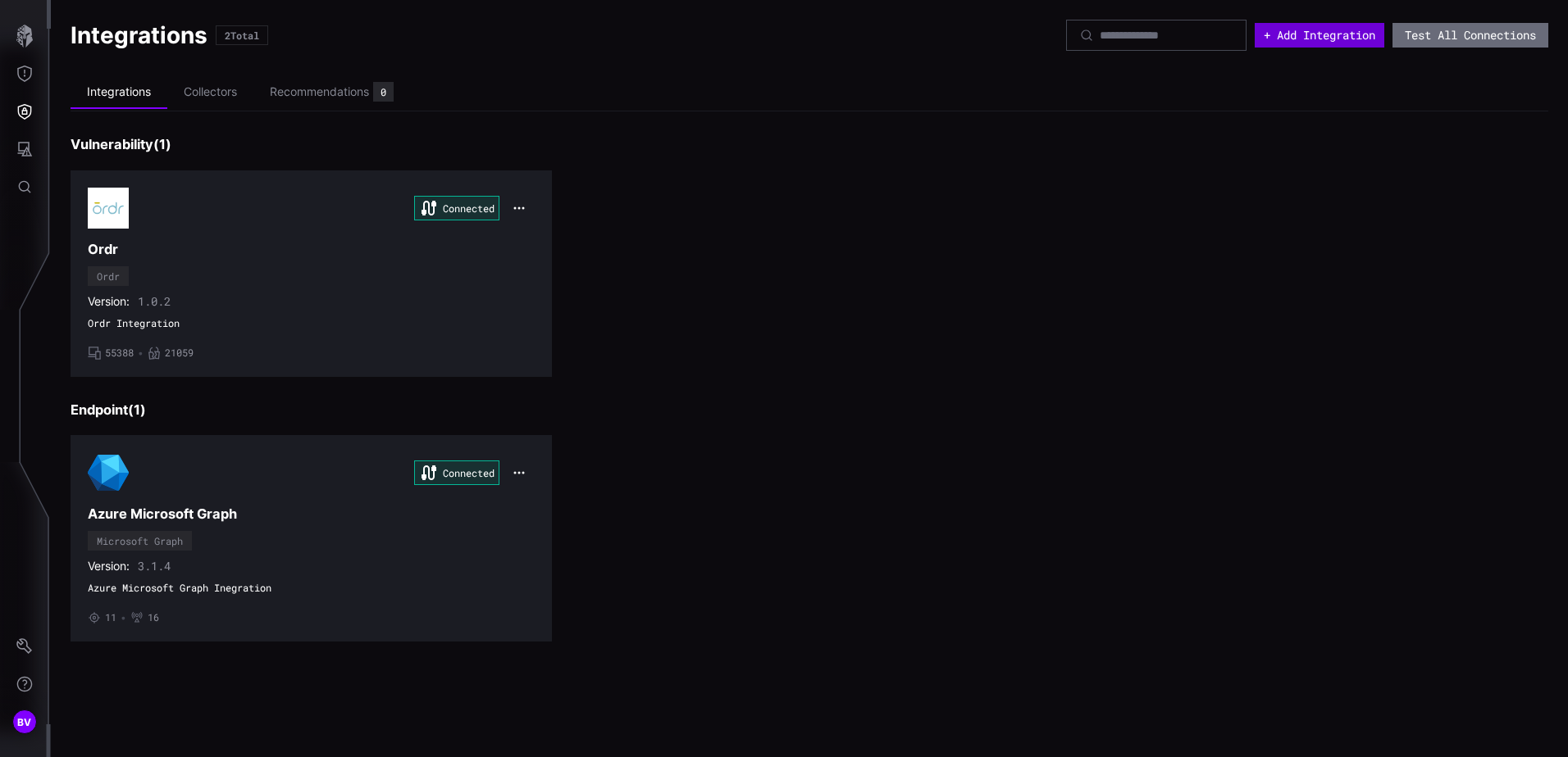
click at [1332, 29] on button "+ Add Integration" at bounding box center [1320, 34] width 130 height 25
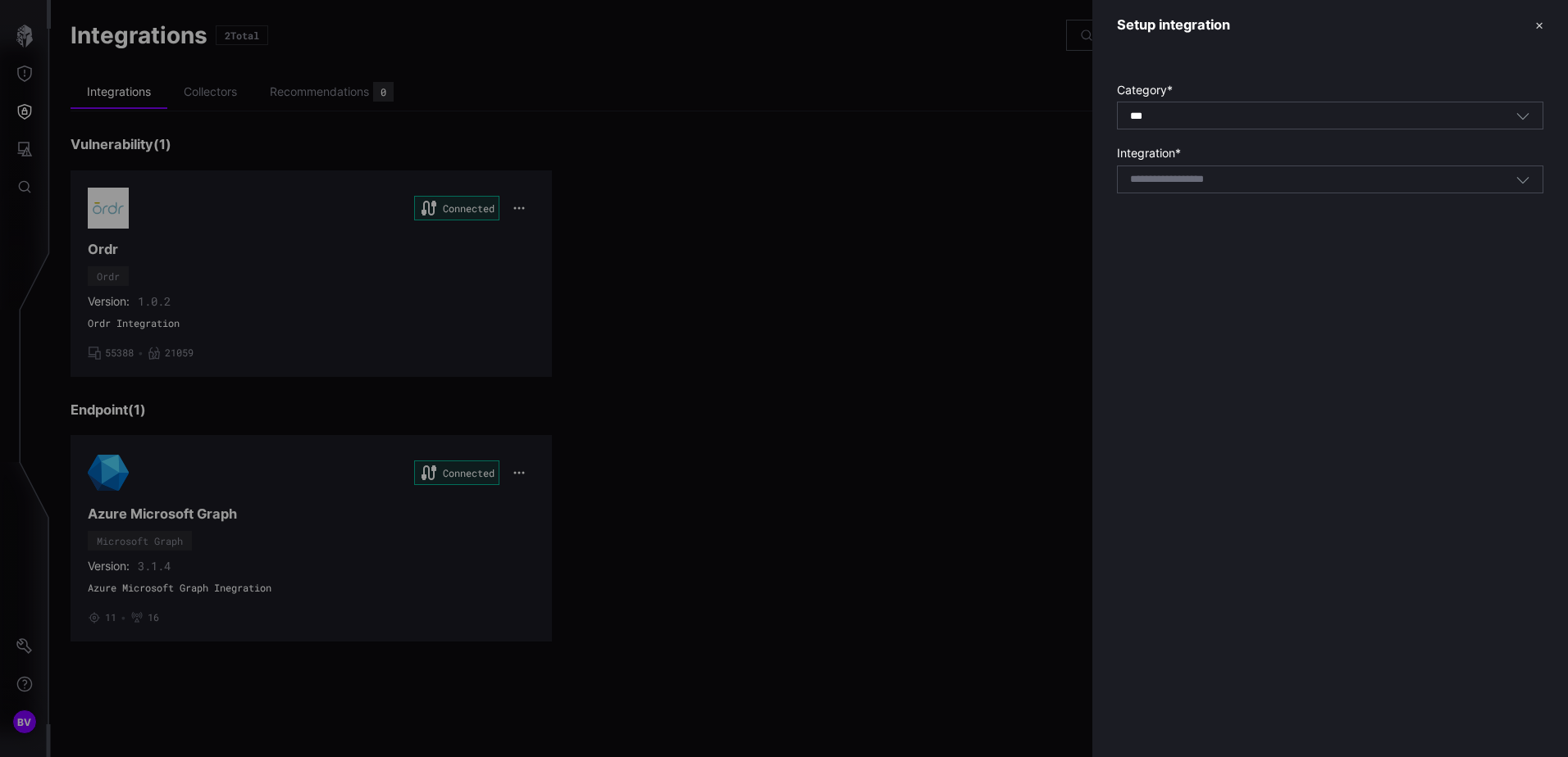
click at [1283, 111] on div "*** All" at bounding box center [1323, 116] width 386 height 15
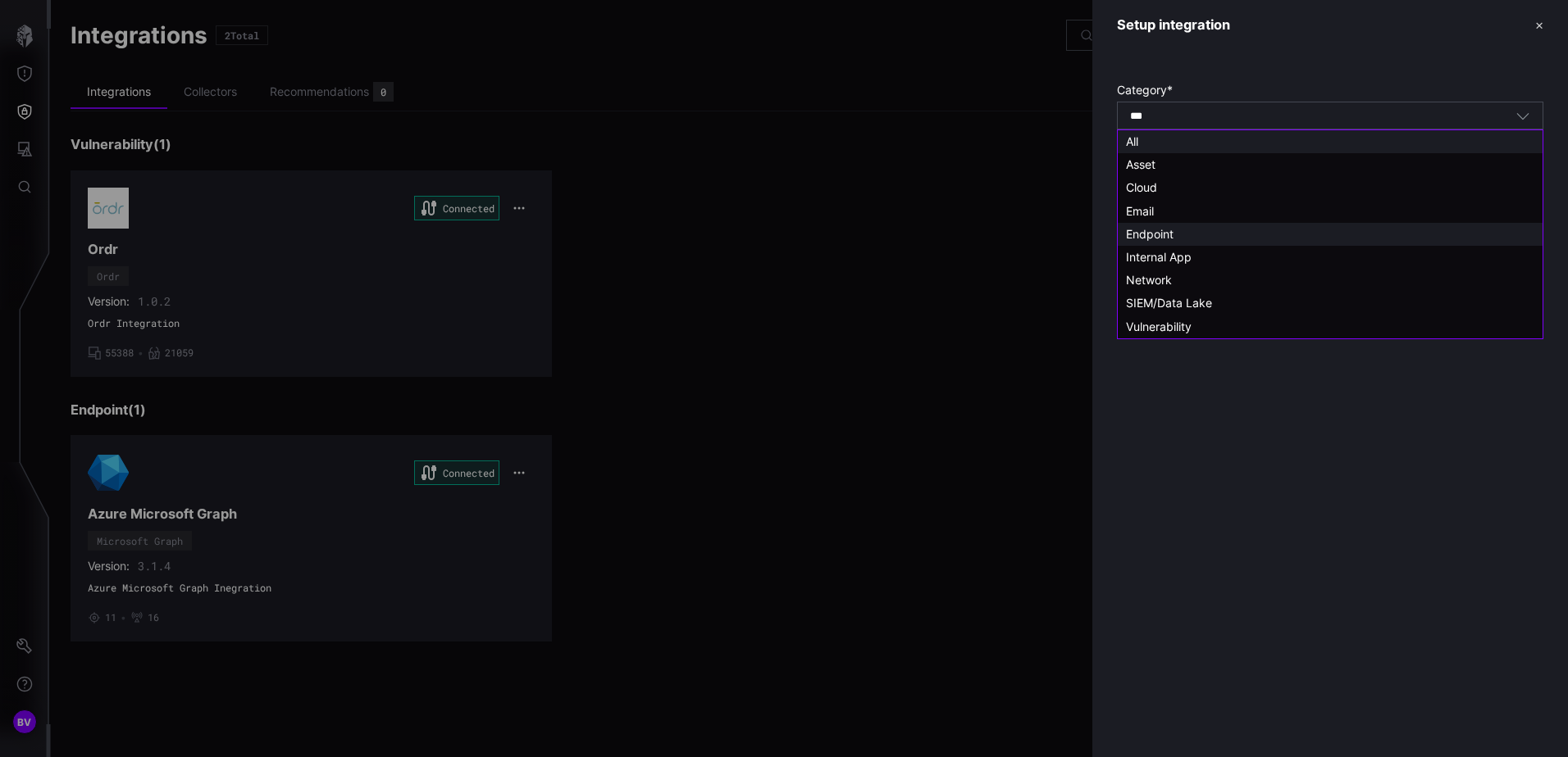
click at [1160, 229] on span "Endpoint" at bounding box center [1150, 234] width 47 height 14
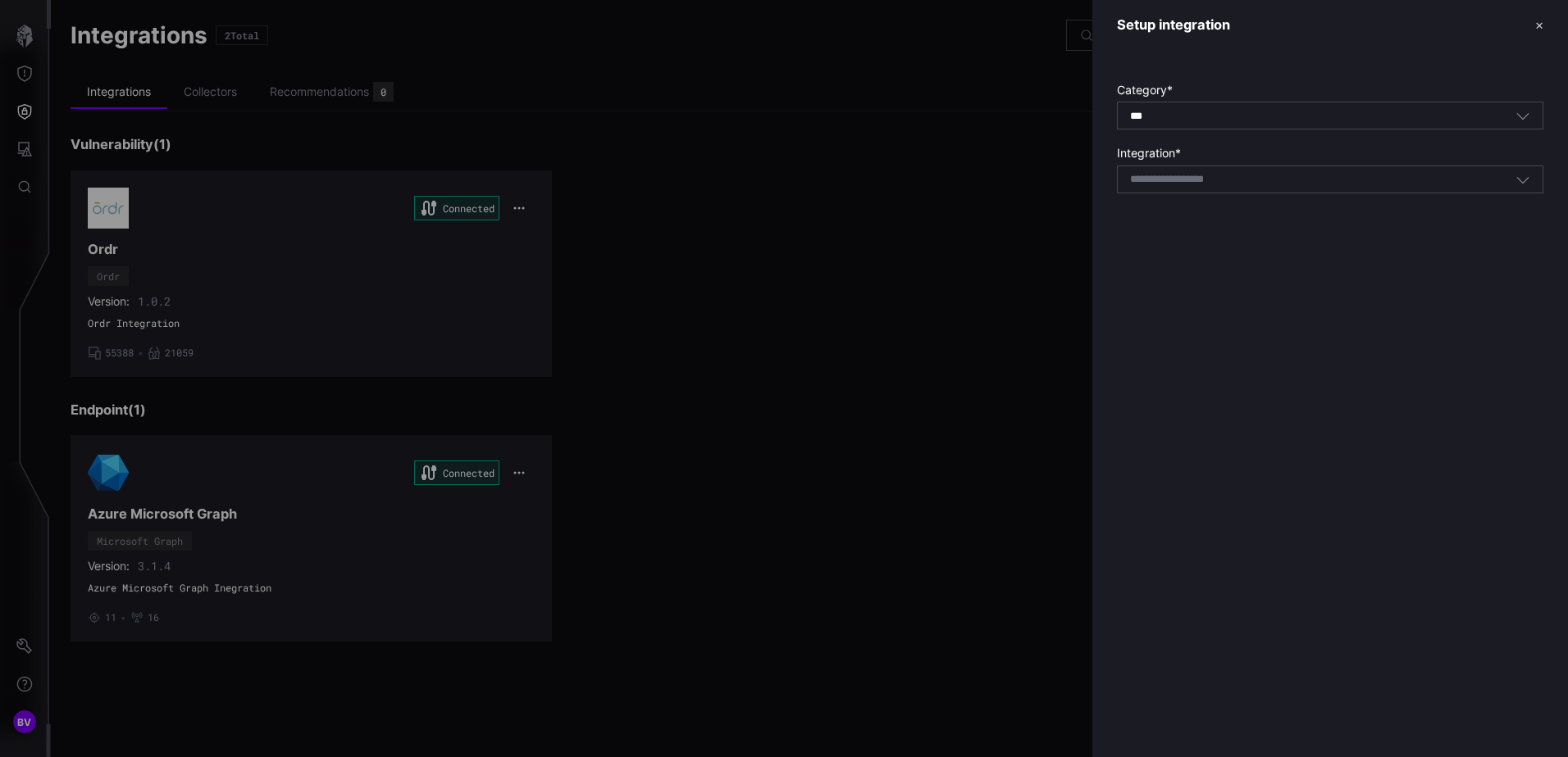
type input "********"
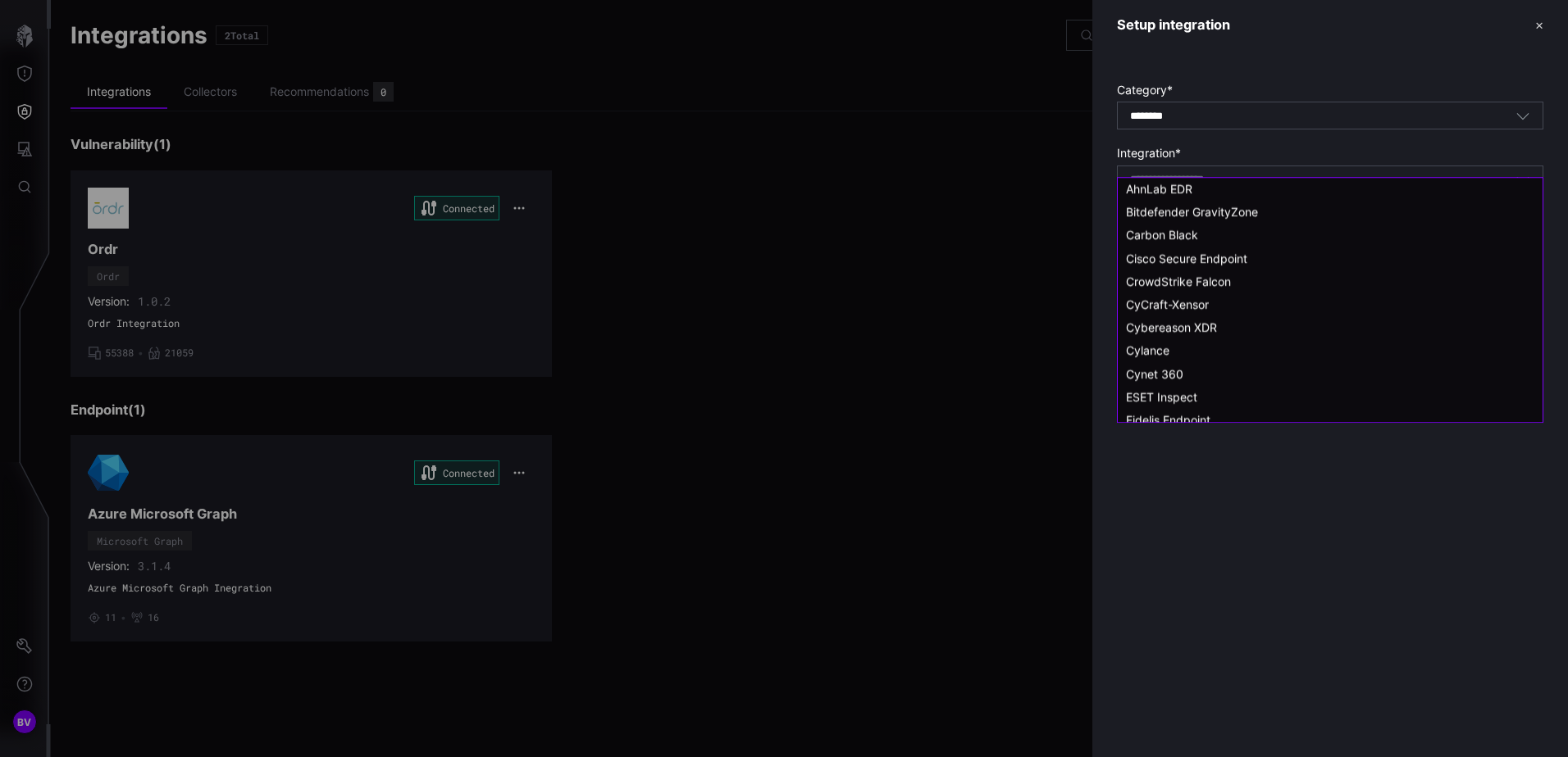
click at [1192, 176] on input at bounding box center [1188, 180] width 116 height 14
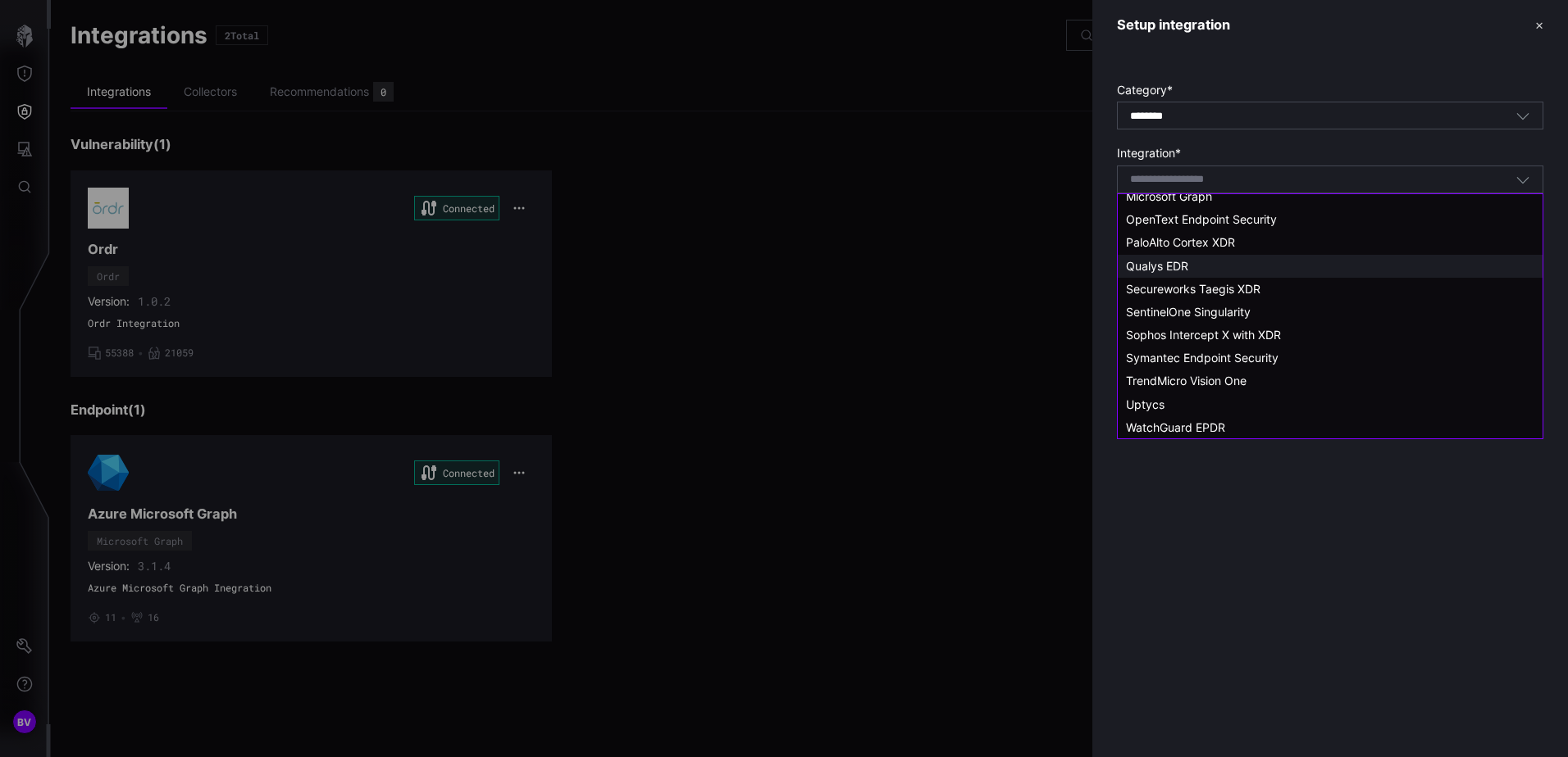
scroll to position [495, 0]
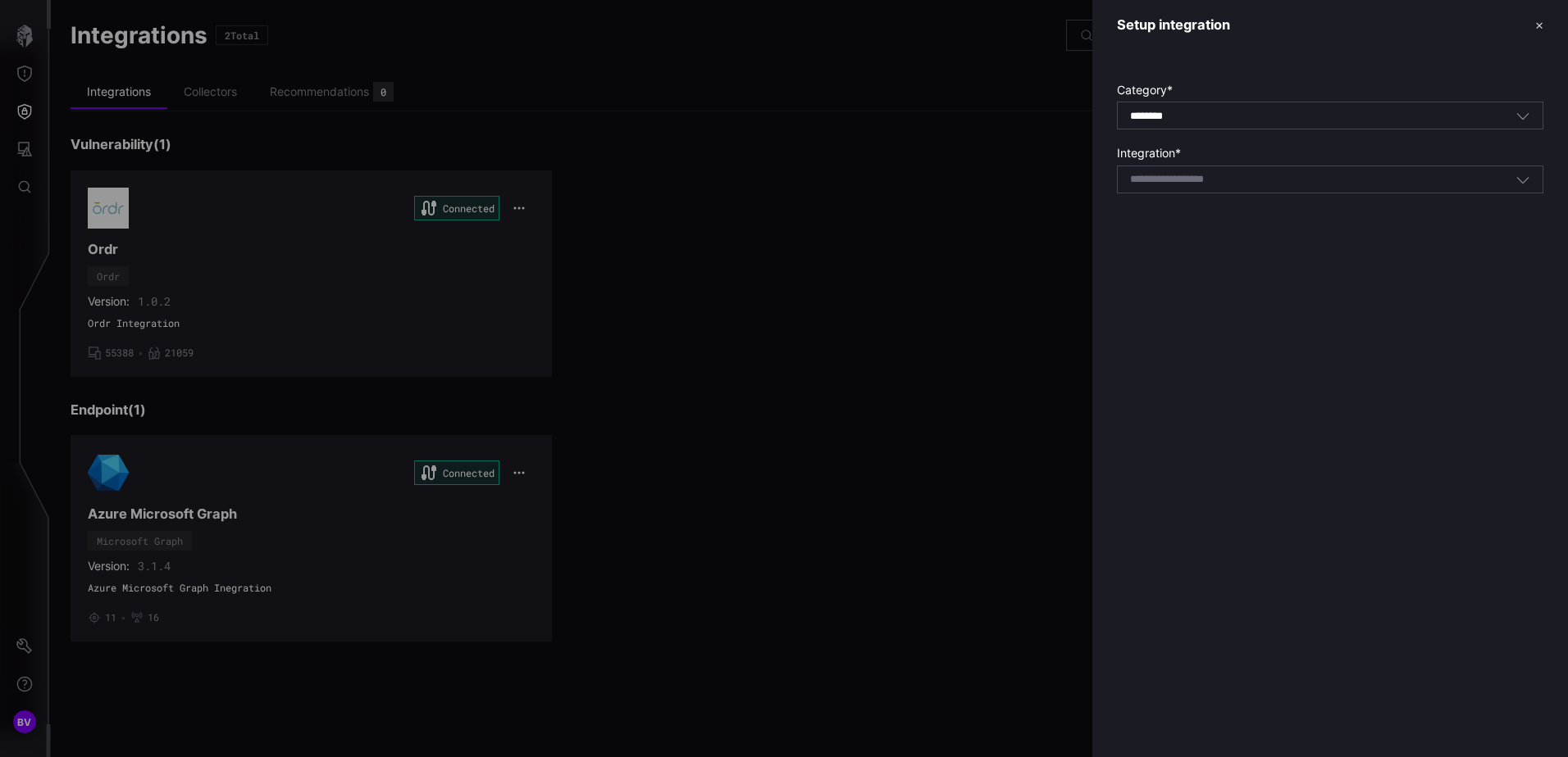
click at [1210, 495] on div "Setup integration ✕ Category * ******** Endpoint Integration * Select integrati…" at bounding box center [1331, 378] width 476 height 757
click at [1536, 29] on button "✕" at bounding box center [1539, 26] width 8 height 18
